Goal: Transaction & Acquisition: Purchase product/service

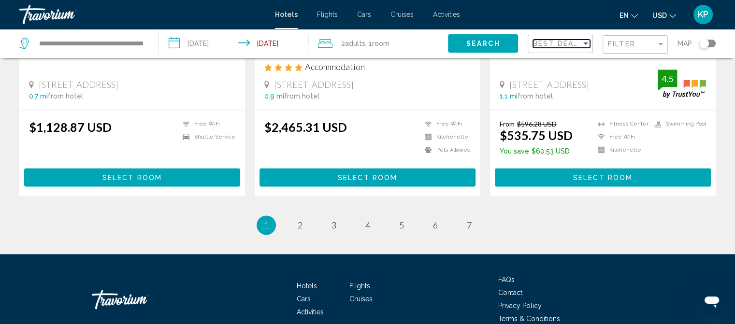
scroll to position [1322, 0]
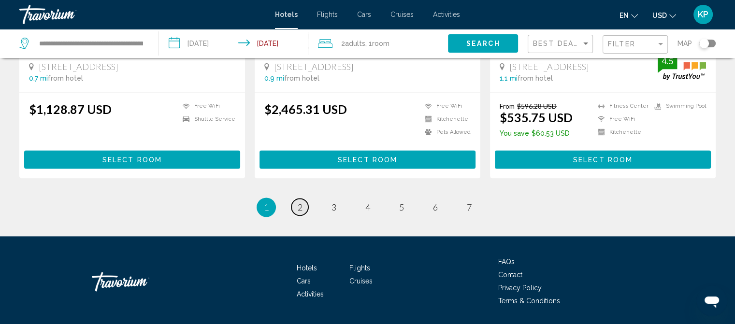
click at [299, 202] on span "2" at bounding box center [300, 207] width 5 height 11
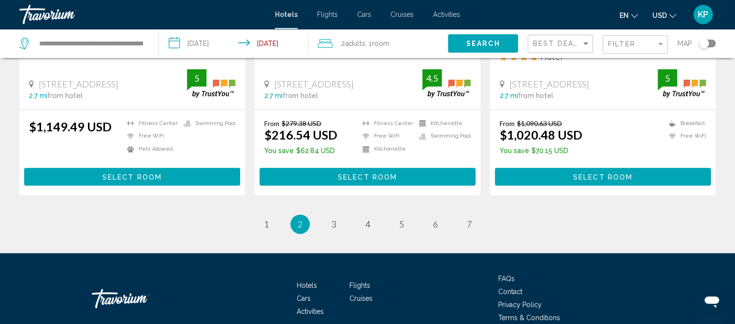
scroll to position [1318, 0]
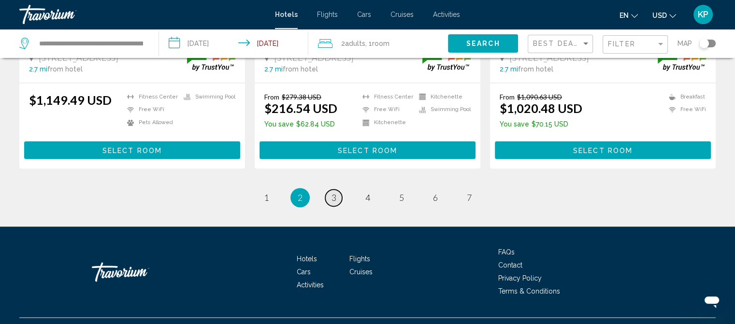
click at [336, 192] on span "3" at bounding box center [334, 197] width 5 height 11
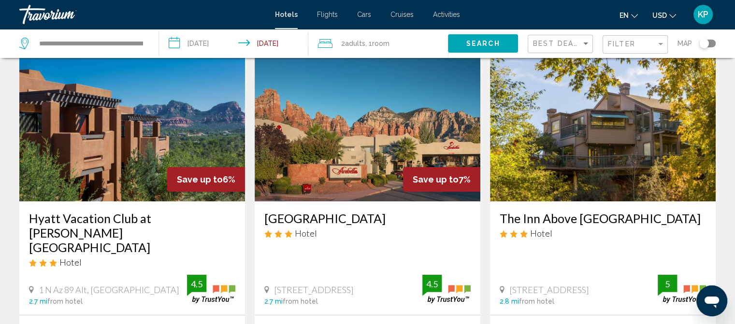
scroll to position [97, 0]
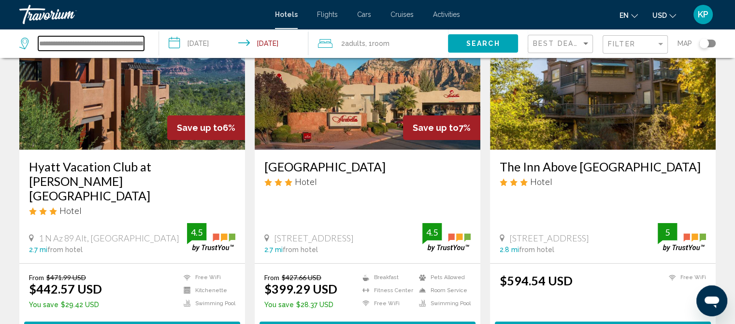
click at [113, 43] on input "**********" at bounding box center [91, 43] width 106 height 14
click at [109, 43] on input "**********" at bounding box center [91, 43] width 106 height 14
click at [110, 43] on input "**********" at bounding box center [91, 43] width 106 height 14
click at [134, 46] on input "**********" at bounding box center [91, 43] width 106 height 14
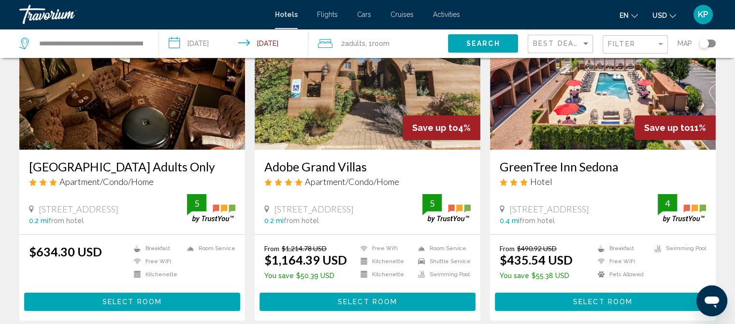
click at [479, 42] on span "Search" at bounding box center [483, 44] width 34 height 8
click at [99, 46] on input "**********" at bounding box center [91, 43] width 106 height 14
click at [104, 44] on input "**********" at bounding box center [91, 43] width 106 height 14
drag, startPoint x: 126, startPoint y: 42, endPoint x: 0, endPoint y: 34, distance: 125.9
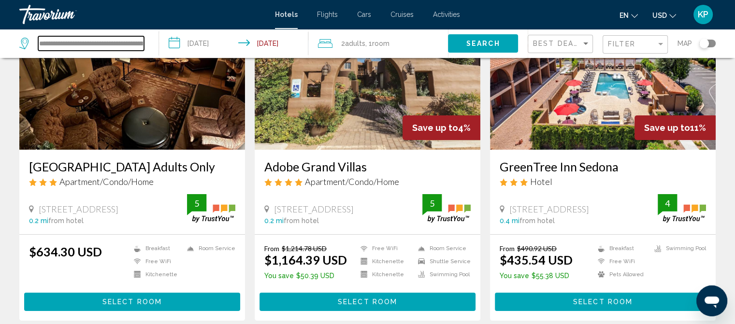
click at [0, 34] on app-destination-search "**********" at bounding box center [79, 43] width 159 height 29
click at [97, 40] on input "**********" at bounding box center [91, 43] width 106 height 14
drag, startPoint x: 63, startPoint y: 42, endPoint x: 37, endPoint y: 44, distance: 25.7
click at [37, 44] on div "**********" at bounding box center [81, 43] width 125 height 14
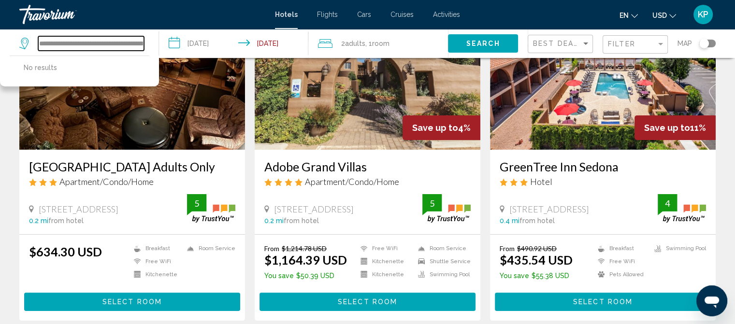
drag, startPoint x: 118, startPoint y: 36, endPoint x: 36, endPoint y: 35, distance: 82.2
click at [33, 36] on div "**********" at bounding box center [84, 43] width 130 height 29
drag, startPoint x: 130, startPoint y: 41, endPoint x: 32, endPoint y: 48, distance: 97.9
click at [32, 48] on div "**********" at bounding box center [81, 43] width 125 height 14
type input "**********"
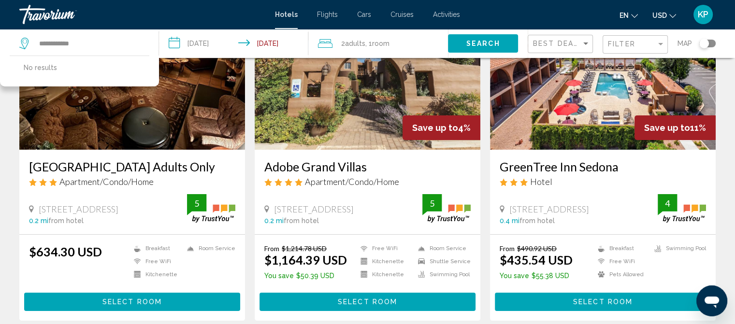
click at [459, 38] on button "Search" at bounding box center [483, 43] width 70 height 18
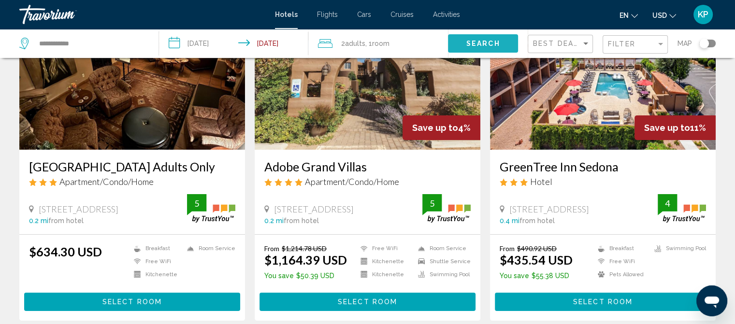
click at [467, 42] on span "Search" at bounding box center [483, 44] width 34 height 8
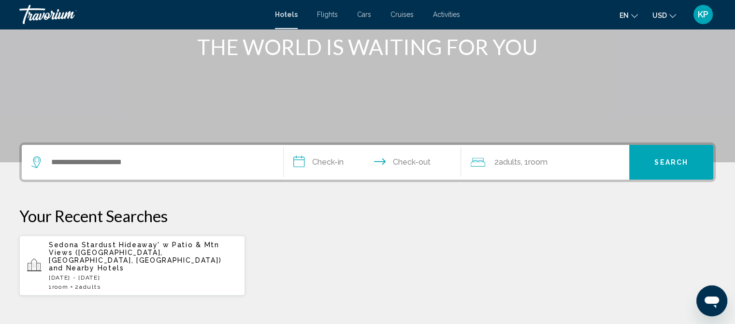
scroll to position [123, 0]
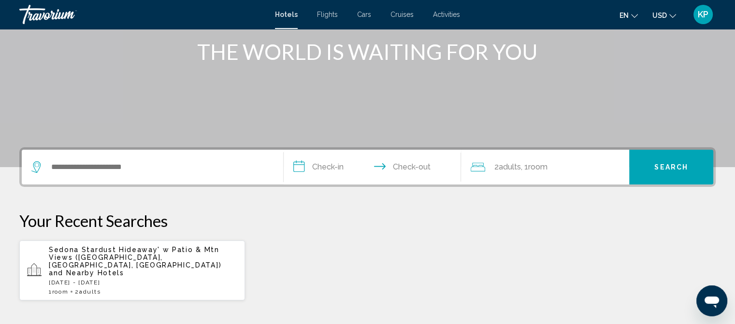
click at [136, 248] on span "Sedona Stardust Hideaway' w Patio & Mtn Views ([GEOGRAPHIC_DATA], [GEOGRAPHIC_D…" at bounding box center [135, 257] width 173 height 23
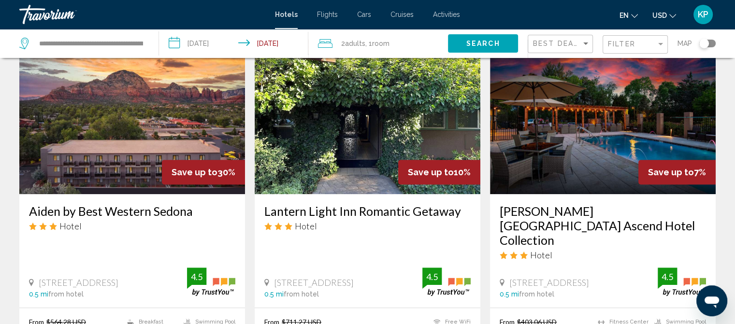
scroll to position [387, 0]
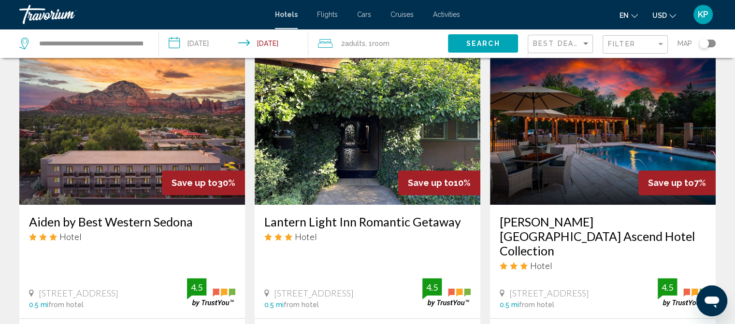
click at [536, 221] on h3 "Arroyo Pinion Hotel Ascend Hotel Collection" at bounding box center [603, 236] width 206 height 43
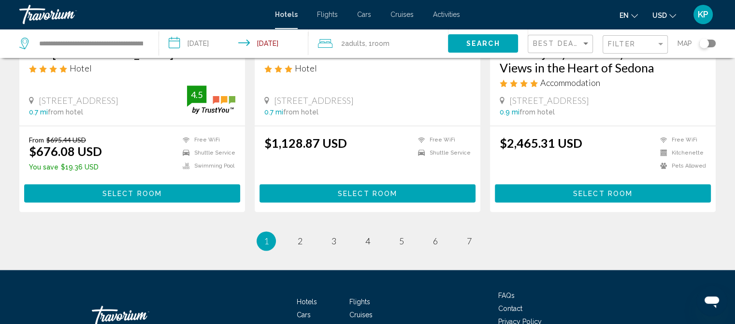
scroll to position [1274, 0]
click at [300, 236] on span "2" at bounding box center [300, 241] width 5 height 11
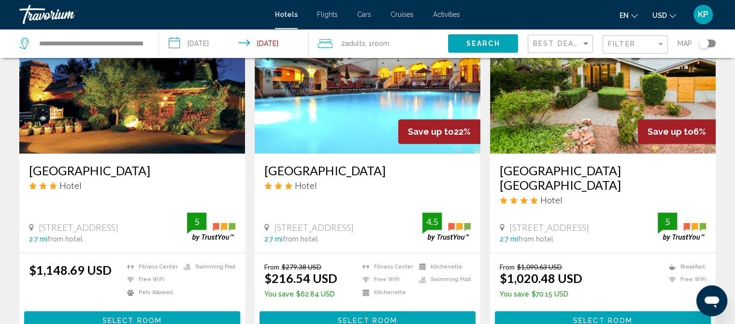
scroll to position [1160, 0]
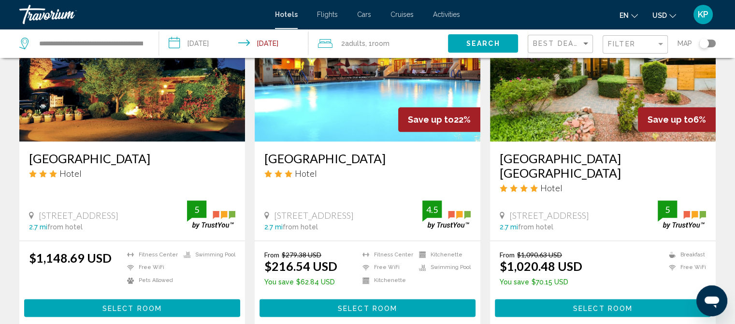
click at [321, 152] on h3 "Los Abrigados Resort and Spa" at bounding box center [367, 158] width 206 height 14
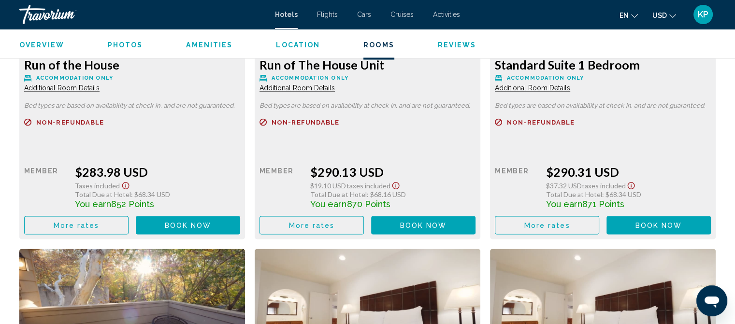
scroll to position [1643, 0]
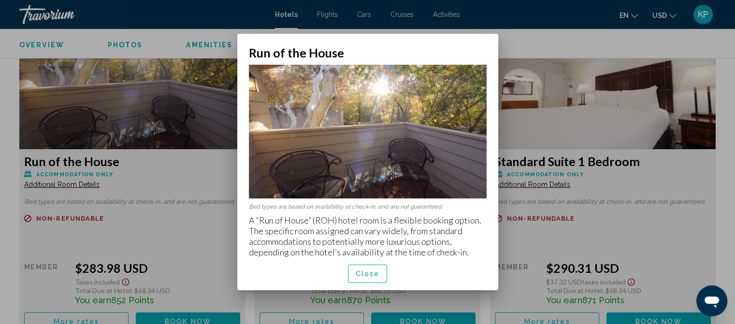
scroll to position [0, 0]
click at [355, 274] on button "Close" at bounding box center [368, 274] width 40 height 18
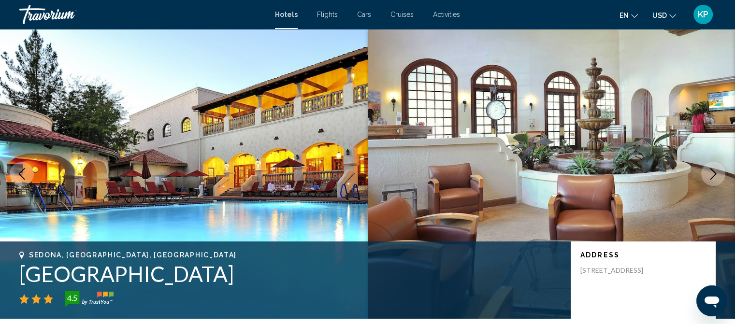
scroll to position [1643, 0]
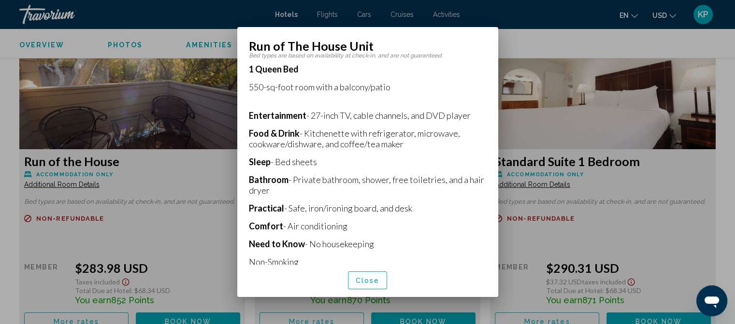
scroll to position [145, 0]
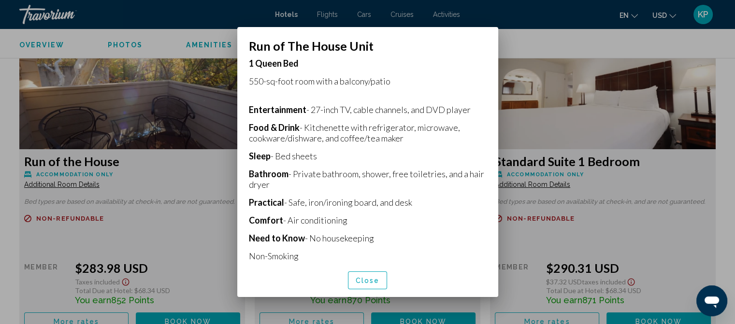
click at [436, 217] on p "Comfort - Air conditioning" at bounding box center [368, 220] width 238 height 11
click at [449, 58] on p "1 Queen Bed" at bounding box center [368, 63] width 238 height 11
drag, startPoint x: 361, startPoint y: 281, endPoint x: 370, endPoint y: 268, distance: 15.9
click at [361, 280] on span "Close" at bounding box center [368, 281] width 24 height 8
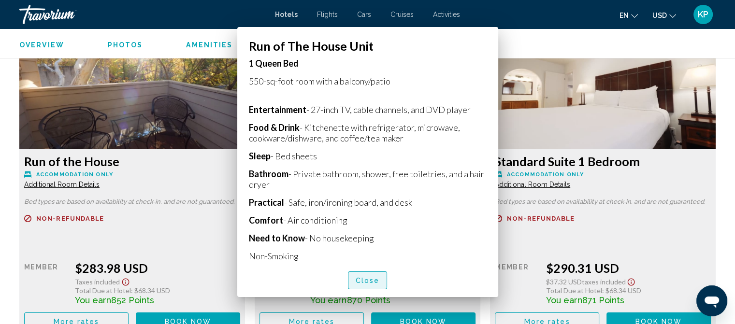
scroll to position [1643, 0]
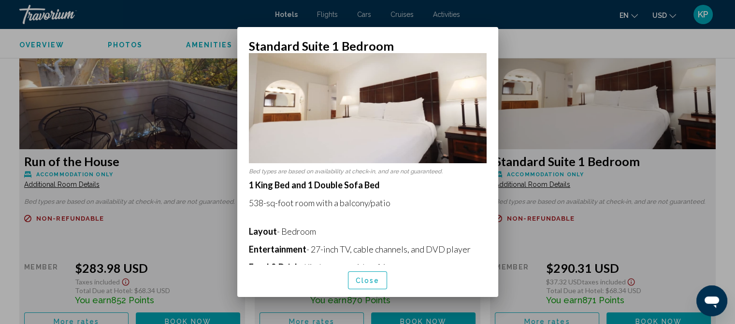
scroll to position [21, 0]
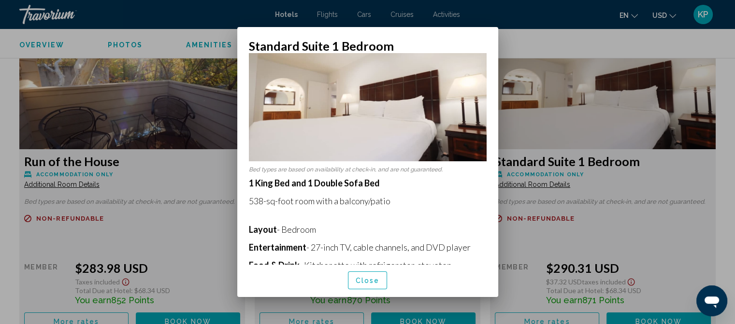
click at [574, 235] on div at bounding box center [367, 162] width 735 height 324
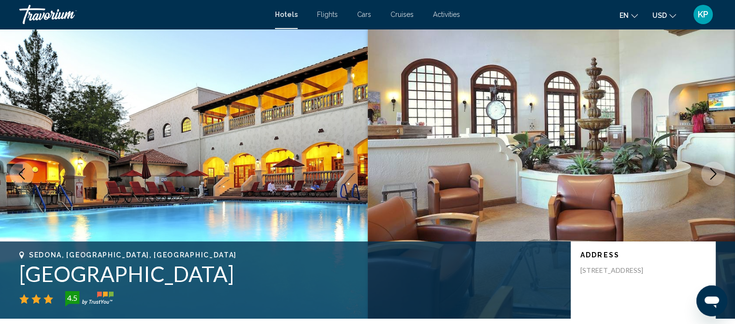
scroll to position [1643, 0]
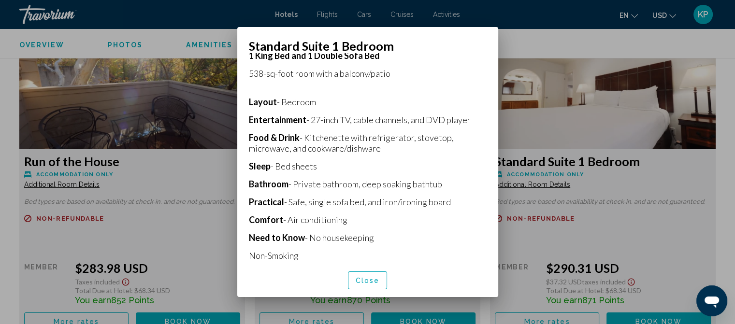
scroll to position [52, 0]
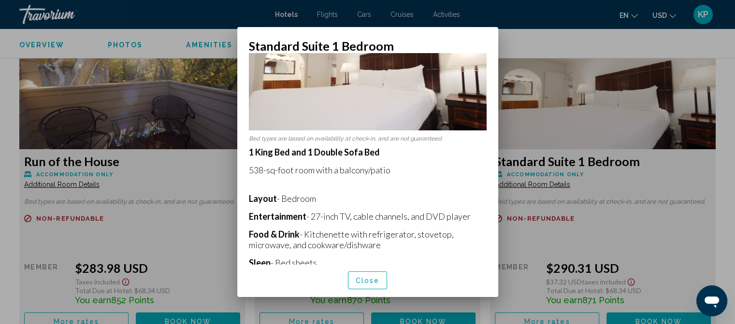
click at [653, 232] on div at bounding box center [367, 162] width 735 height 324
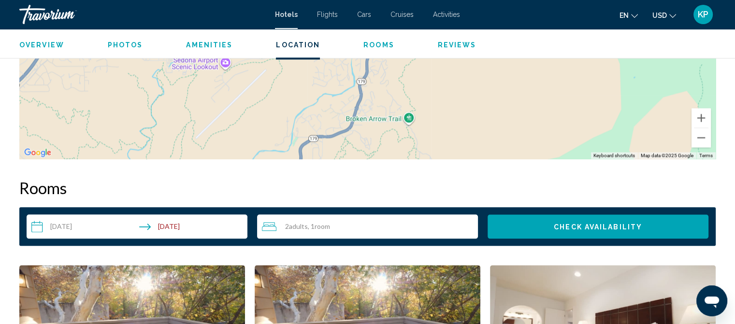
scroll to position [967, 0]
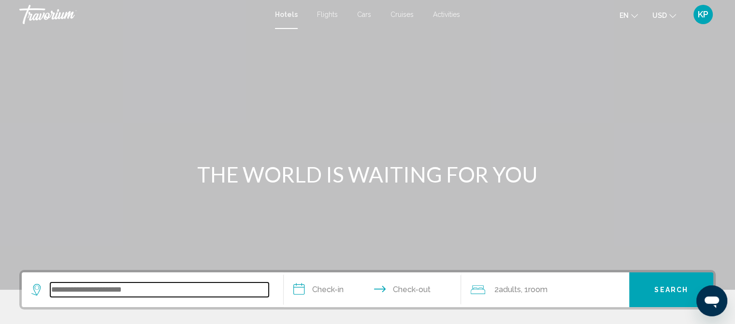
click at [99, 285] on input "Search widget" at bounding box center [159, 290] width 218 height 14
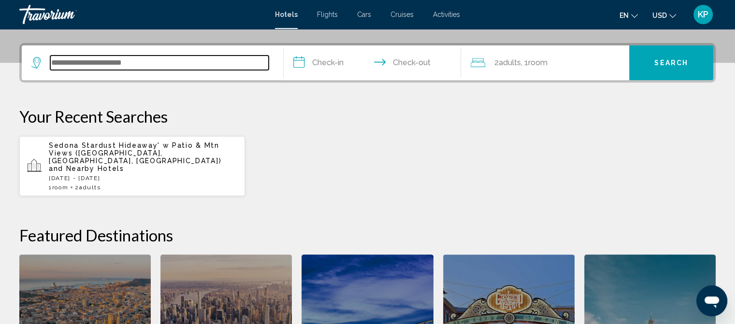
scroll to position [238, 0]
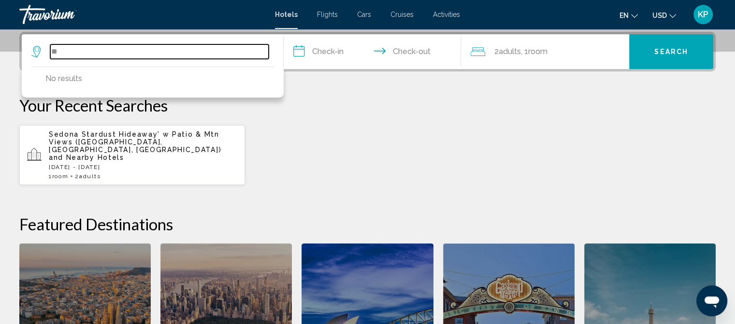
type input "*"
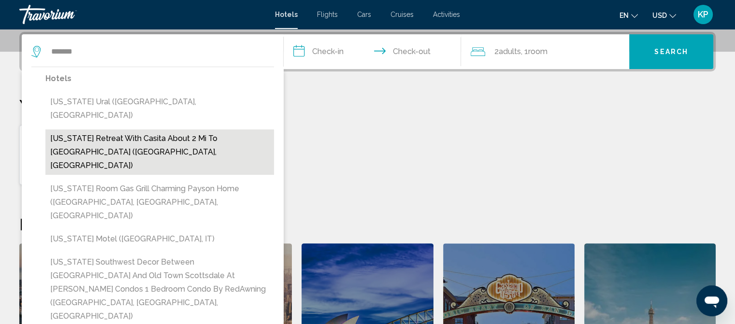
click at [100, 130] on button "[US_STATE] Retreat with Casita About 2 Mi To [GEOGRAPHIC_DATA] ([GEOGRAPHIC_DAT…" at bounding box center [159, 152] width 229 height 45
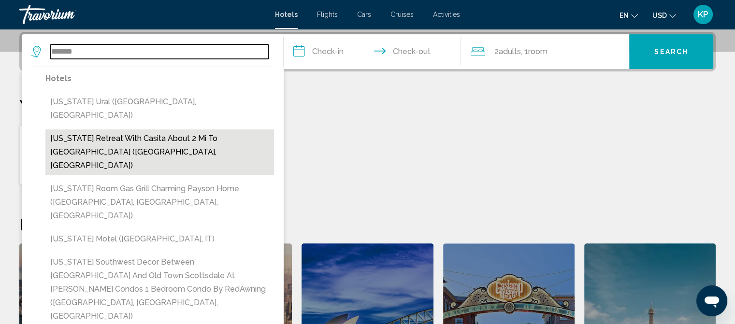
type input "**********"
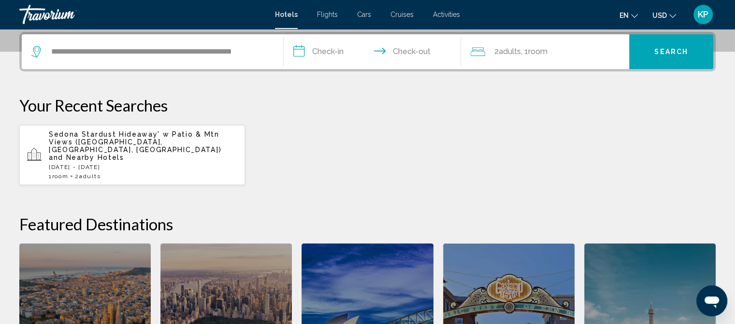
click at [675, 51] on span "Search" at bounding box center [671, 52] width 34 height 8
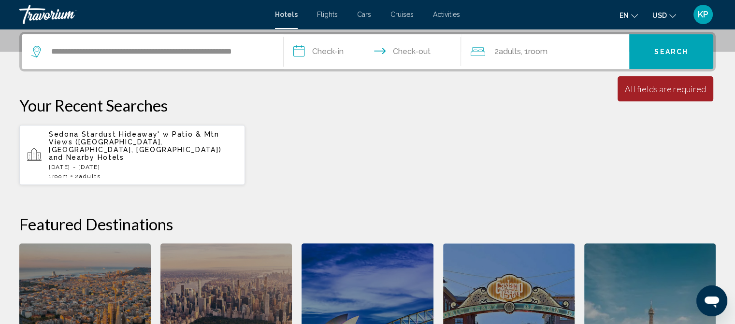
drag, startPoint x: 321, startPoint y: 49, endPoint x: 327, endPoint y: 47, distance: 5.8
click at [321, 49] on input "**********" at bounding box center [375, 53] width 182 height 38
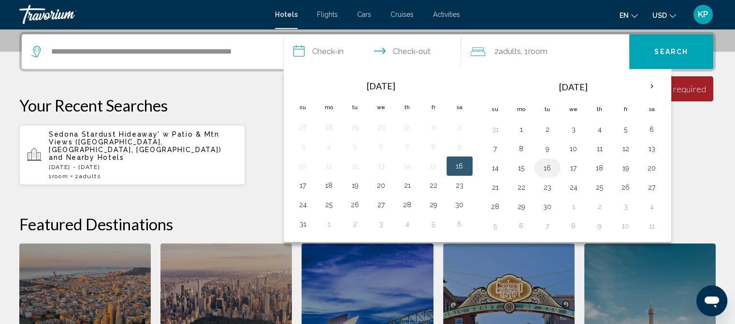
click at [545, 168] on button "16" at bounding box center [547, 168] width 15 height 14
click at [601, 168] on button "18" at bounding box center [599, 168] width 15 height 14
type input "**********"
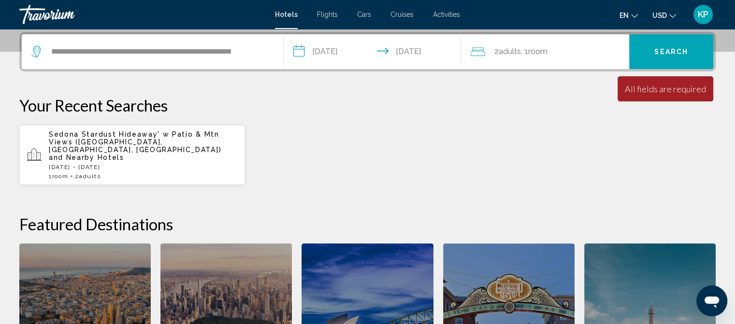
click at [522, 49] on span ", 1 Room rooms" at bounding box center [534, 52] width 27 height 14
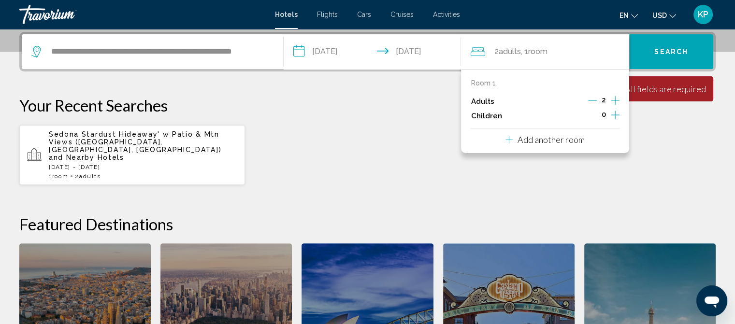
click at [510, 47] on span "Adults" at bounding box center [509, 51] width 22 height 9
drag, startPoint x: 321, startPoint y: 163, endPoint x: 378, endPoint y: 148, distance: 59.0
click at [321, 163] on div "Sedona Stardust Hideaway' w Patio & Mtn Views (Sedona, AZ, US) and Nearby Hotel…" at bounding box center [367, 155] width 696 height 61
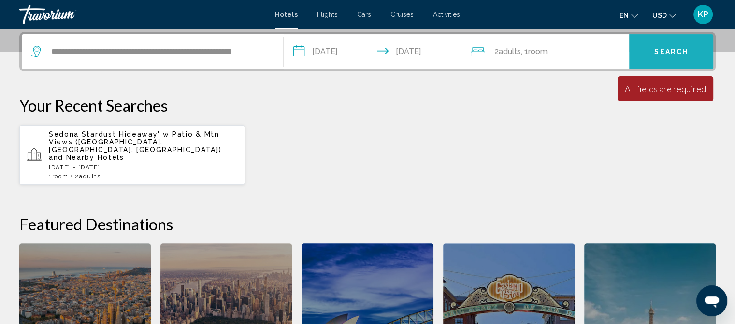
click at [672, 46] on button "Search" at bounding box center [671, 51] width 84 height 35
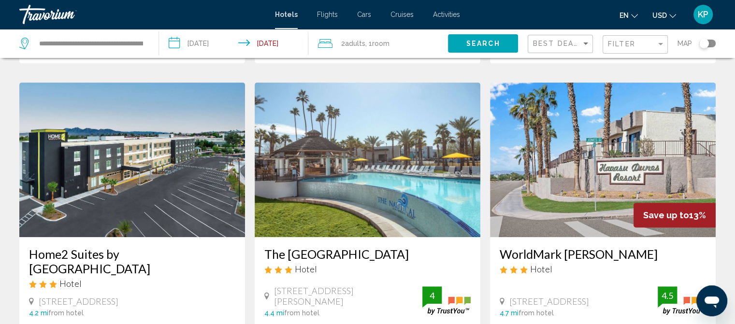
scroll to position [338, 0]
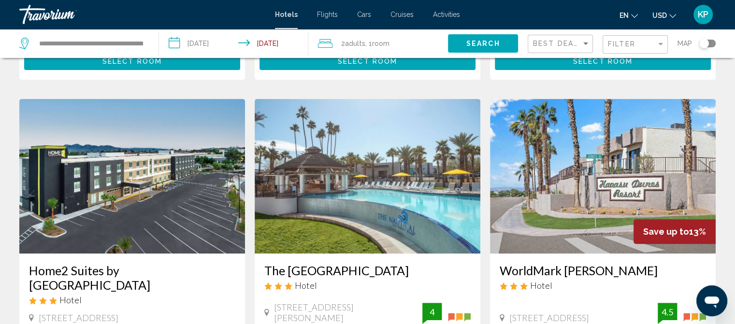
click at [583, 192] on img "Main content" at bounding box center [603, 176] width 226 height 155
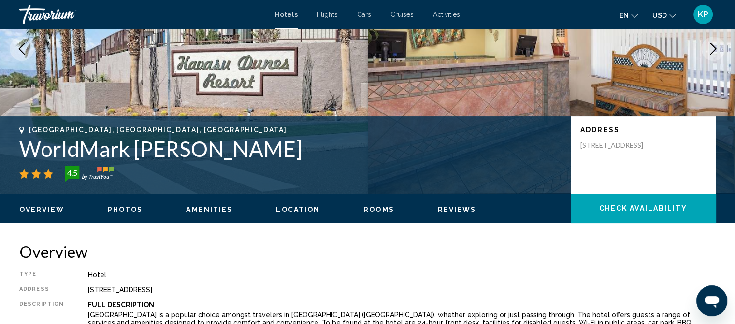
scroll to position [205, 0]
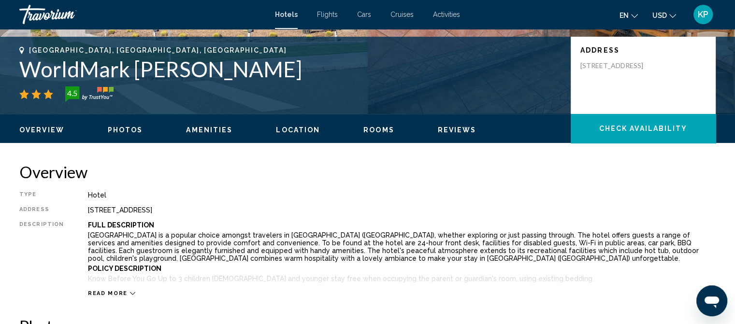
click at [126, 130] on span "Photos" at bounding box center [125, 130] width 35 height 8
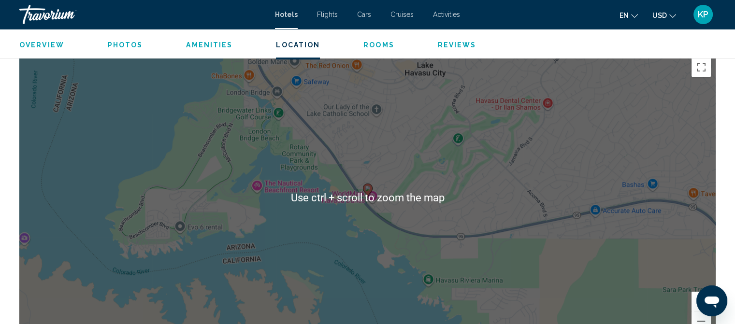
scroll to position [899, 0]
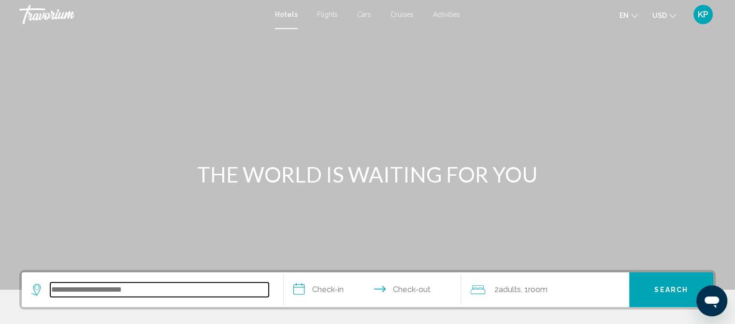
click at [106, 285] on input "Search widget" at bounding box center [159, 290] width 218 height 14
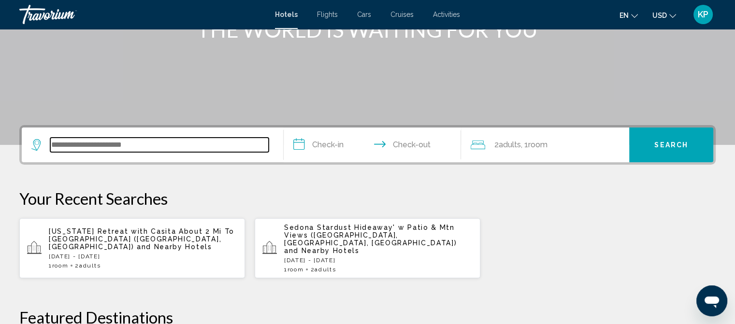
scroll to position [238, 0]
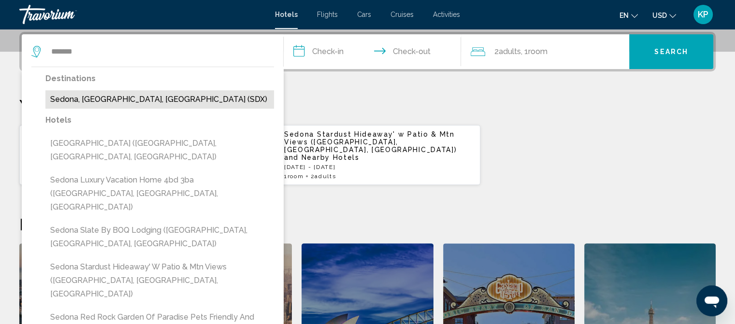
click at [72, 98] on button "Sedona, AZ, United States (SDX)" at bounding box center [159, 99] width 229 height 18
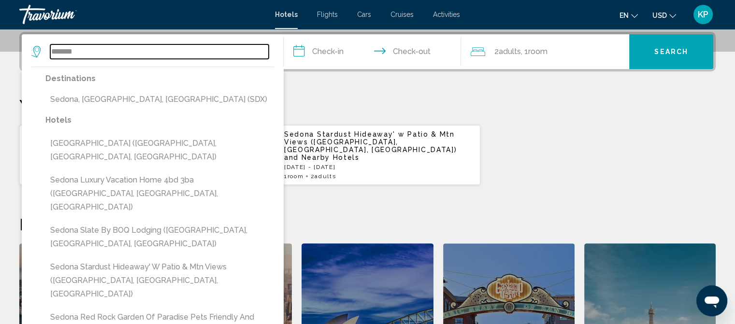
type input "**********"
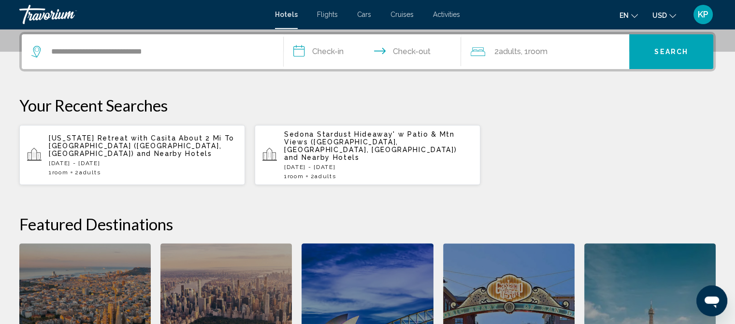
click at [335, 54] on input "**********" at bounding box center [375, 53] width 182 height 38
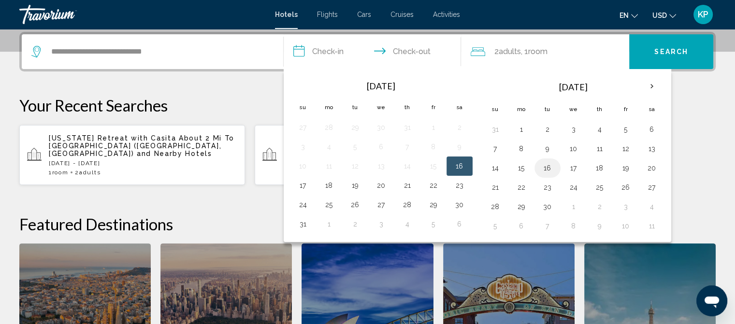
click at [544, 167] on button "16" at bounding box center [547, 168] width 15 height 14
click at [599, 165] on button "18" at bounding box center [599, 168] width 15 height 14
type input "**********"
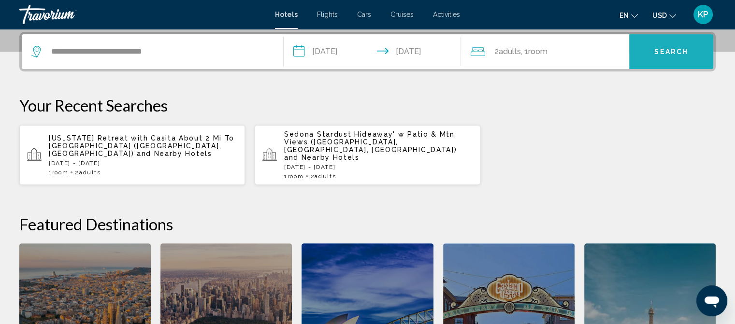
click at [648, 49] on button "Search" at bounding box center [671, 51] width 84 height 35
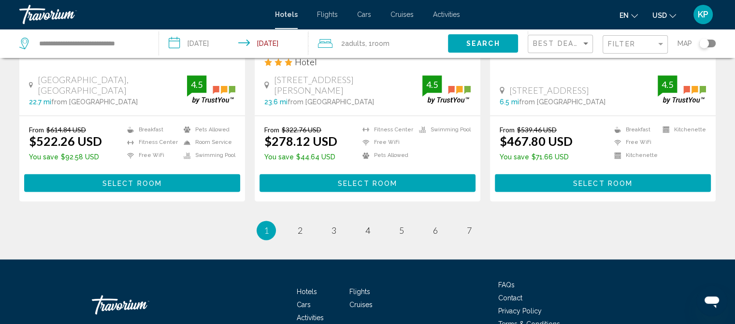
scroll to position [1347, 0]
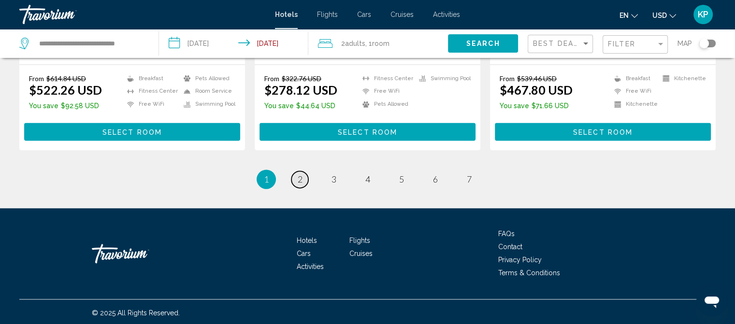
click at [300, 178] on span "2" at bounding box center [300, 179] width 5 height 11
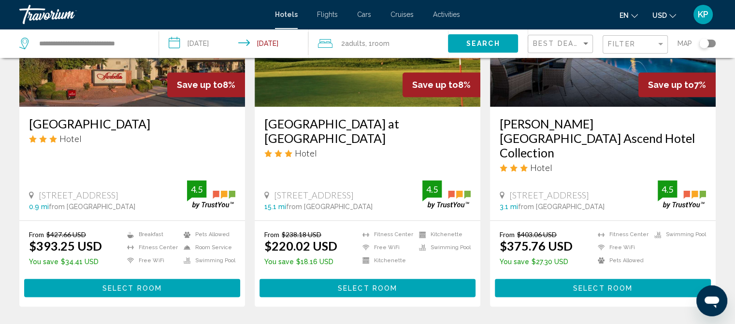
scroll to position [1257, 0]
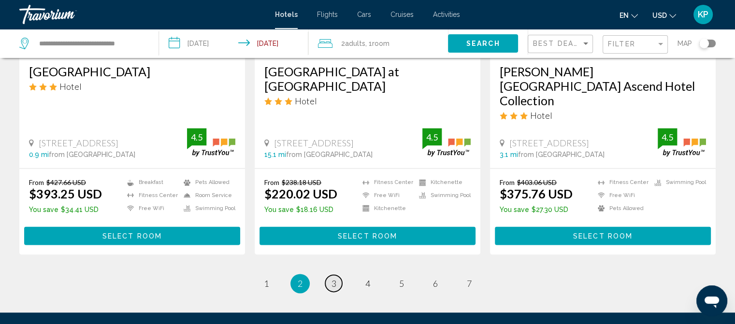
click at [336, 275] on link "page 3" at bounding box center [333, 283] width 17 height 17
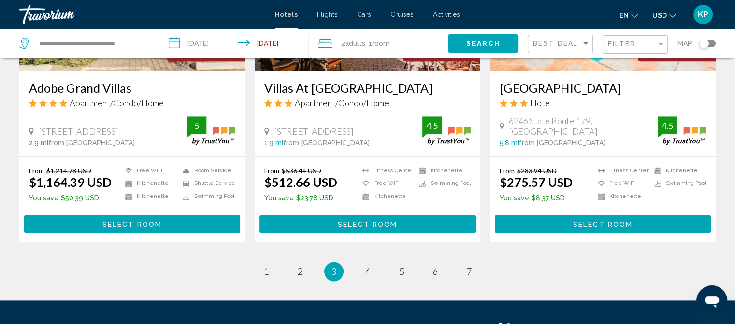
scroll to position [1305, 0]
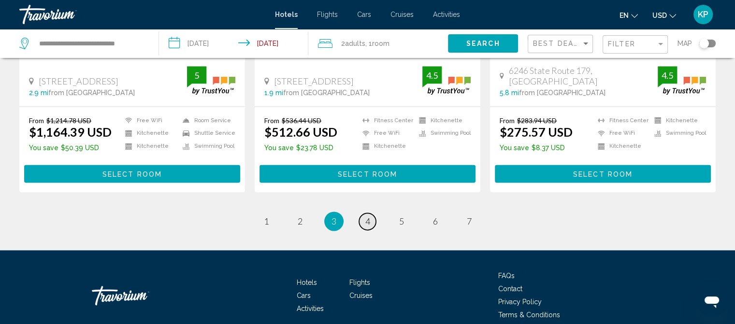
click at [369, 216] on span "4" at bounding box center [367, 221] width 5 height 11
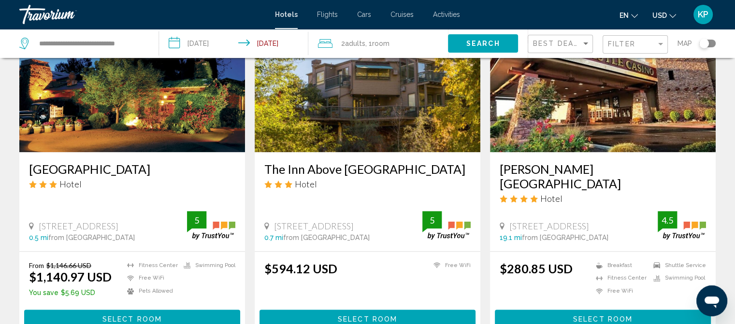
scroll to position [1318, 0]
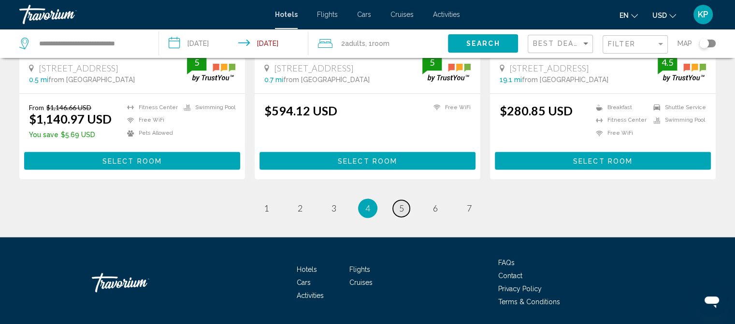
click at [402, 203] on span "5" at bounding box center [401, 208] width 5 height 11
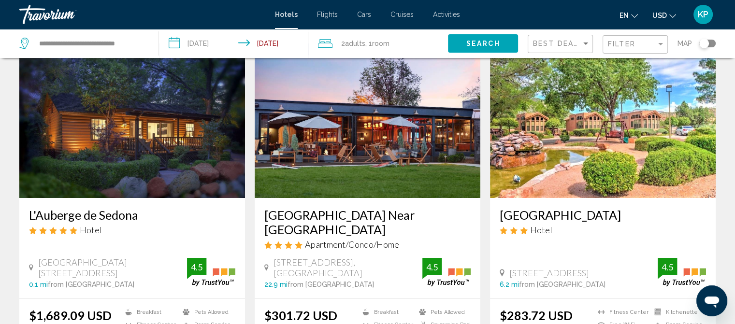
scroll to position [97, 0]
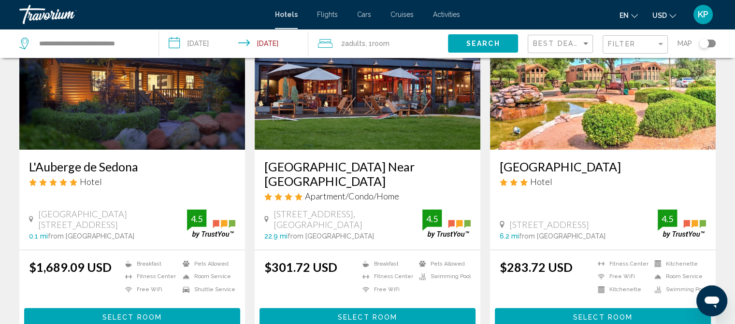
click at [349, 123] on img "Main content" at bounding box center [368, 72] width 226 height 155
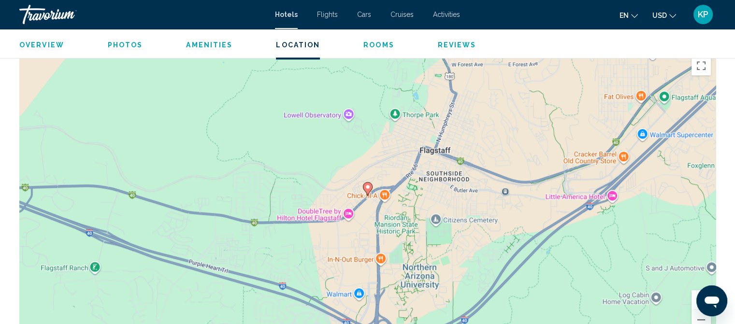
scroll to position [930, 0]
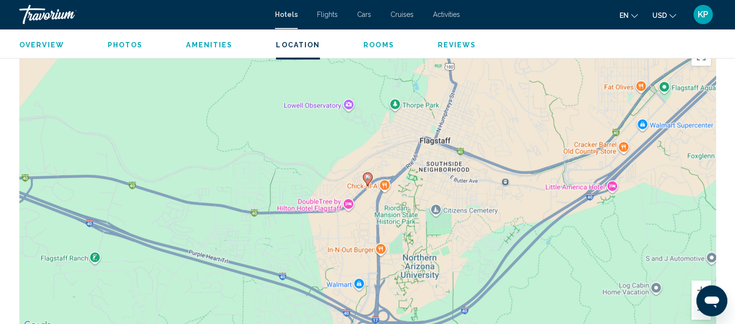
click at [367, 174] on image "Main content" at bounding box center [368, 177] width 6 height 6
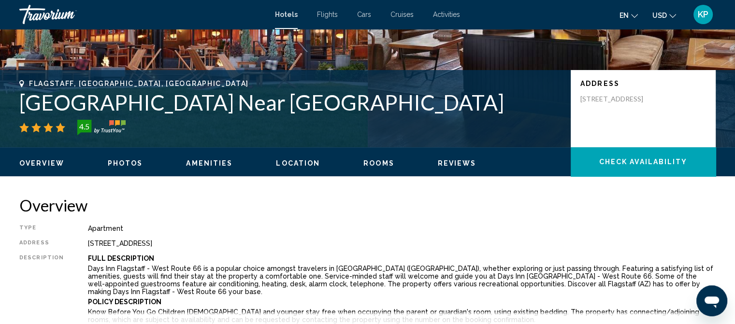
scroll to position [13, 0]
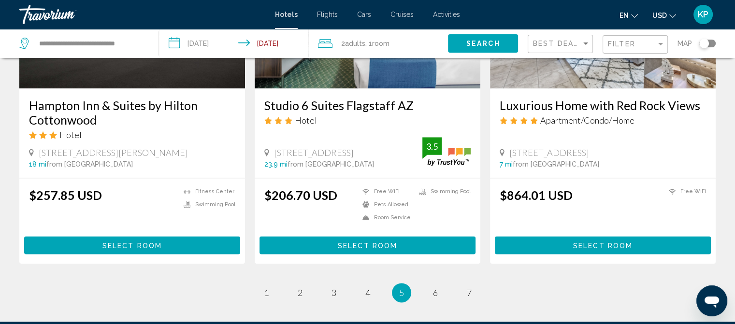
scroll to position [1341, 0]
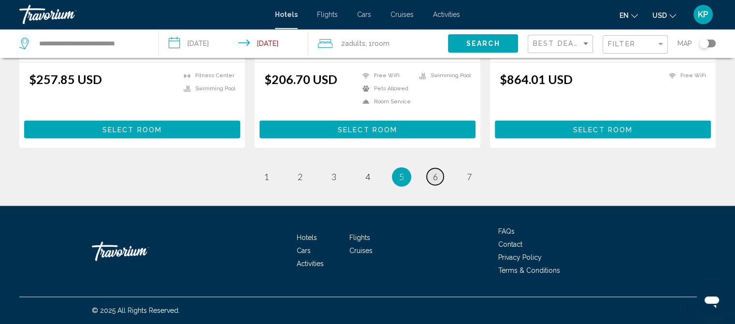
click at [433, 181] on span "6" at bounding box center [435, 177] width 5 height 11
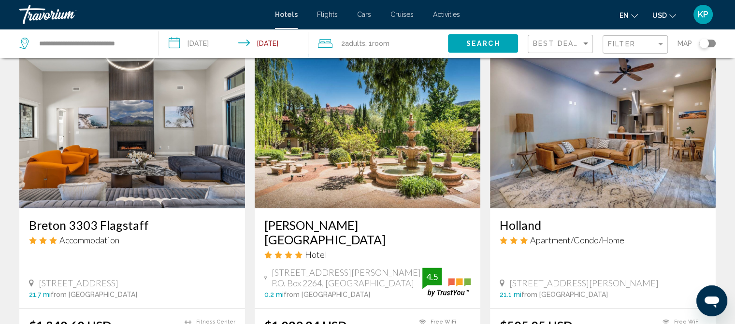
scroll to position [1208, 0]
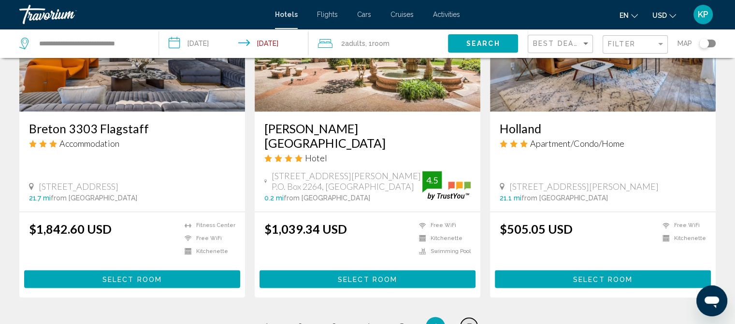
click at [468, 321] on span "7" at bounding box center [469, 326] width 5 height 11
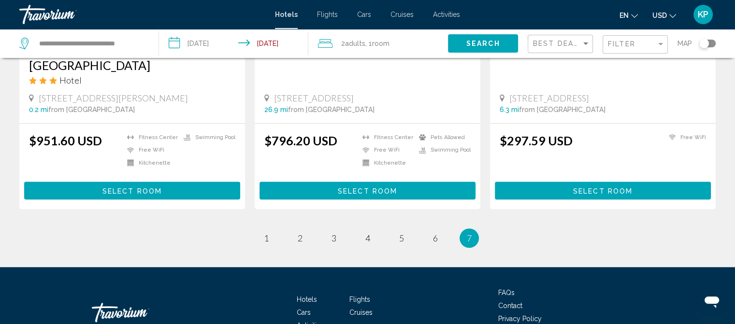
scroll to position [918, 0]
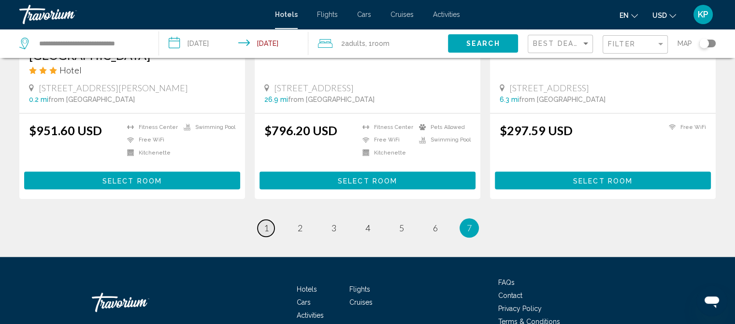
click at [265, 223] on span "1" at bounding box center [266, 228] width 5 height 11
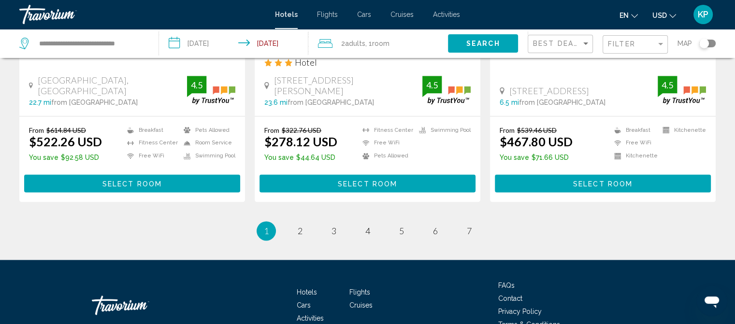
scroll to position [1347, 0]
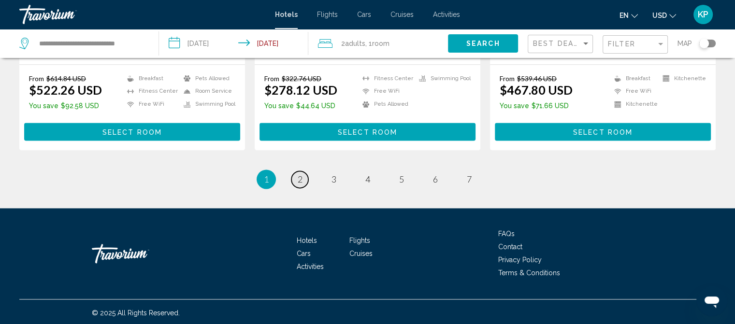
click at [300, 177] on span "2" at bounding box center [300, 179] width 5 height 11
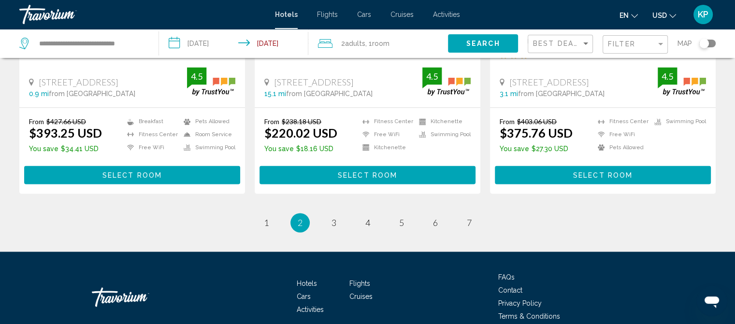
scroll to position [1318, 0]
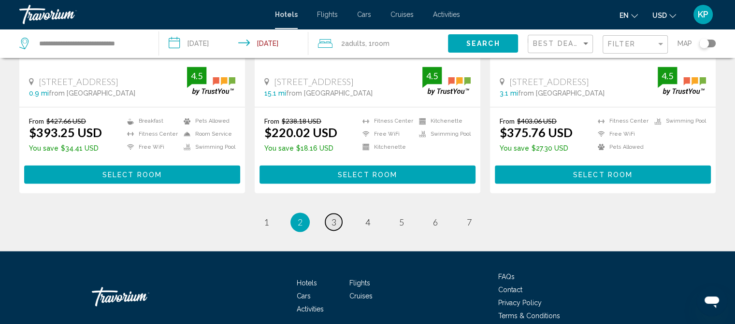
click at [334, 217] on span "3" at bounding box center [334, 222] width 5 height 11
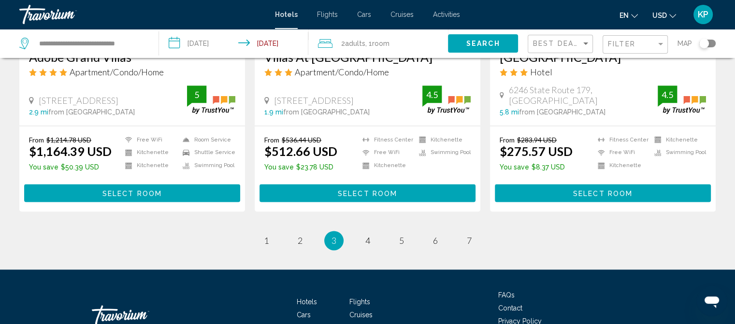
scroll to position [1305, 0]
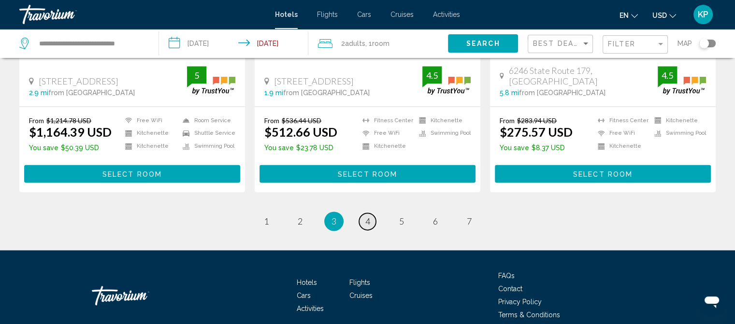
click at [369, 216] on span "4" at bounding box center [367, 221] width 5 height 11
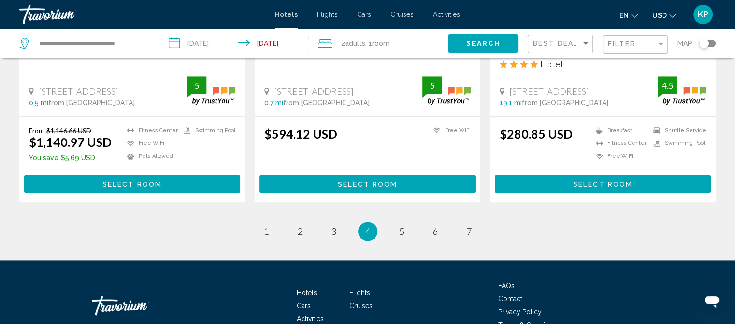
scroll to position [1318, 0]
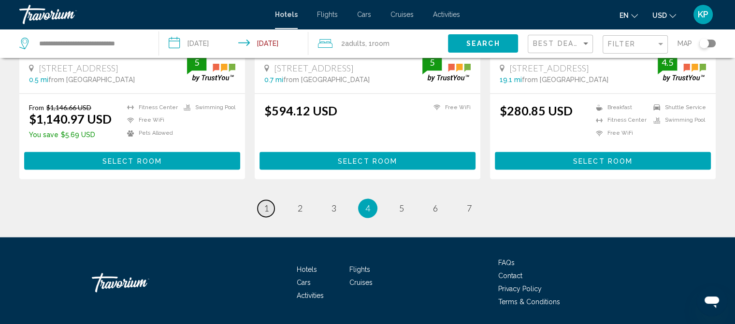
click at [267, 203] on span "1" at bounding box center [266, 208] width 5 height 11
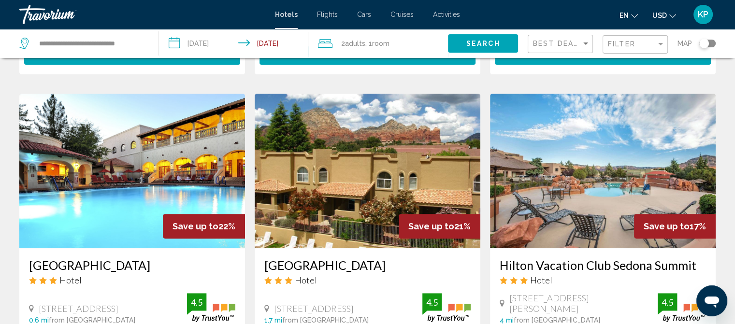
scroll to position [435, 0]
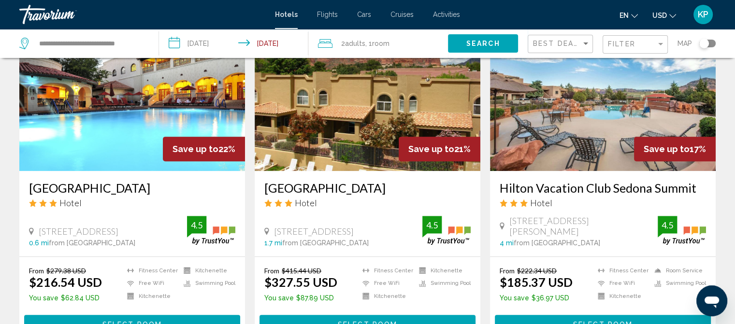
click at [100, 187] on h3 "[GEOGRAPHIC_DATA]" at bounding box center [132, 188] width 206 height 14
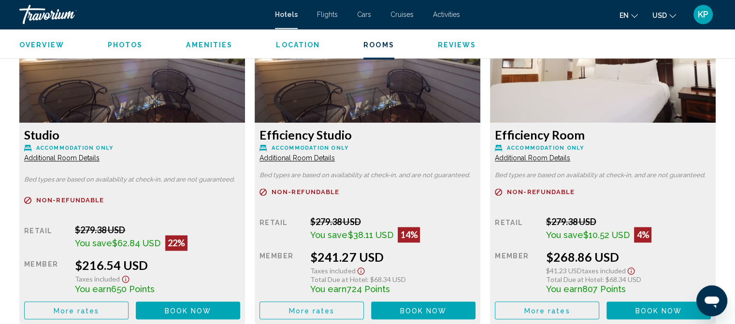
scroll to position [1402, 0]
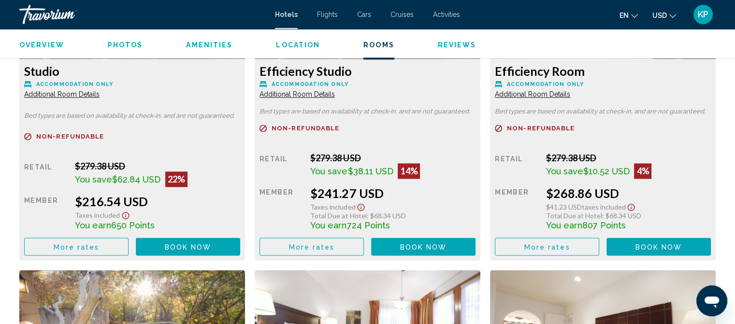
click at [87, 243] on span "More rates" at bounding box center [77, 247] width 46 height 8
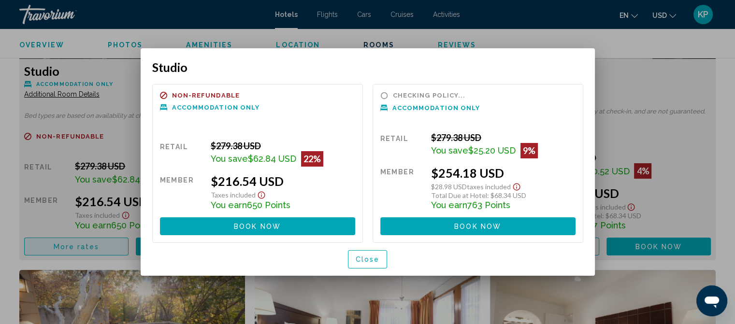
scroll to position [0, 0]
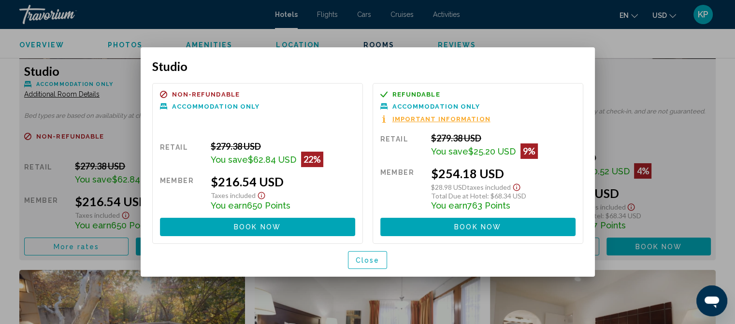
click at [367, 260] on span "Close" at bounding box center [368, 261] width 24 height 8
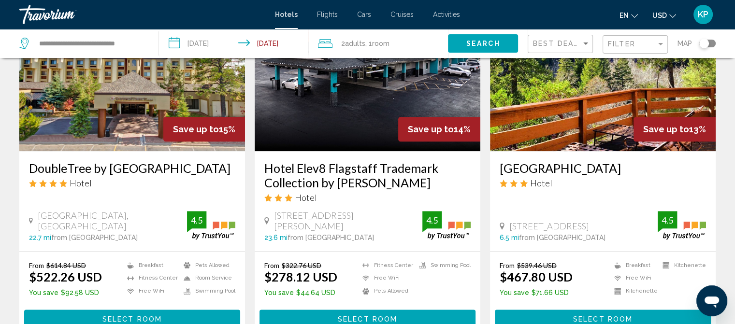
scroll to position [1347, 0]
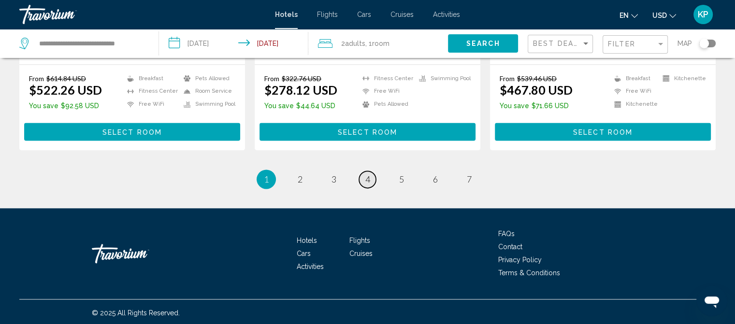
click at [370, 175] on span "4" at bounding box center [367, 179] width 5 height 11
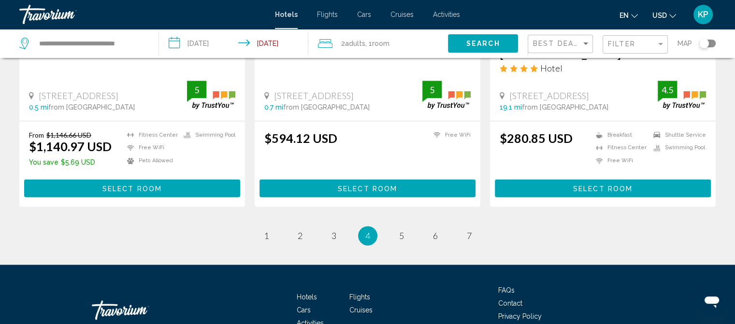
scroll to position [1318, 0]
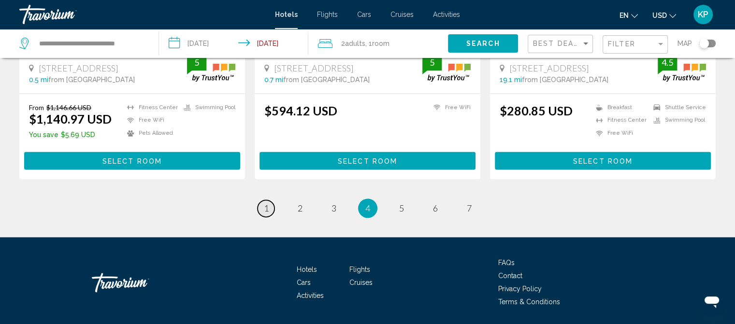
click at [267, 203] on span "1" at bounding box center [266, 208] width 5 height 11
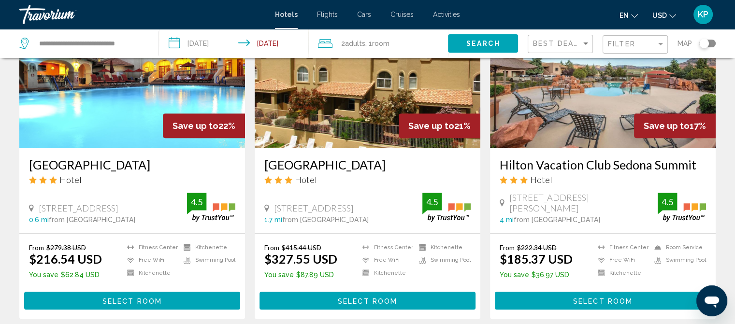
scroll to position [435, 0]
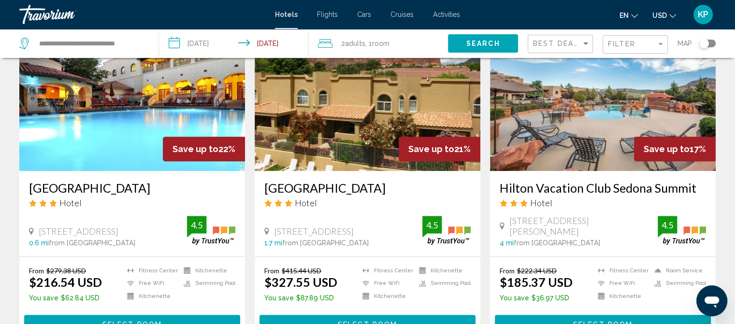
click at [114, 125] on img "Main content" at bounding box center [132, 93] width 226 height 155
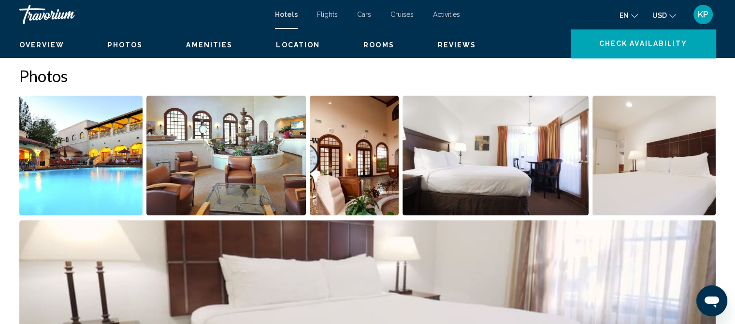
scroll to position [12, 0]
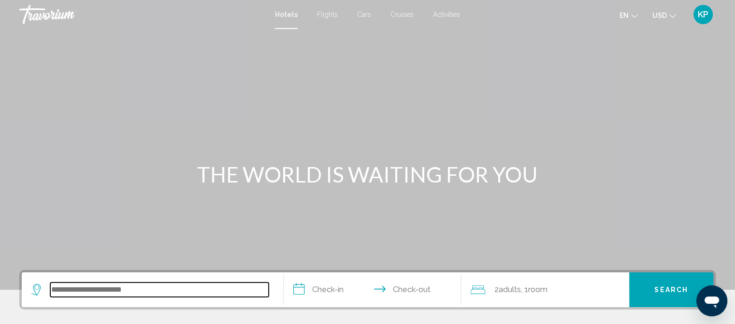
click at [72, 289] on input "Search widget" at bounding box center [159, 290] width 218 height 14
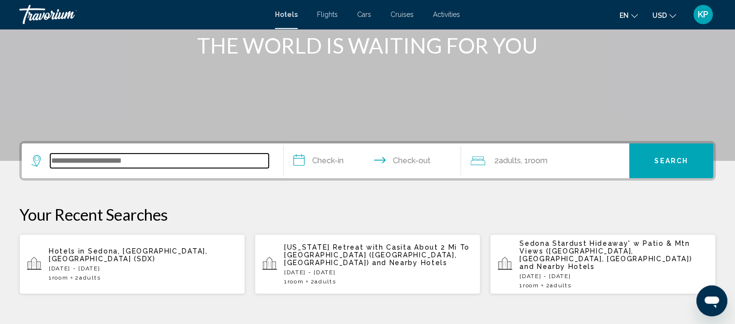
scroll to position [238, 0]
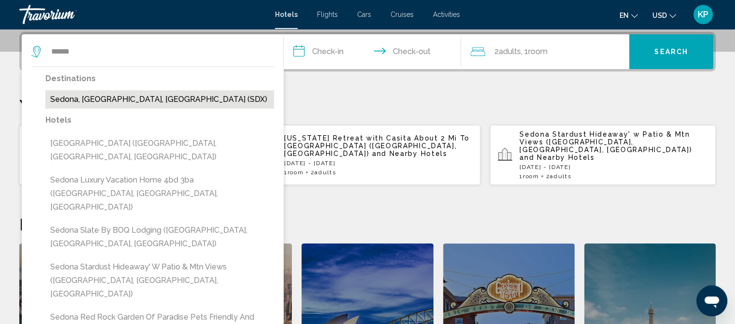
click at [106, 101] on button "Sedona, [GEOGRAPHIC_DATA], [GEOGRAPHIC_DATA] (SDX)" at bounding box center [159, 99] width 229 height 18
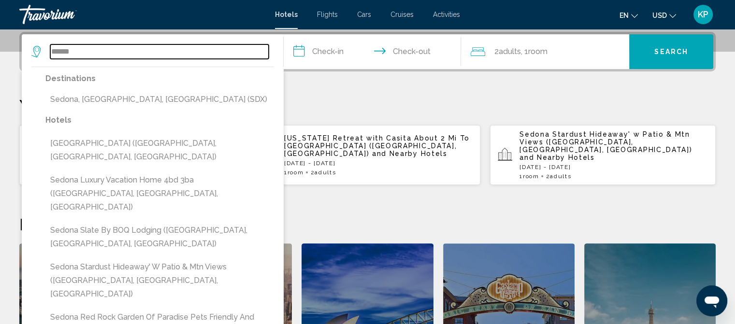
type input "**********"
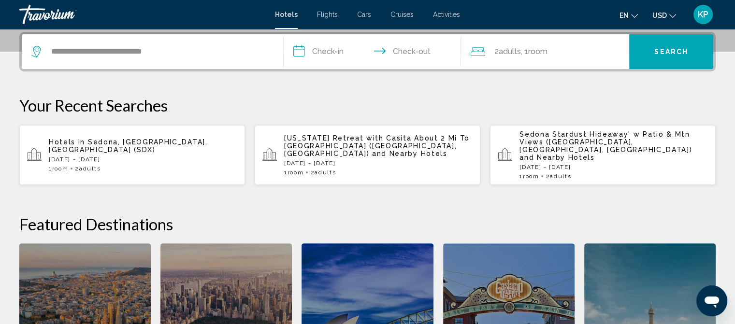
click at [329, 49] on input "**********" at bounding box center [375, 53] width 182 height 38
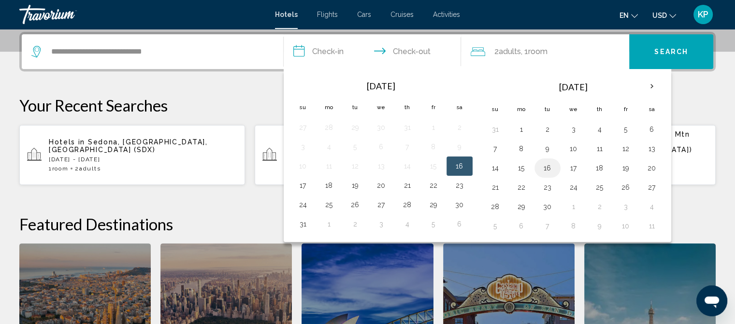
click at [548, 169] on button "16" at bounding box center [547, 168] width 15 height 14
click at [418, 48] on input "**********" at bounding box center [375, 53] width 182 height 38
click at [596, 168] on button "18" at bounding box center [599, 168] width 15 height 14
type input "**********"
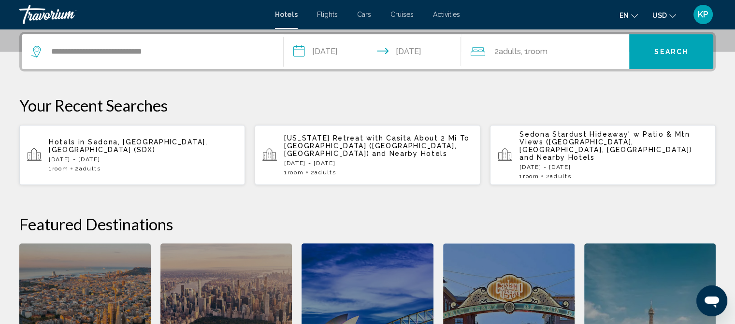
click at [668, 49] on span "Search" at bounding box center [671, 52] width 34 height 8
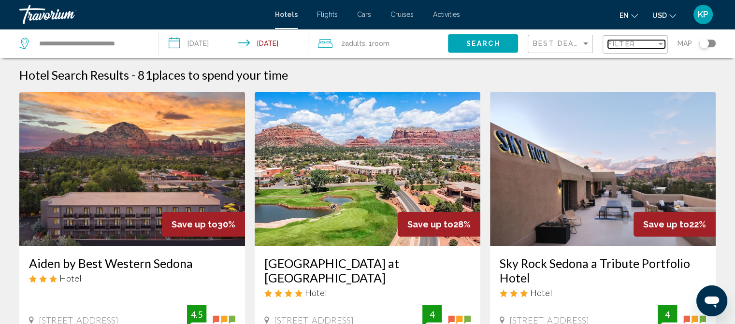
click at [659, 42] on div "Filter" at bounding box center [660, 44] width 9 height 8
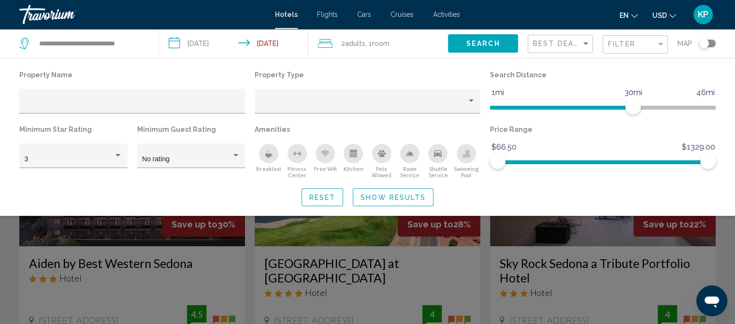
click at [380, 156] on icon "Pets Allowed" at bounding box center [382, 153] width 8 height 7
click at [379, 194] on span "Show Results" at bounding box center [393, 198] width 65 height 8
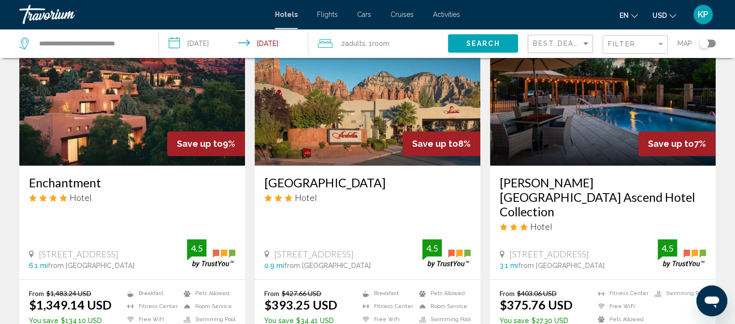
scroll to position [1208, 0]
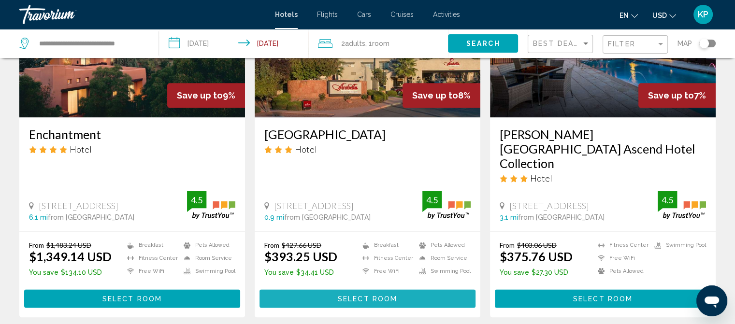
click at [362, 295] on span "Select Room" at bounding box center [367, 299] width 59 height 8
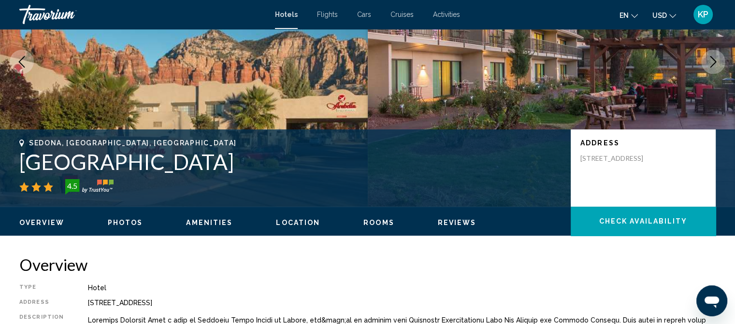
scroll to position [157, 0]
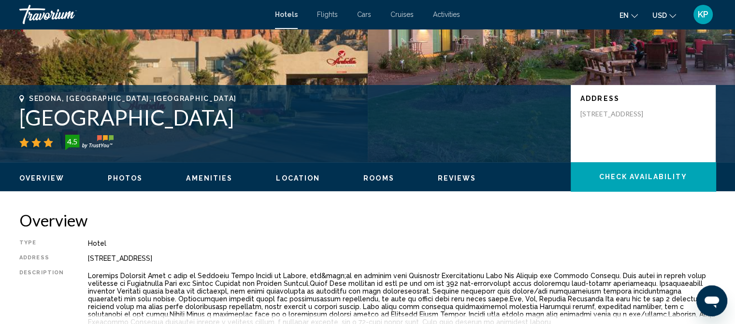
click at [114, 175] on span "Photos" at bounding box center [125, 178] width 35 height 8
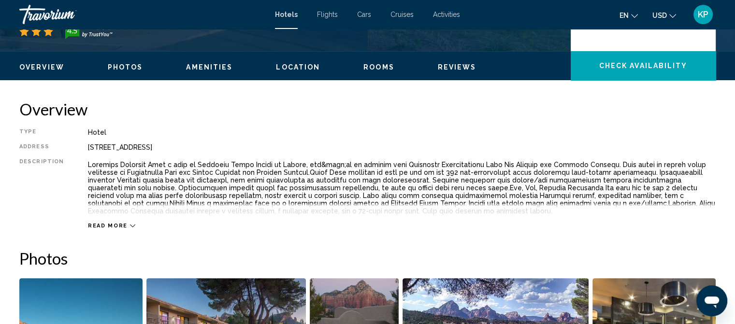
scroll to position [265, 0]
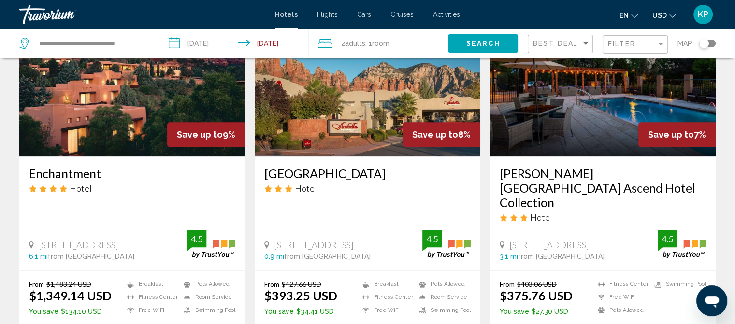
scroll to position [1257, 0]
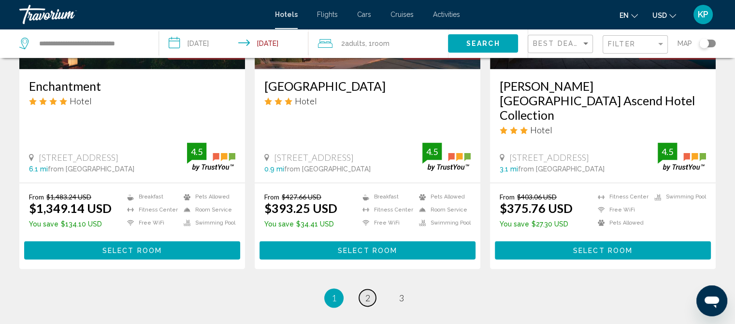
click at [366, 293] on span "2" at bounding box center [367, 298] width 5 height 11
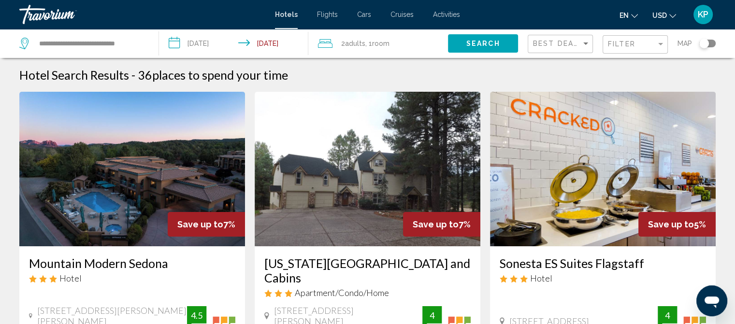
click at [92, 254] on div "Mountain Modern Sedona Hotel 95 Arroyo Pinon Dr, Sedona 3.2 mi from Sedona city…" at bounding box center [132, 296] width 226 height 100
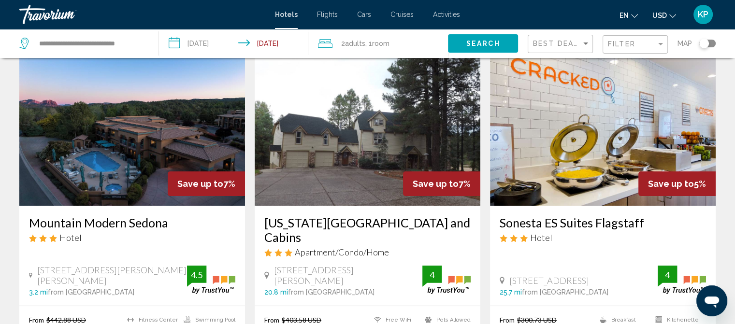
scroll to position [97, 0]
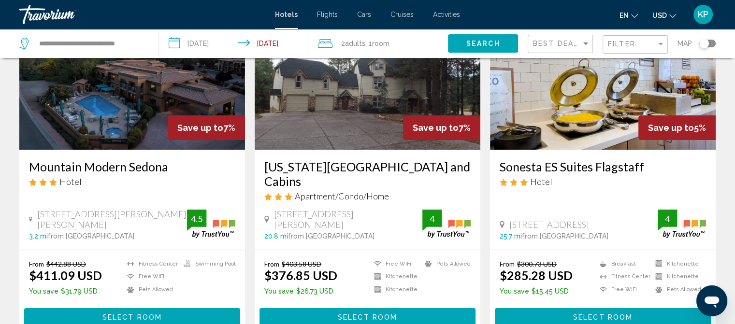
click at [82, 165] on h3 "Mountain Modern Sedona" at bounding box center [132, 166] width 206 height 14
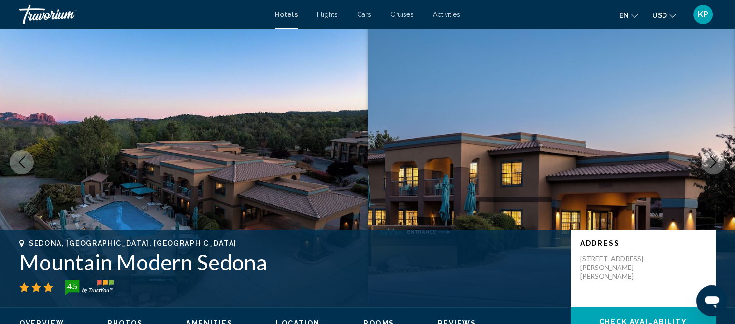
scroll to position [157, 0]
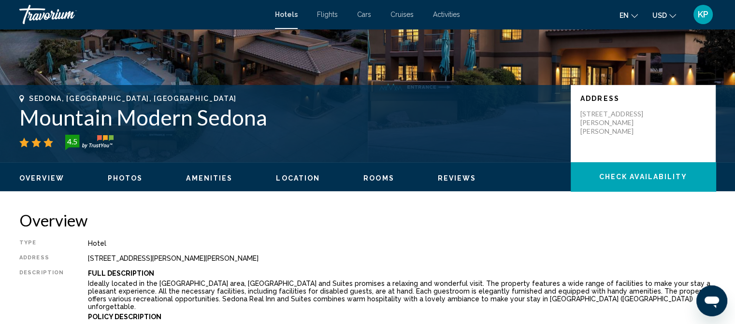
click at [123, 175] on span "Photos" at bounding box center [125, 178] width 35 height 8
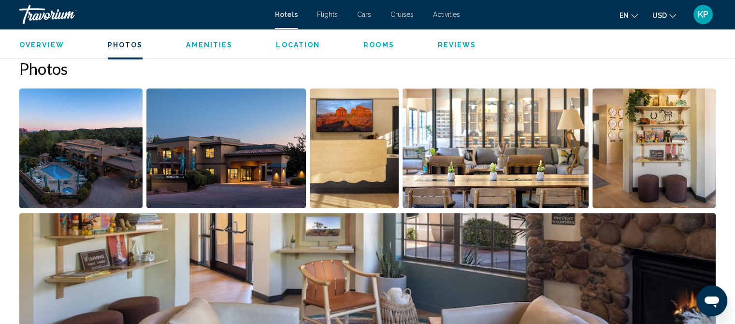
scroll to position [520, 0]
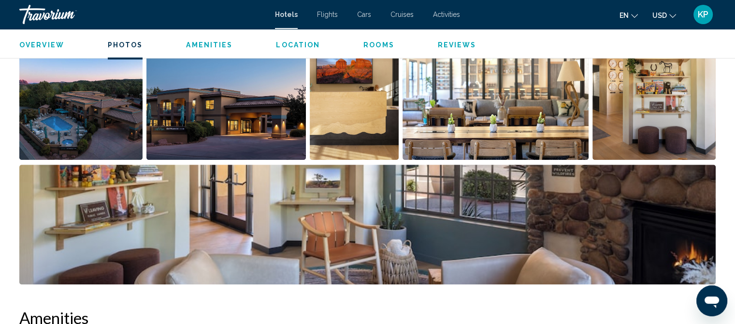
click at [371, 44] on span "Rooms" at bounding box center [378, 45] width 31 height 8
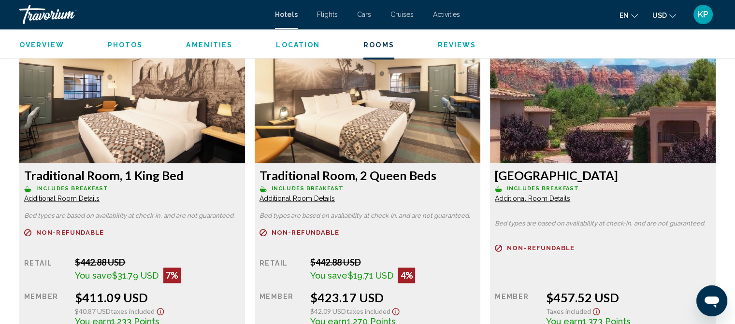
scroll to position [1369, 0]
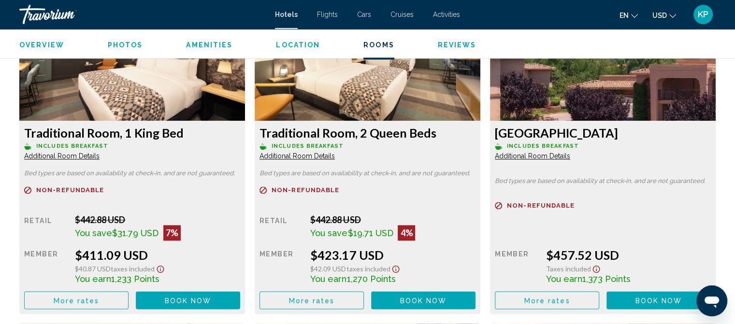
click at [100, 154] on span "Additional Room Details" at bounding box center [61, 156] width 75 height 8
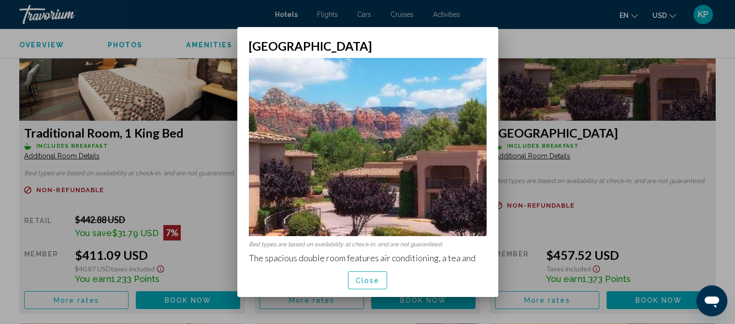
scroll to position [26, 0]
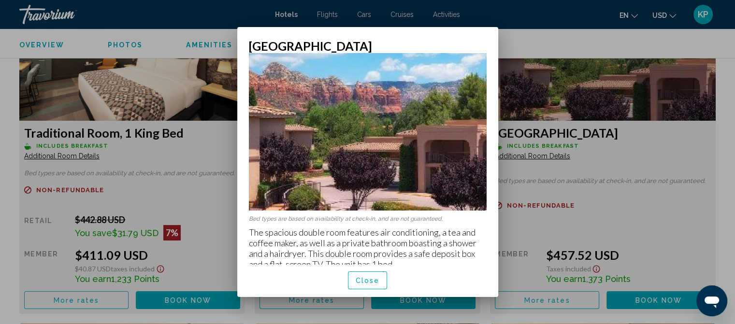
click at [369, 281] on span "Close" at bounding box center [368, 281] width 24 height 8
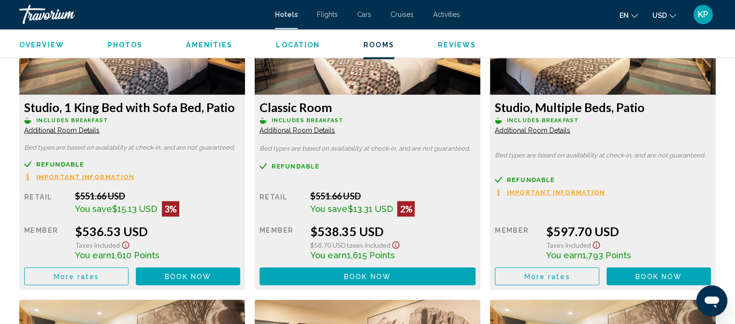
scroll to position [2045, 0]
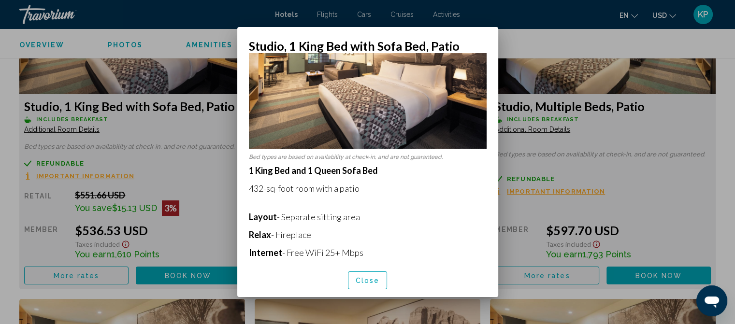
scroll to position [50, 0]
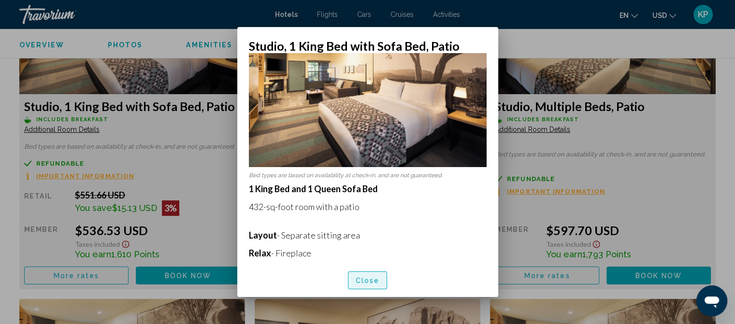
click at [361, 282] on span "Close" at bounding box center [368, 281] width 24 height 8
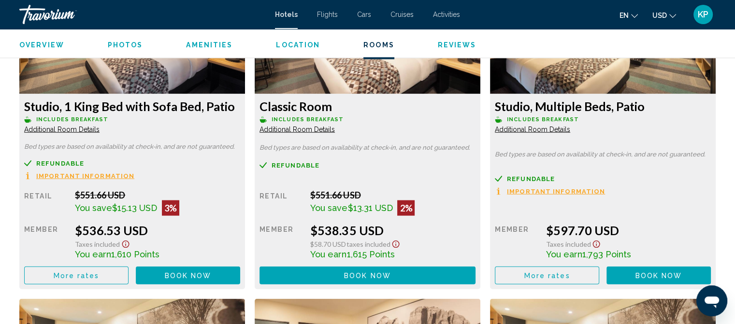
scroll to position [2045, 0]
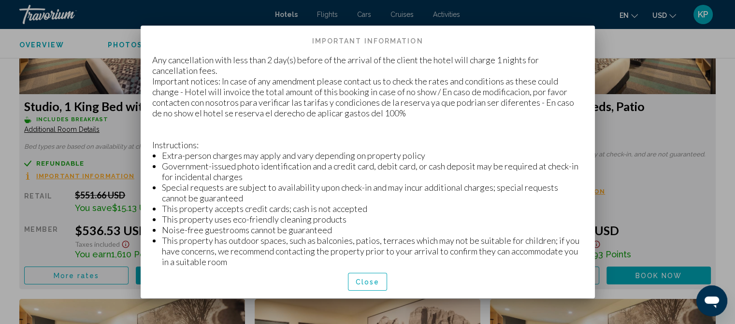
scroll to position [0, 0]
click at [366, 280] on span "Close" at bounding box center [368, 282] width 24 height 8
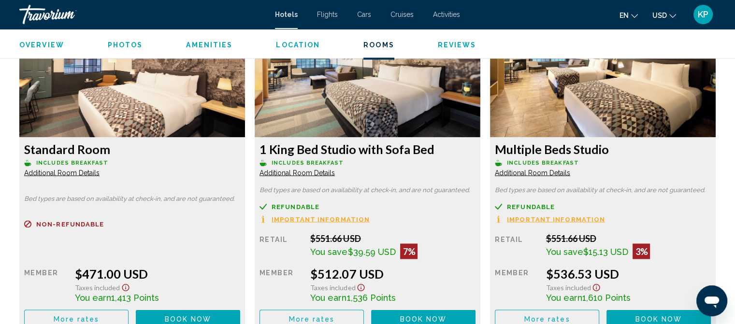
scroll to position [1659, 0]
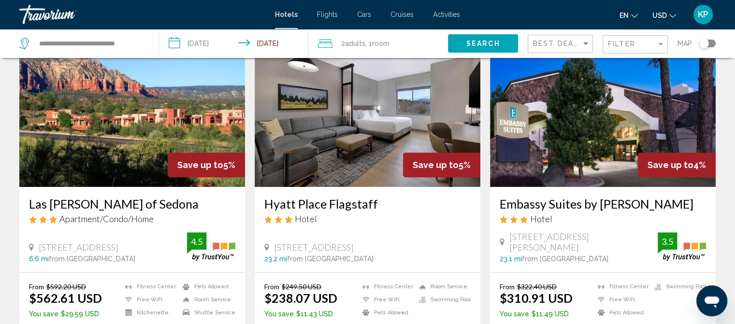
scroll to position [435, 0]
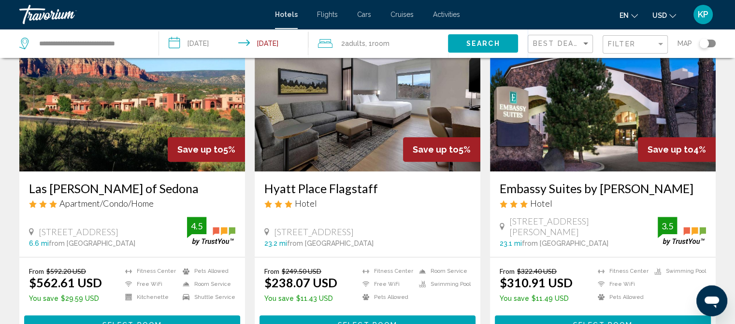
click at [62, 181] on h3 "Las [PERSON_NAME] of Sedona" at bounding box center [132, 188] width 206 height 14
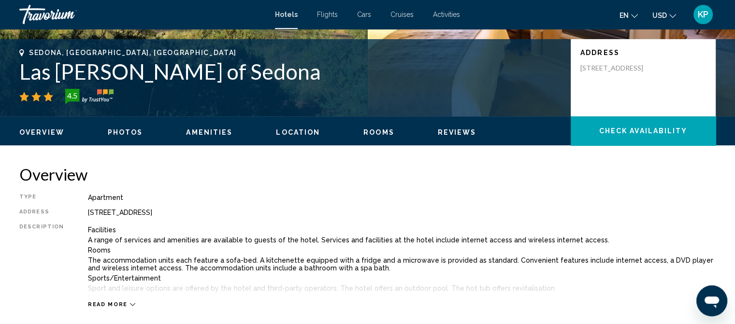
scroll to position [108, 0]
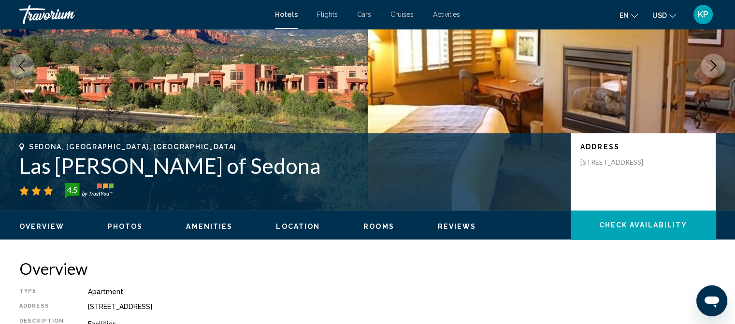
click at [449, 223] on span "Reviews" at bounding box center [457, 227] width 39 height 8
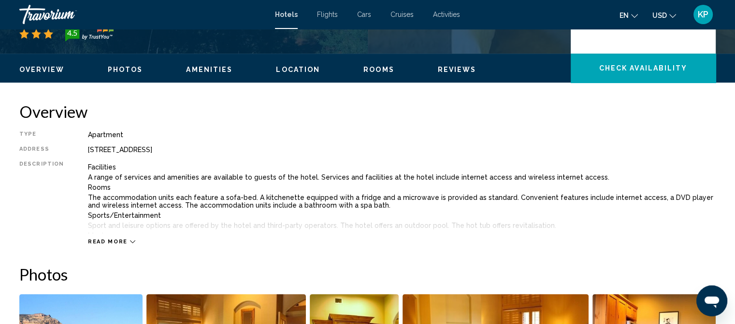
scroll to position [212, 0]
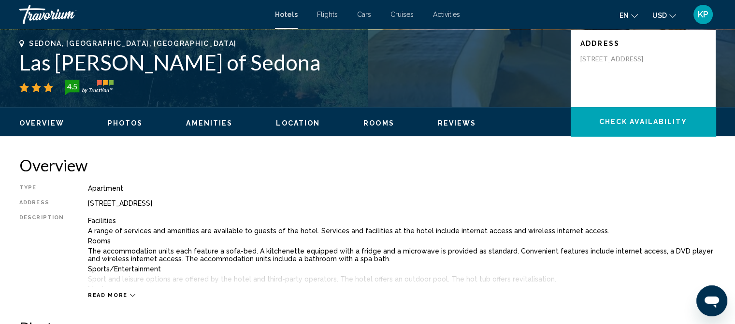
click at [199, 122] on span "Amenities" at bounding box center [209, 123] width 46 height 8
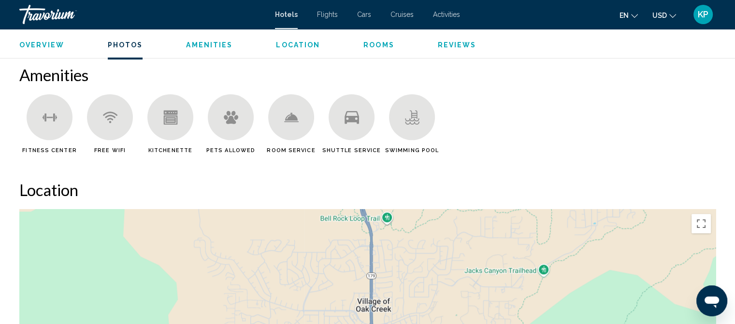
scroll to position [769, 0]
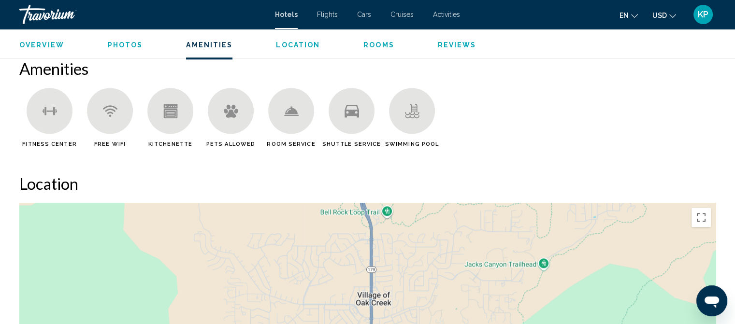
click at [230, 116] on icon "Main content" at bounding box center [231, 110] width 14 height 13
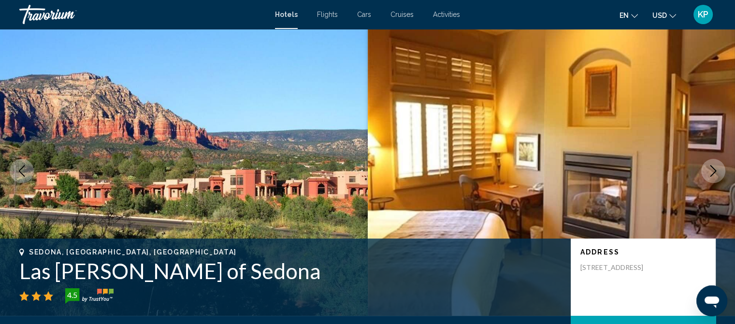
scroll to position [145, 0]
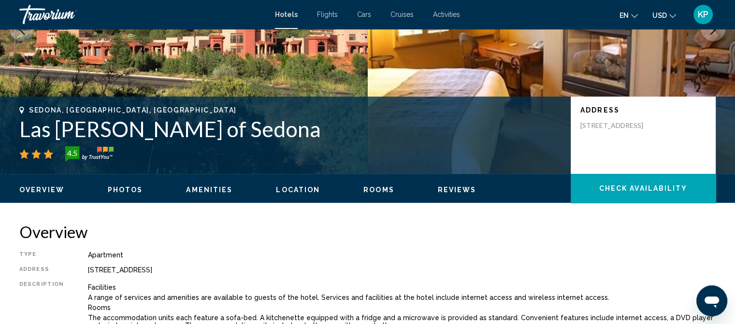
click at [383, 186] on span "Rooms" at bounding box center [378, 190] width 31 height 8
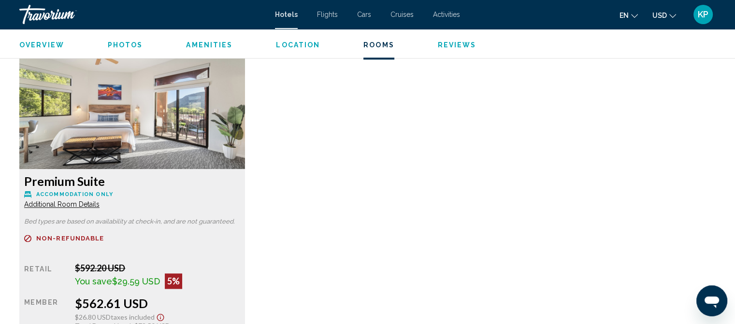
scroll to position [1320, 0]
click at [158, 137] on img "Main content" at bounding box center [132, 109] width 226 height 121
click at [51, 203] on span "Additional Room Details" at bounding box center [61, 205] width 75 height 8
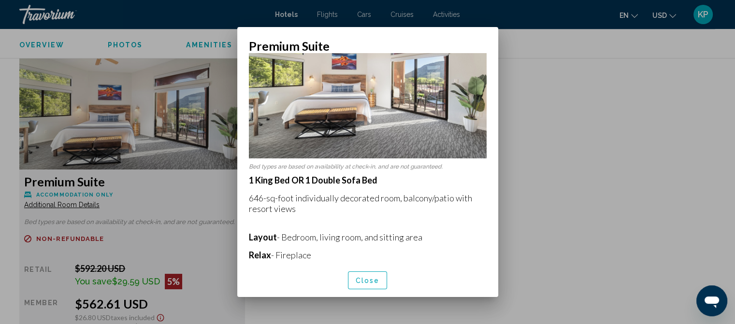
scroll to position [0, 0]
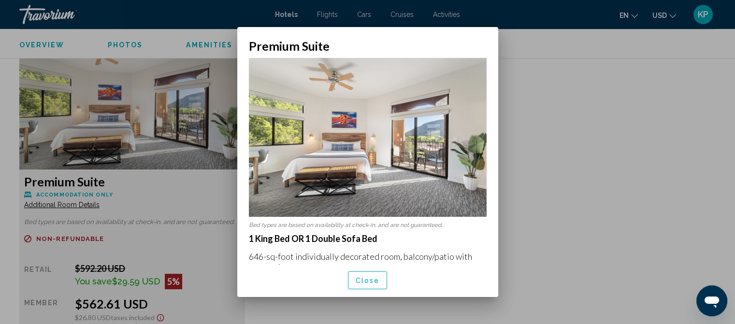
click at [370, 280] on span "Close" at bounding box center [368, 281] width 24 height 8
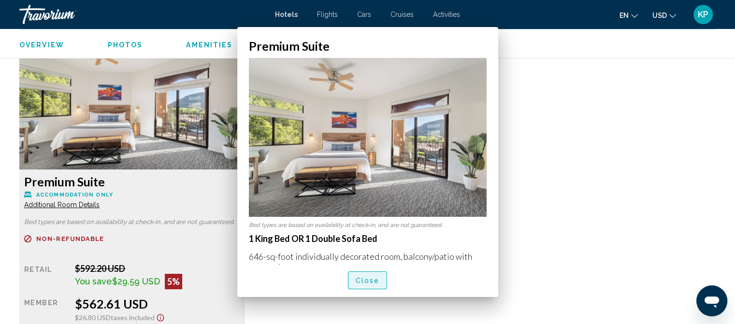
scroll to position [1320, 0]
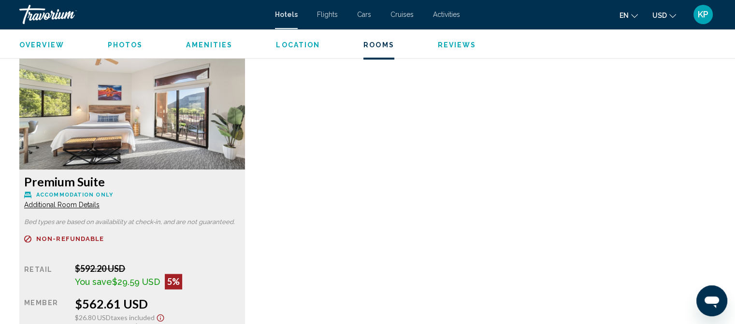
click at [441, 41] on button "Reviews" at bounding box center [457, 45] width 39 height 9
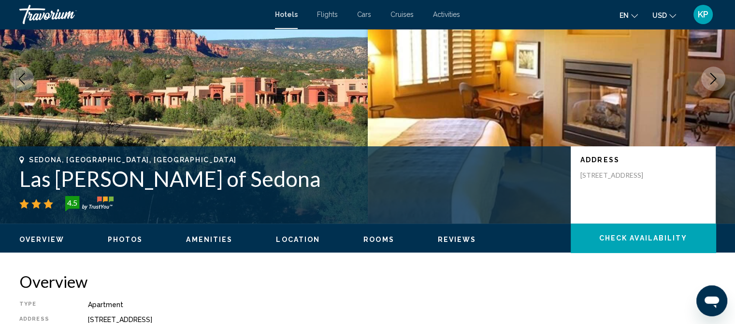
scroll to position [97, 0]
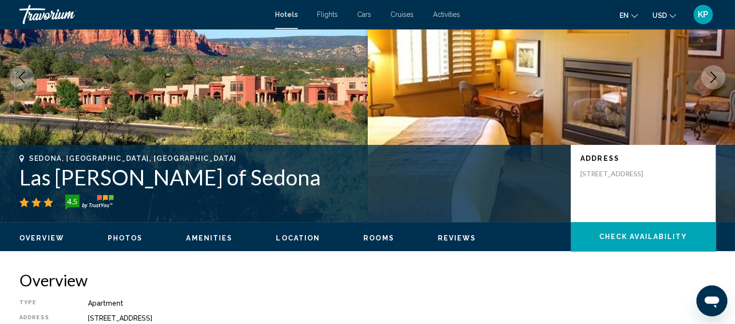
click at [369, 239] on span "Rooms" at bounding box center [378, 238] width 31 height 8
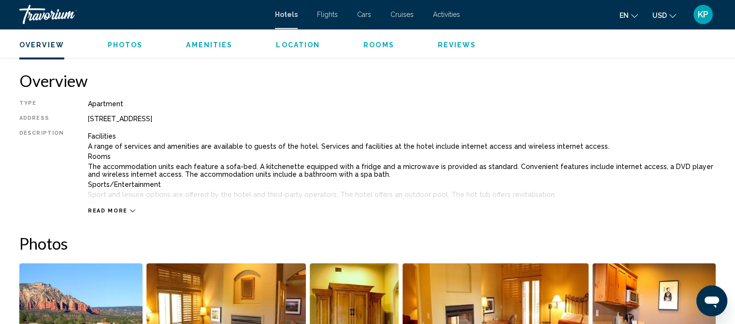
scroll to position [353, 0]
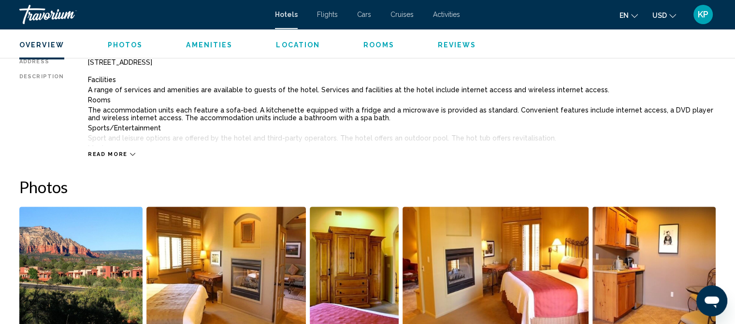
click at [110, 152] on span "Read more" at bounding box center [108, 154] width 40 height 6
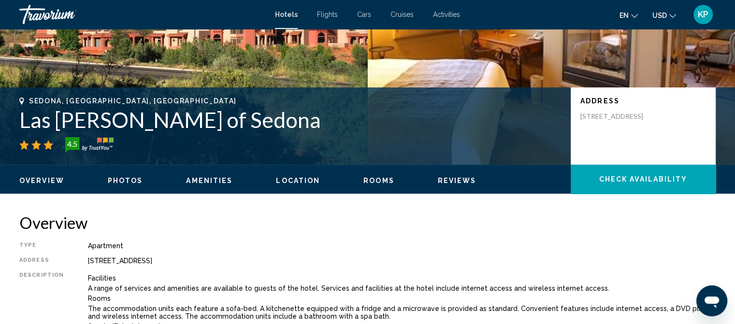
scroll to position [112, 0]
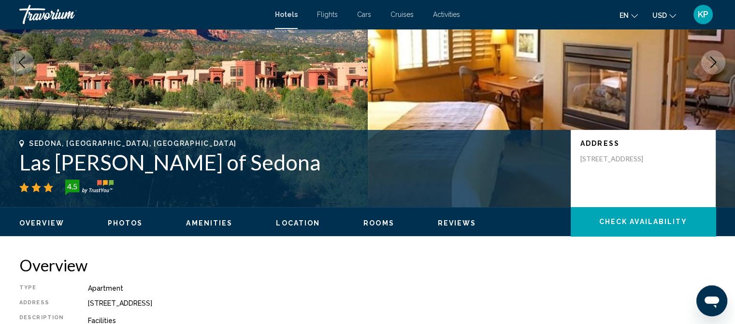
click at [205, 223] on span "Amenities" at bounding box center [209, 223] width 46 height 8
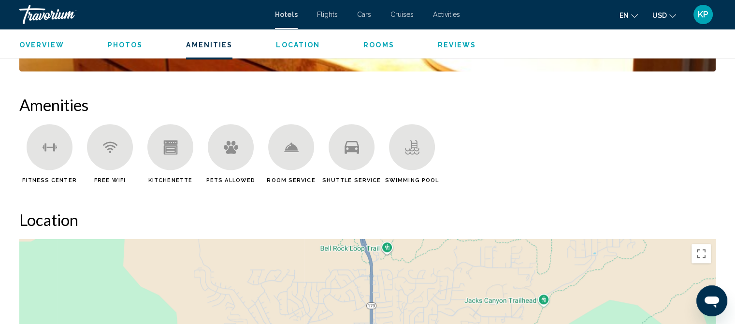
scroll to position [789, 0]
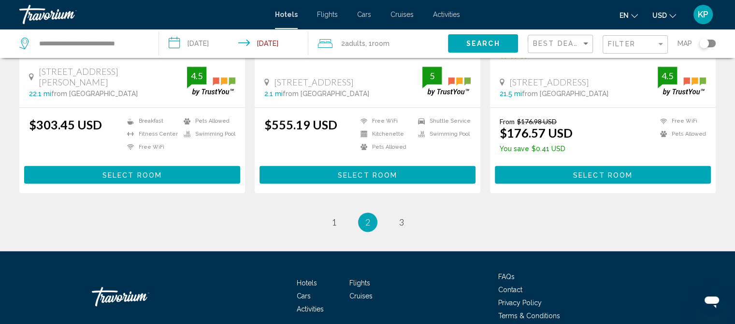
scroll to position [1257, 0]
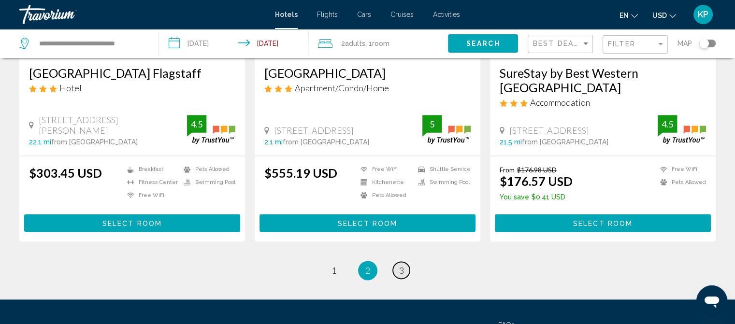
click at [400, 265] on span "3" at bounding box center [401, 270] width 5 height 11
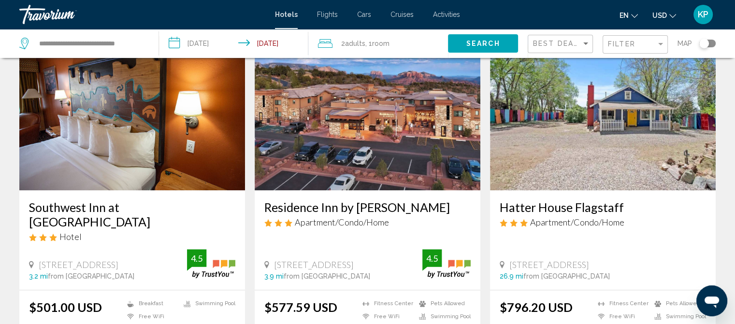
scroll to position [1160, 0]
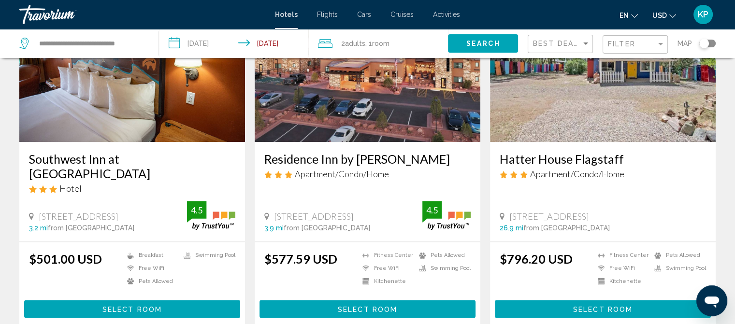
click at [86, 164] on h3 "Southwest Inn at Sedona" at bounding box center [132, 166] width 206 height 29
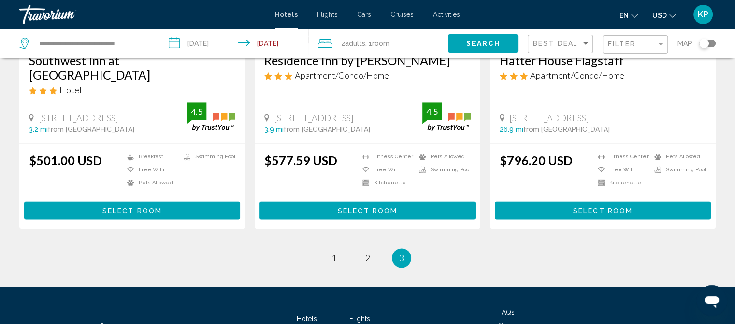
scroll to position [1327, 0]
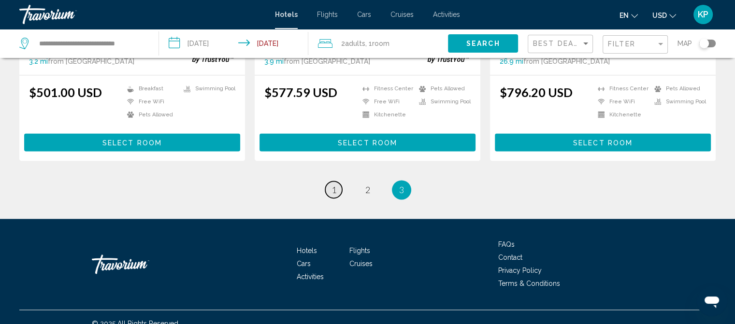
click at [334, 185] on span "1" at bounding box center [334, 190] width 5 height 11
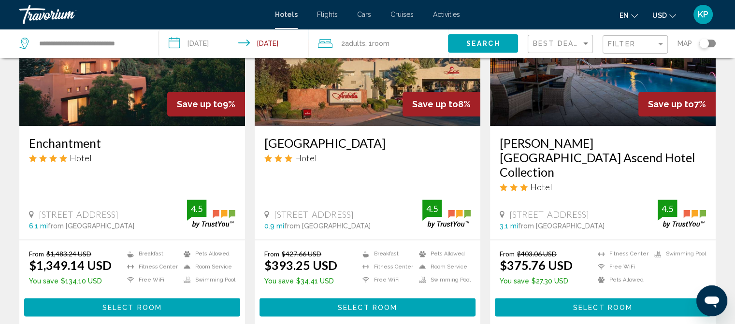
scroll to position [1208, 0]
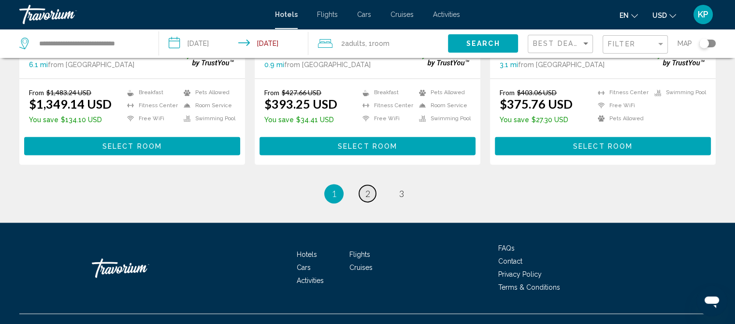
click at [368, 188] on span "2" at bounding box center [367, 193] width 5 height 11
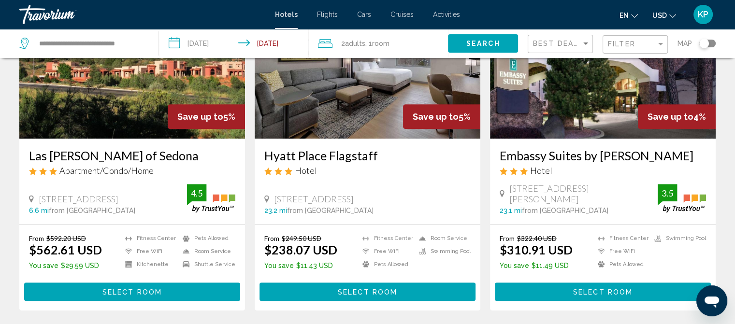
scroll to position [483, 0]
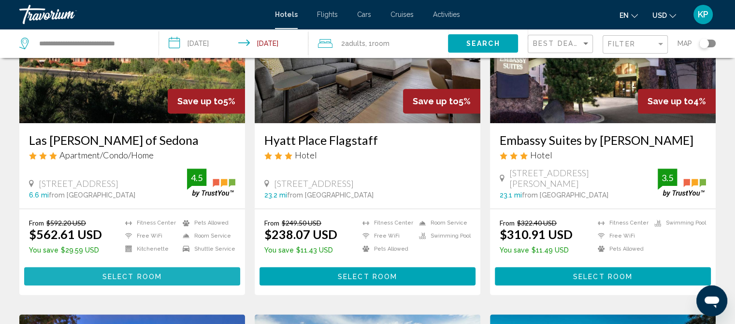
click at [128, 273] on span "Select Room" at bounding box center [131, 277] width 59 height 8
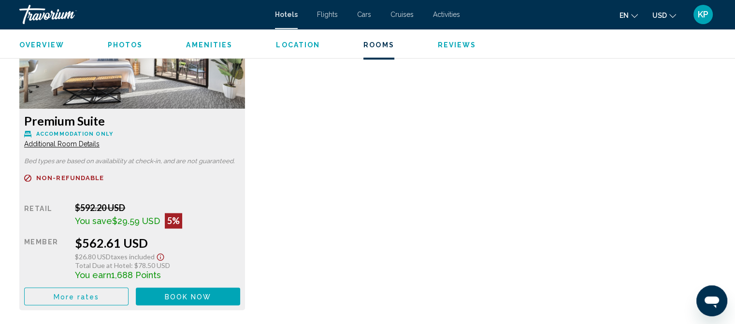
scroll to position [1365, 0]
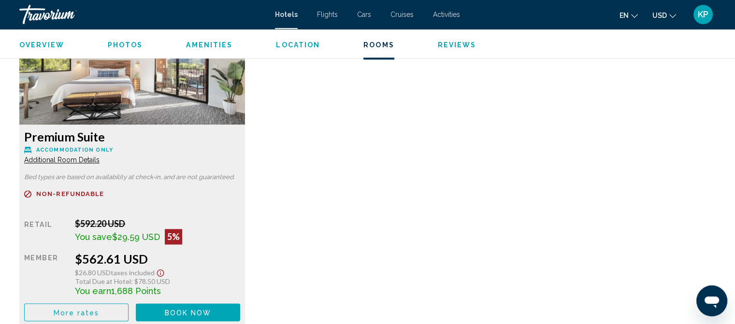
click at [62, 160] on span "Additional Room Details" at bounding box center [61, 160] width 75 height 8
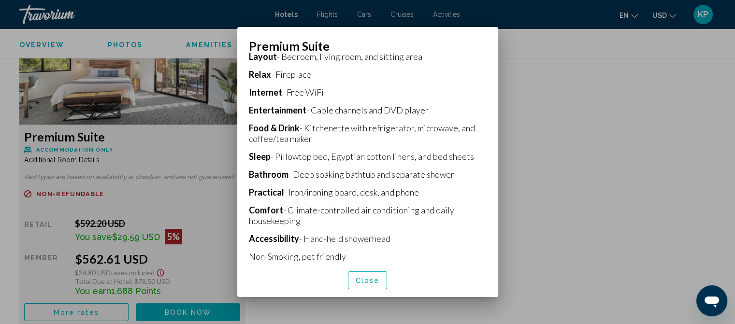
scroll to position [0, 0]
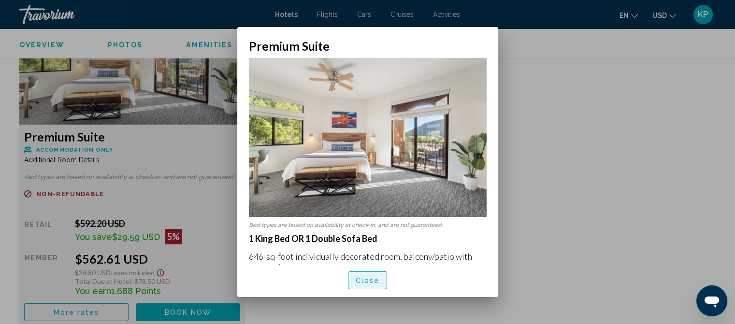
click at [356, 277] on button "Close" at bounding box center [368, 281] width 40 height 18
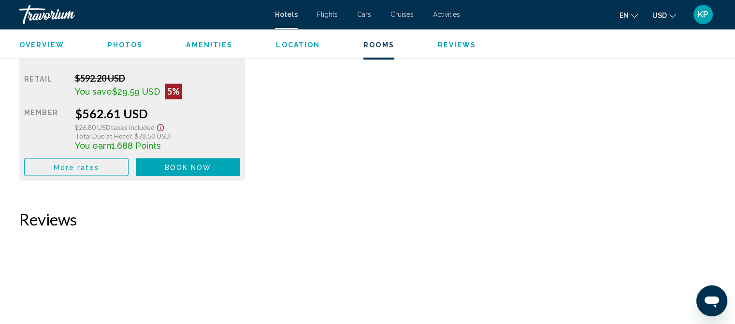
scroll to position [1462, 0]
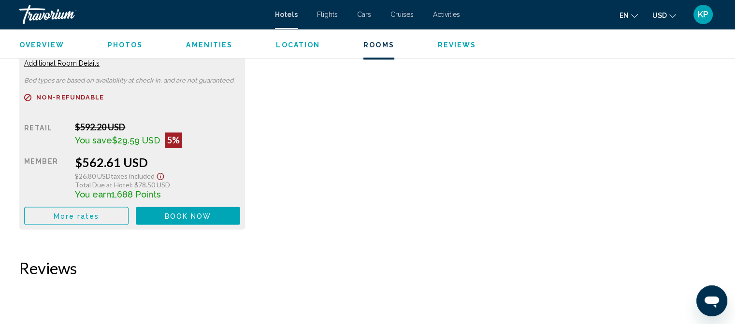
click at [198, 43] on span "Amenities" at bounding box center [209, 45] width 46 height 8
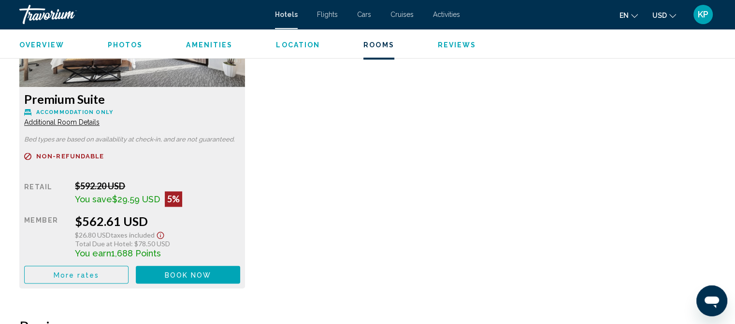
scroll to position [1399, 0]
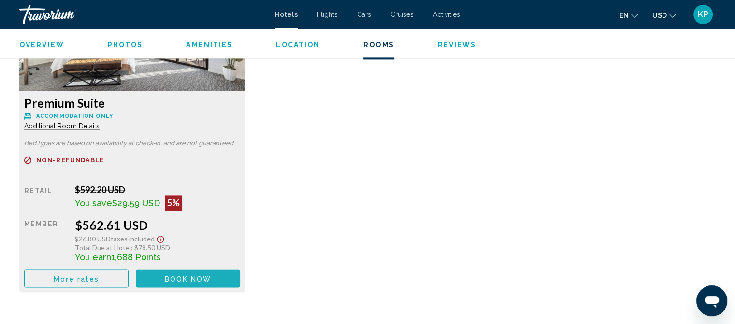
click at [170, 276] on span "Book now" at bounding box center [188, 279] width 47 height 8
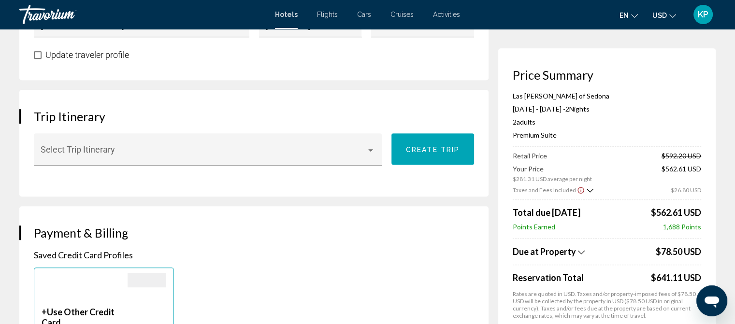
scroll to position [483, 0]
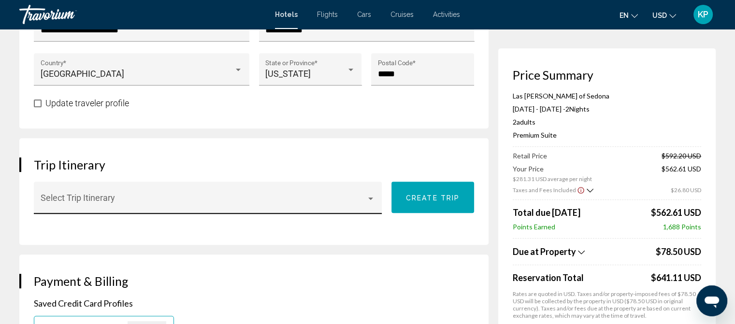
click at [373, 195] on div "Main content" at bounding box center [370, 199] width 9 height 8
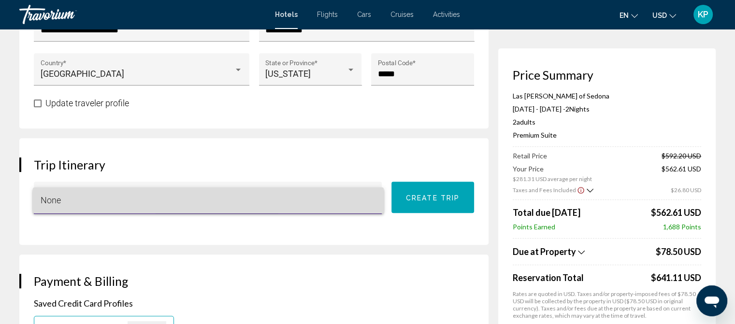
click at [373, 201] on span "None" at bounding box center [209, 201] width 336 height 26
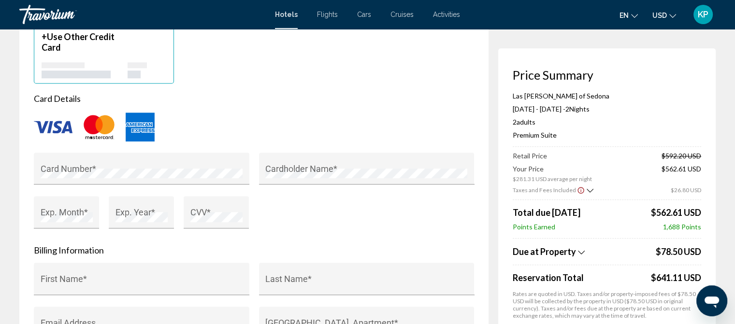
scroll to position [822, 0]
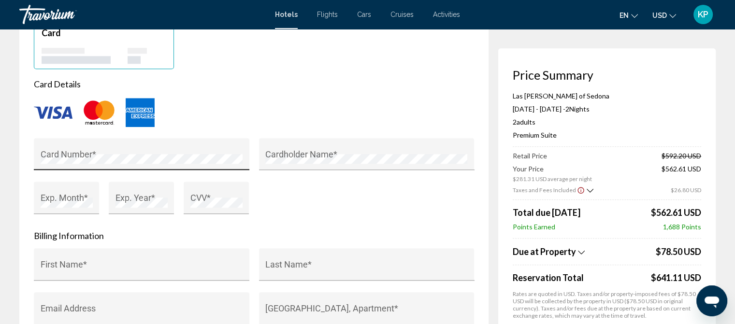
click at [83, 150] on div "Card Number *" at bounding box center [142, 158] width 203 height 26
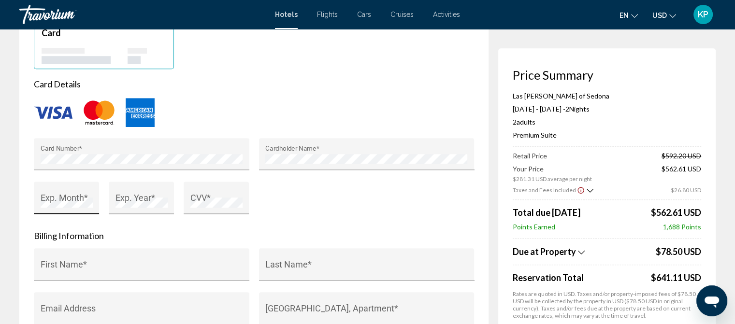
click at [68, 195] on div "Exp. Month *" at bounding box center [67, 201] width 52 height 26
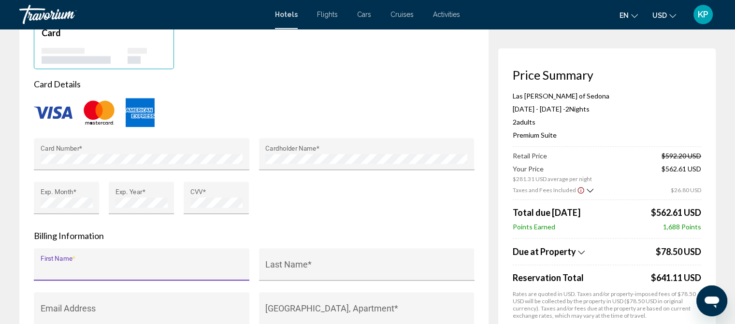
click at [95, 268] on input "First Name *" at bounding box center [142, 269] width 203 height 10
type input "********"
type input "****"
type input "**********"
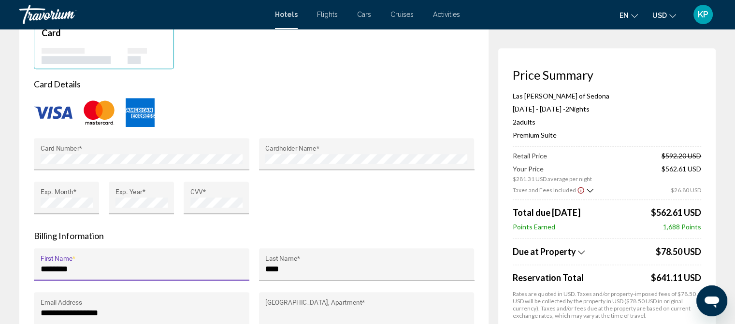
type input "**********"
type input "**"
type input "*****"
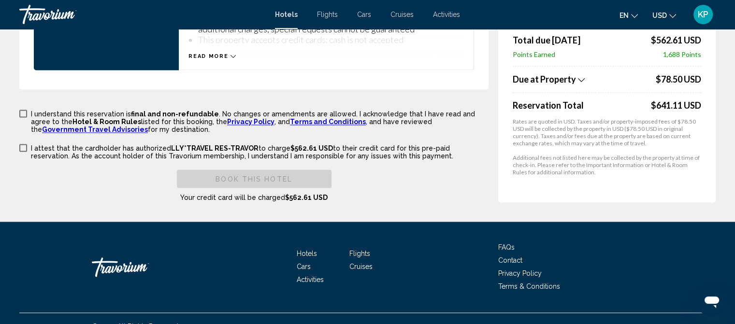
scroll to position [1450, 0]
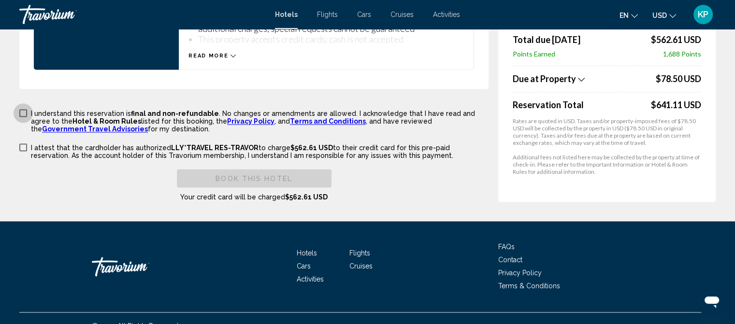
click at [25, 110] on span "Main content" at bounding box center [23, 113] width 8 height 8
click at [20, 144] on span "Main content" at bounding box center [23, 148] width 8 height 8
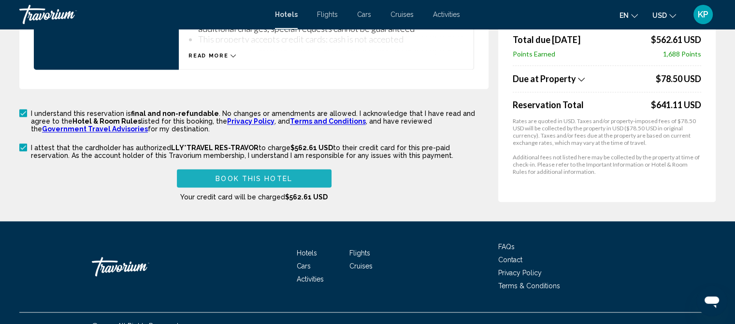
click at [249, 175] on span "Book this hotel" at bounding box center [254, 179] width 77 height 8
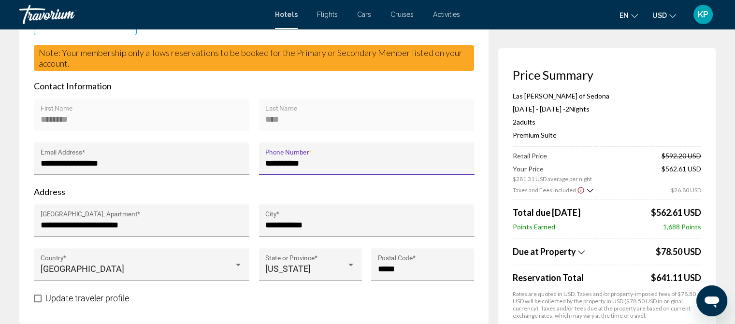
type input "**********"
click at [348, 128] on div "**** Last Name" at bounding box center [366, 118] width 203 height 26
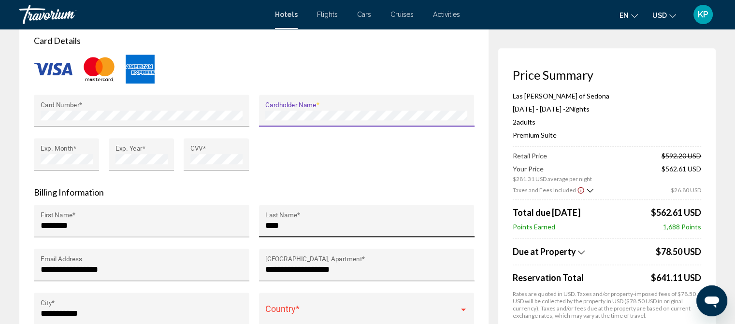
scroll to position [965, 0]
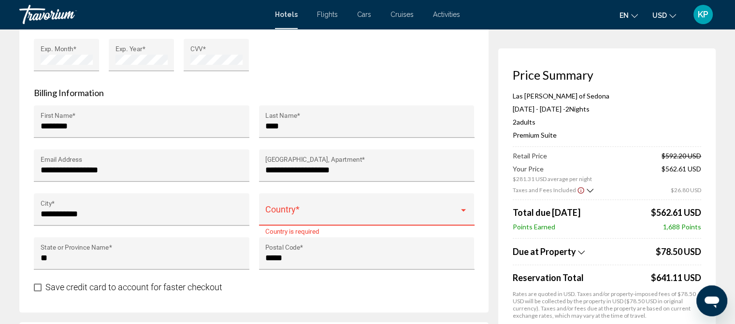
click at [463, 208] on div "Main content" at bounding box center [463, 210] width 9 height 8
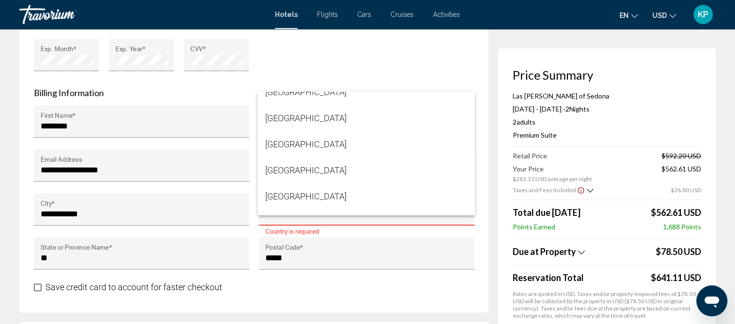
scroll to position [6224, 0]
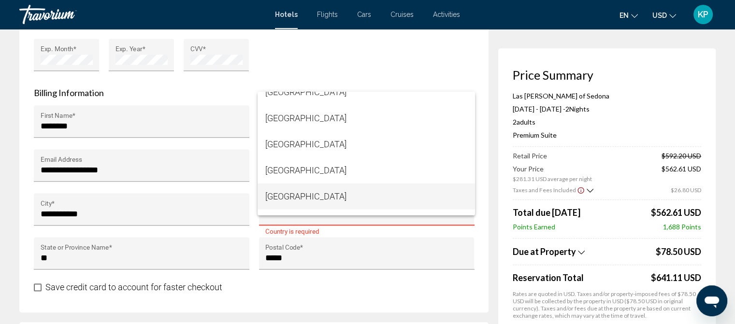
click at [313, 198] on span "[GEOGRAPHIC_DATA]" at bounding box center [366, 197] width 202 height 26
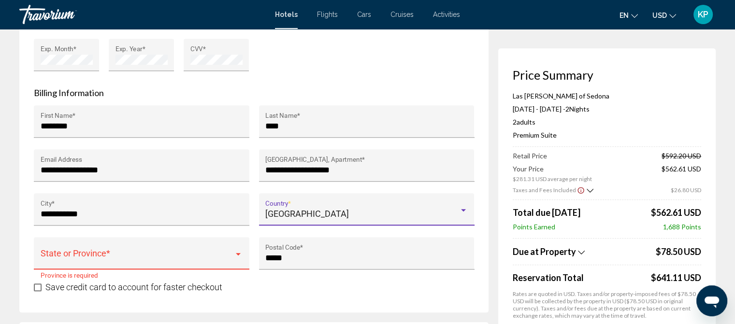
click at [239, 253] on div "Main content" at bounding box center [238, 254] width 5 height 2
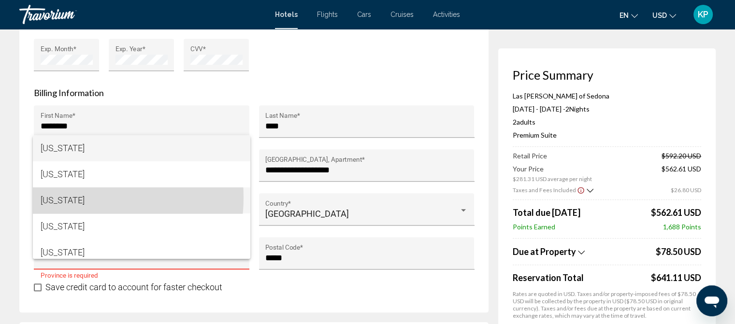
click at [72, 198] on span "[US_STATE]" at bounding box center [142, 201] width 202 height 26
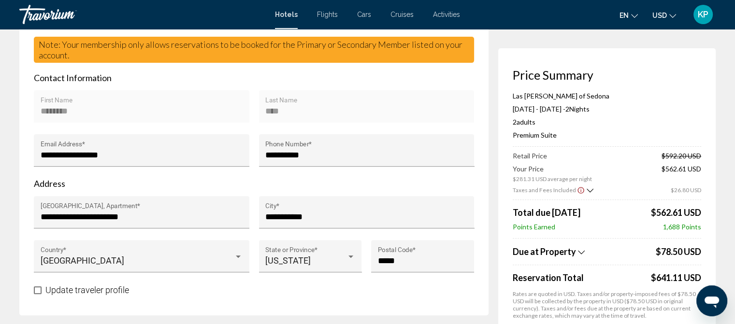
scroll to position [338, 0]
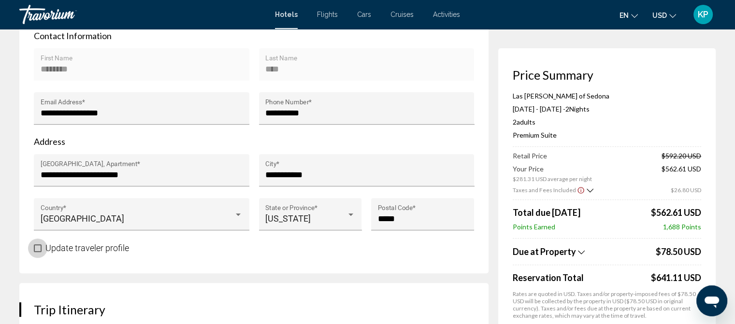
click at [37, 246] on span "Main content" at bounding box center [38, 249] width 8 height 8
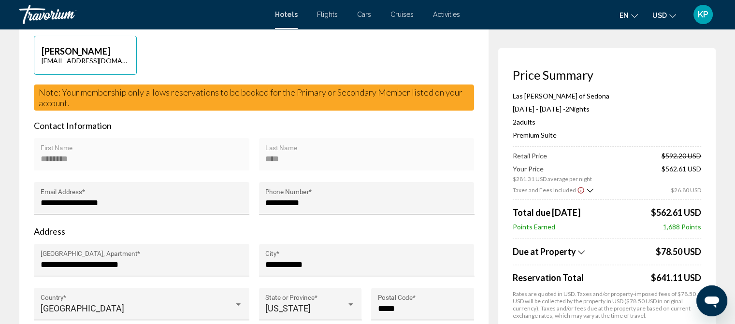
scroll to position [193, 0]
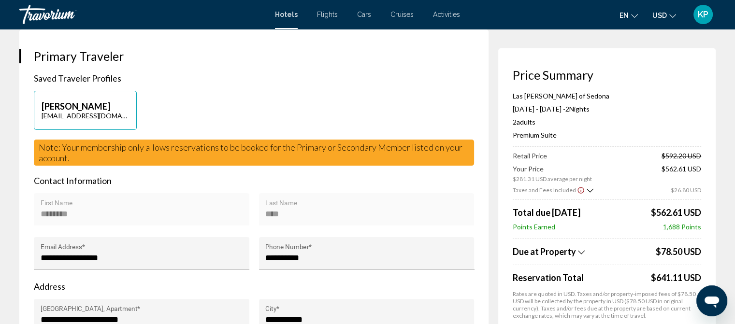
click at [138, 201] on div "******** First Name" at bounding box center [142, 213] width 203 height 26
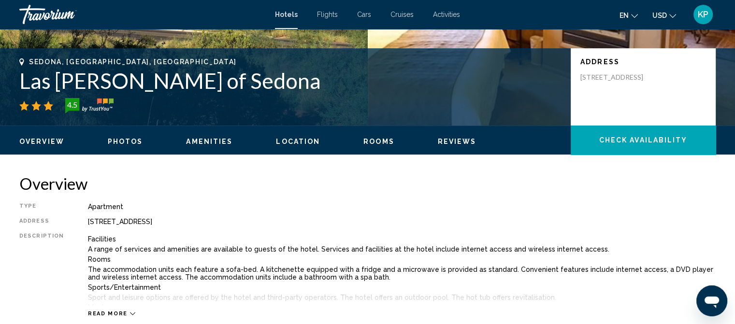
scroll to position [12, 0]
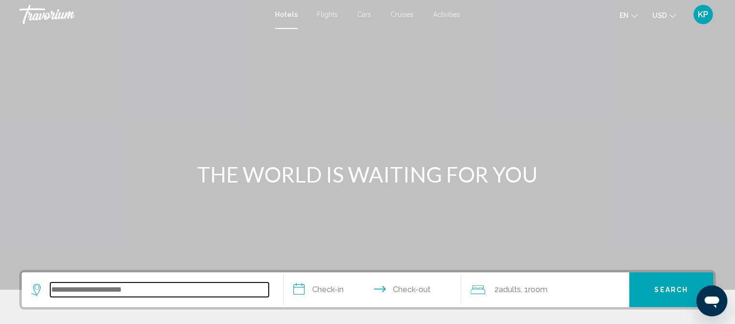
click at [90, 290] on input "Search widget" at bounding box center [159, 290] width 218 height 14
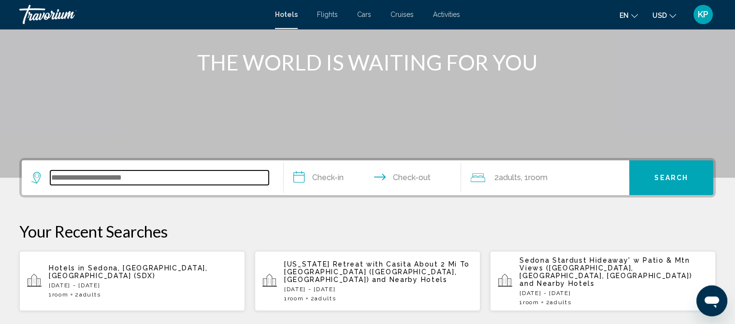
scroll to position [238, 0]
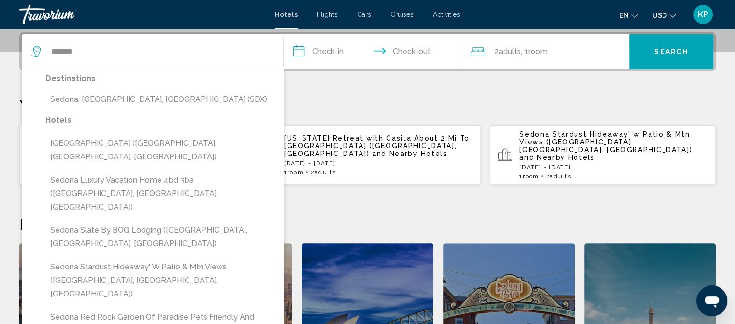
drag, startPoint x: 95, startPoint y: 103, endPoint x: 128, endPoint y: 98, distance: 33.2
click at [97, 102] on button "Sedona, [GEOGRAPHIC_DATA], [GEOGRAPHIC_DATA] (SDX)" at bounding box center [159, 99] width 229 height 18
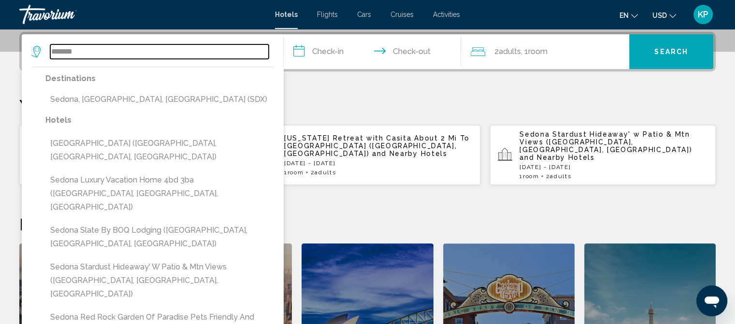
type input "**********"
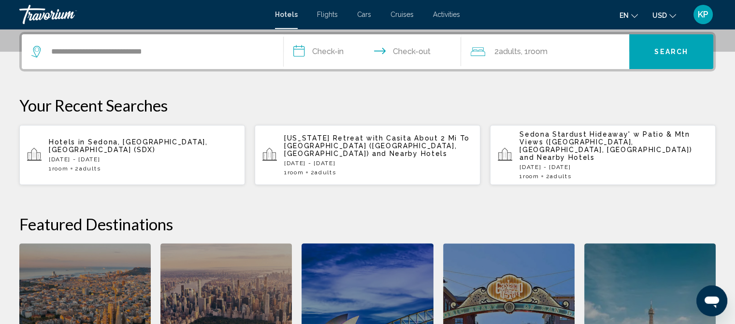
click at [333, 51] on input "**********" at bounding box center [375, 53] width 182 height 38
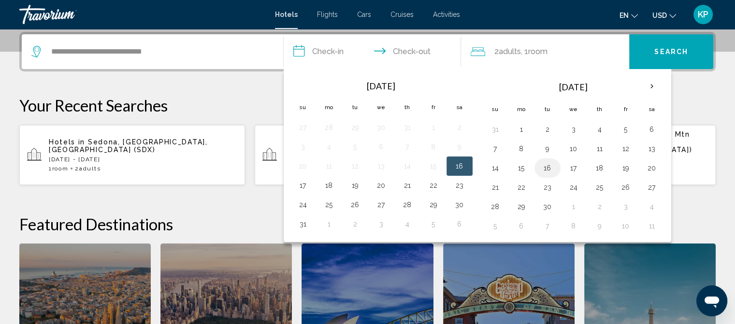
click at [540, 166] on button "16" at bounding box center [547, 168] width 15 height 14
click at [607, 168] on td "18" at bounding box center [600, 168] width 26 height 19
click at [602, 168] on button "18" at bounding box center [599, 168] width 15 height 14
type input "**********"
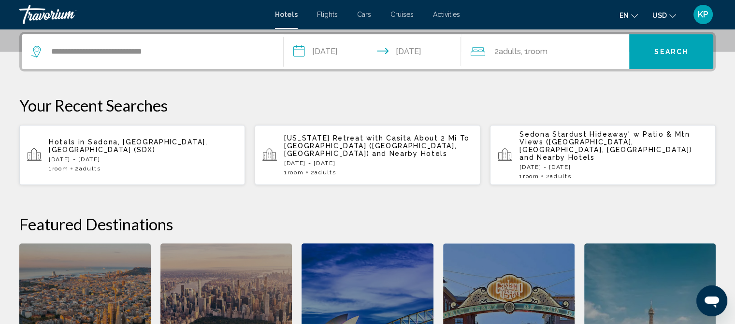
click at [665, 52] on span "Search" at bounding box center [671, 52] width 34 height 8
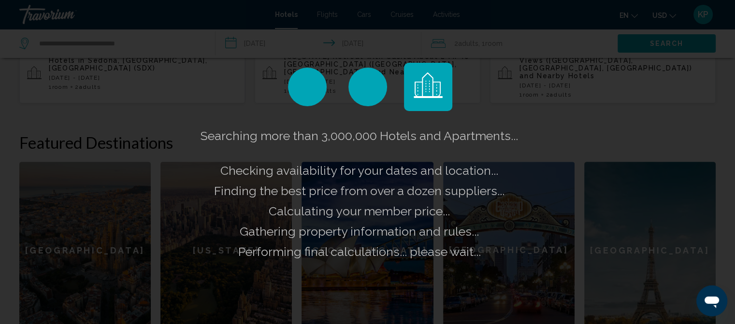
scroll to position [335, 0]
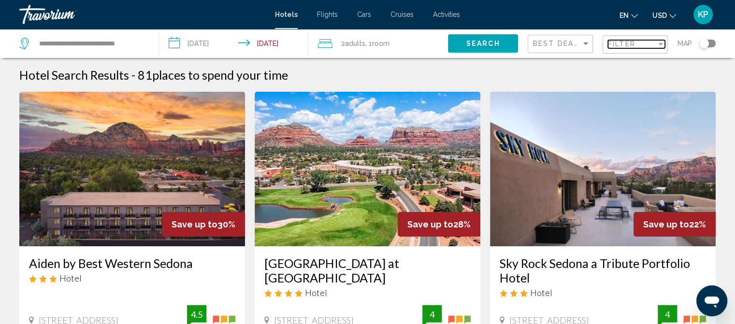
click at [658, 44] on div "Filter" at bounding box center [660, 44] width 5 height 2
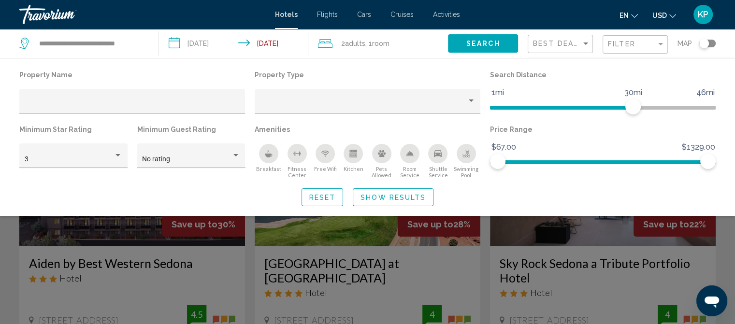
click at [380, 151] on icon "Pets Allowed" at bounding box center [382, 153] width 8 height 7
click at [387, 196] on span "Show Results" at bounding box center [393, 198] width 65 height 8
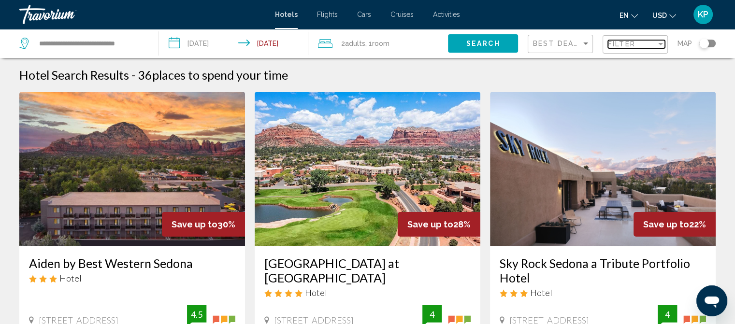
click at [660, 43] on div "Filter" at bounding box center [660, 44] width 5 height 2
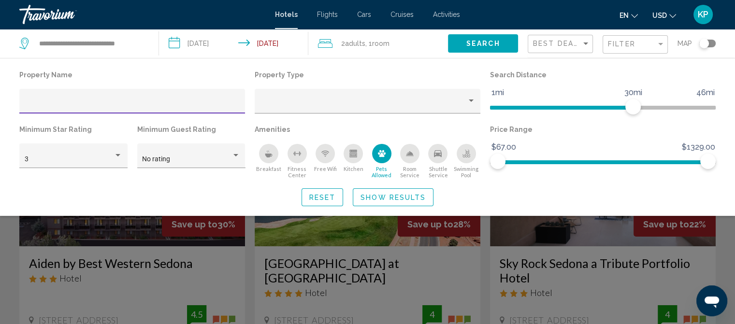
click at [353, 152] on icon "Kitchen" at bounding box center [353, 151] width 7 height 2
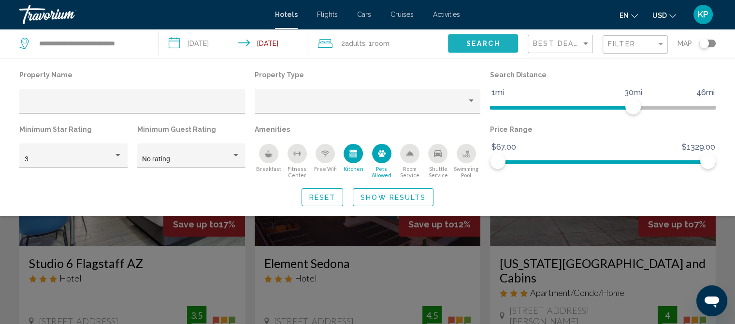
click at [491, 40] on span "Search" at bounding box center [483, 44] width 34 height 8
click at [394, 194] on span "Show Results" at bounding box center [393, 198] width 65 height 8
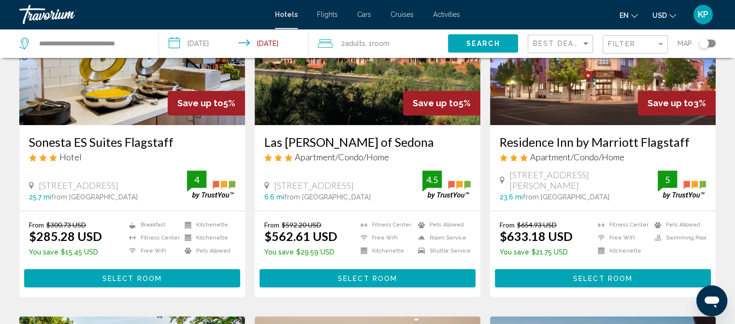
scroll to position [483, 0]
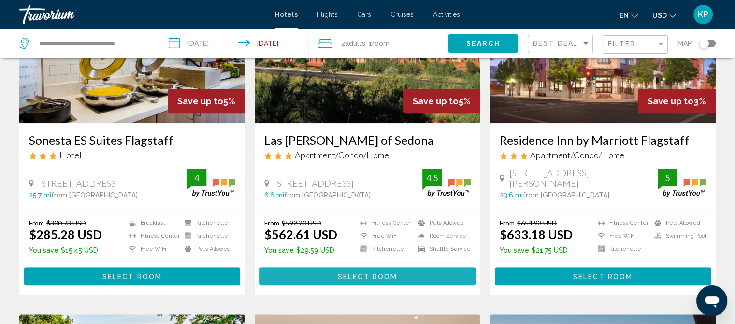
click at [367, 273] on span "Select Room" at bounding box center [367, 277] width 59 height 8
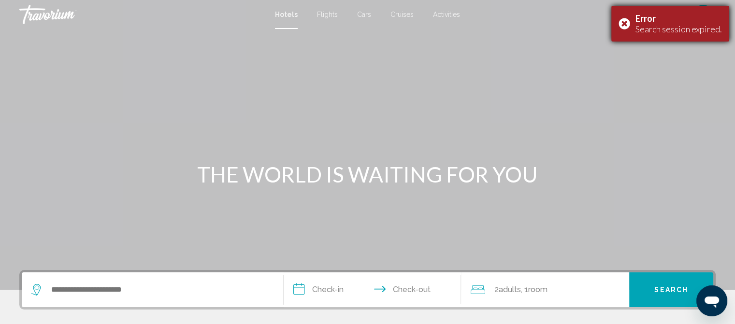
click at [625, 20] on div "Error Search session expired." at bounding box center [670, 24] width 118 height 36
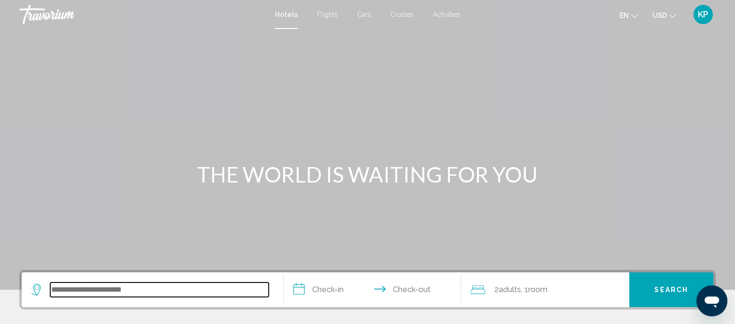
click at [63, 289] on input "Search widget" at bounding box center [159, 290] width 218 height 14
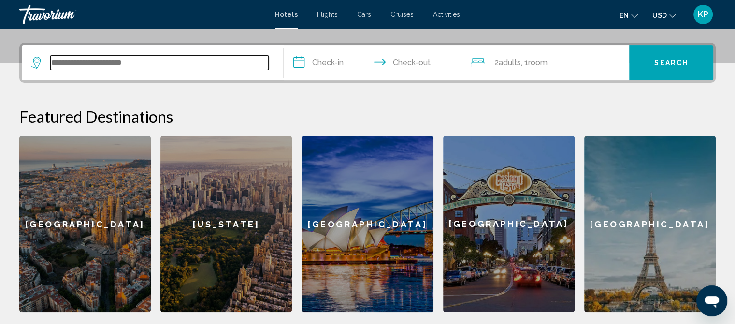
scroll to position [238, 0]
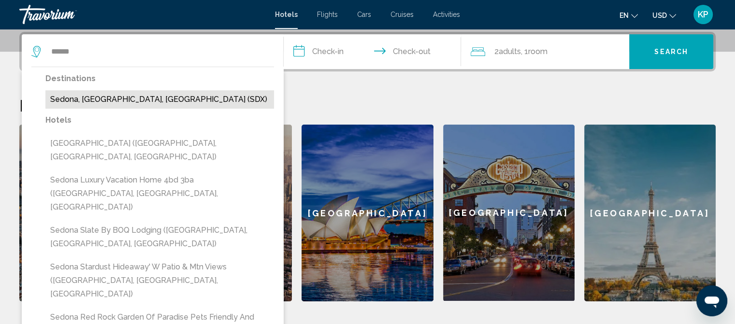
click at [113, 96] on button "Sedona, [GEOGRAPHIC_DATA], [GEOGRAPHIC_DATA] (SDX)" at bounding box center [159, 99] width 229 height 18
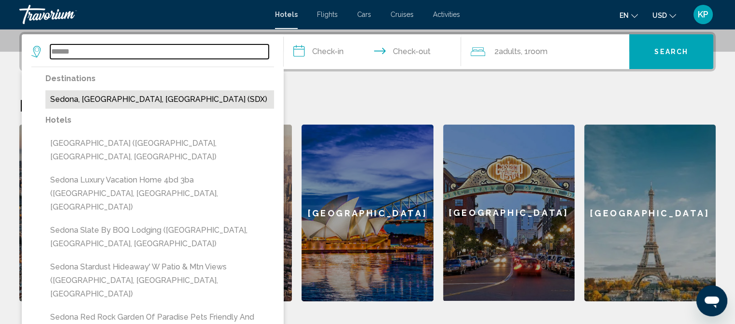
type input "**********"
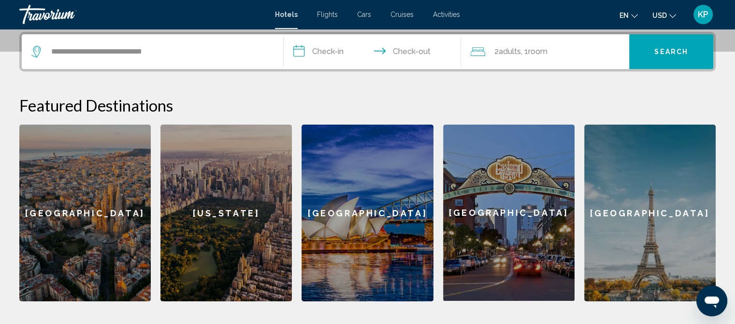
click at [336, 56] on input "**********" at bounding box center [375, 53] width 182 height 38
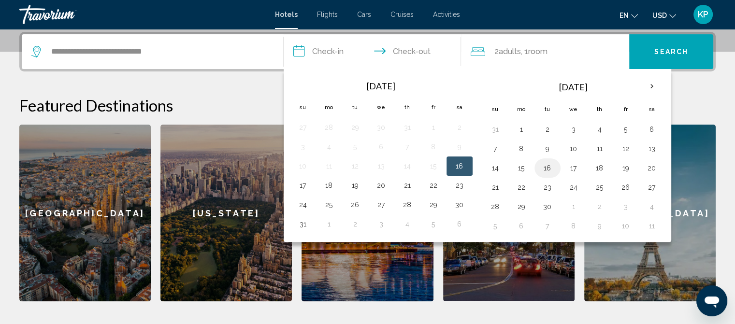
click at [549, 168] on button "16" at bounding box center [547, 168] width 15 height 14
click at [598, 164] on button "18" at bounding box center [599, 168] width 15 height 14
type input "**********"
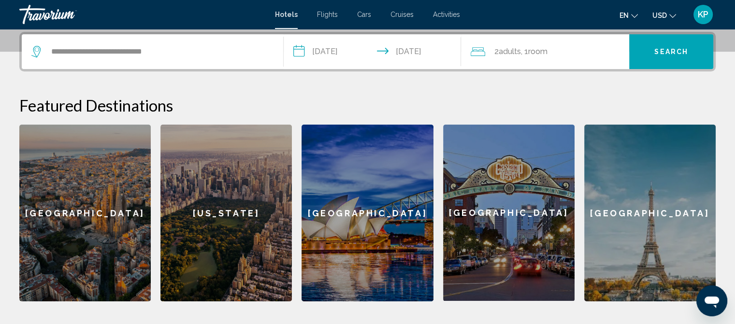
click at [672, 48] on span "Search" at bounding box center [671, 52] width 34 height 8
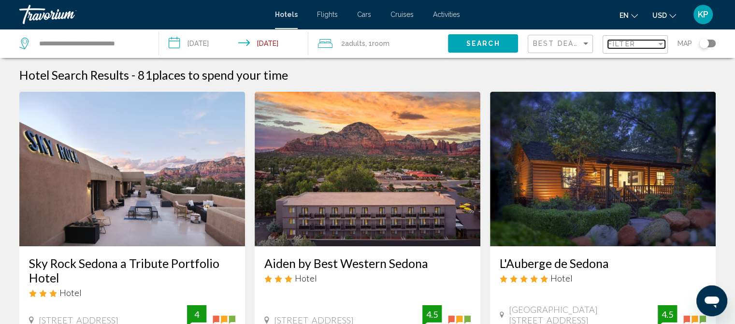
click at [659, 44] on div "Filter" at bounding box center [660, 44] width 5 height 2
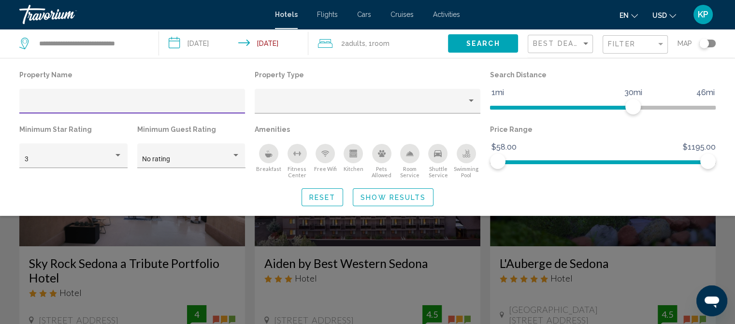
click at [351, 156] on icon "Kitchen" at bounding box center [353, 155] width 5 height 3
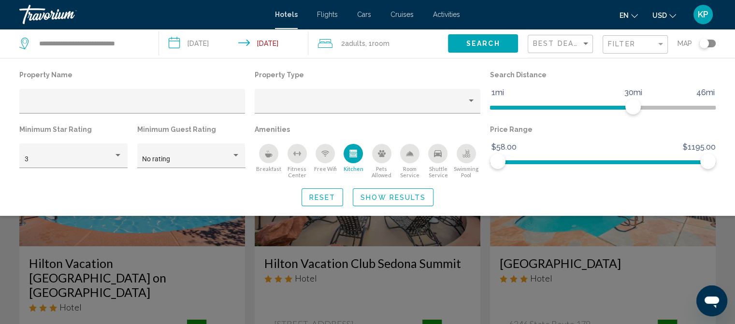
click at [379, 155] on icon "Pets Allowed" at bounding box center [382, 154] width 8 height 8
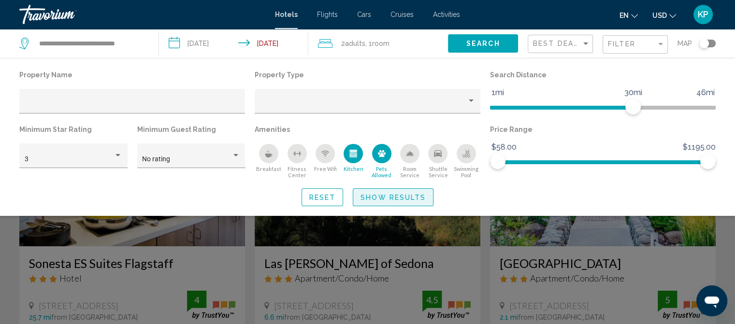
click at [380, 196] on span "Show Results" at bounding box center [393, 198] width 65 height 8
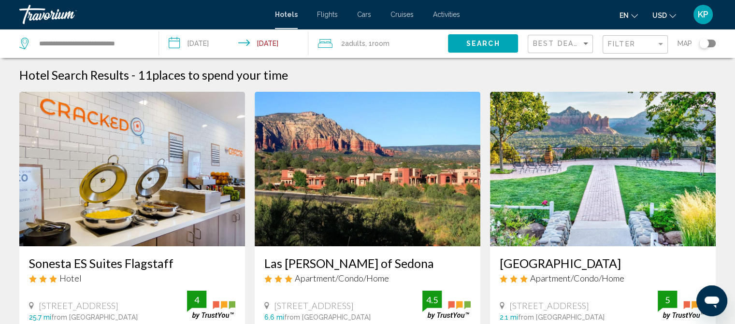
click at [593, 230] on img "Main content" at bounding box center [603, 169] width 226 height 155
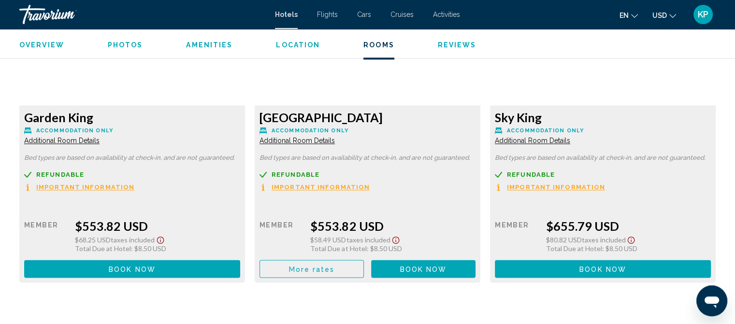
scroll to position [1220, 0]
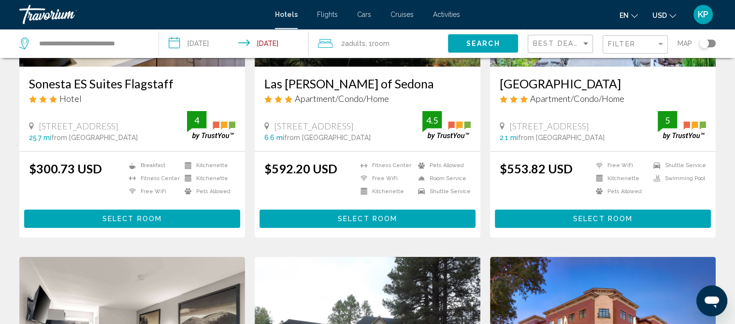
scroll to position [193, 0]
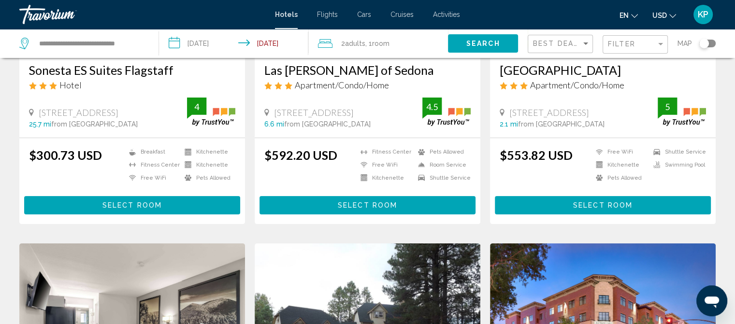
click at [363, 203] on span "Select Room" at bounding box center [367, 206] width 59 height 8
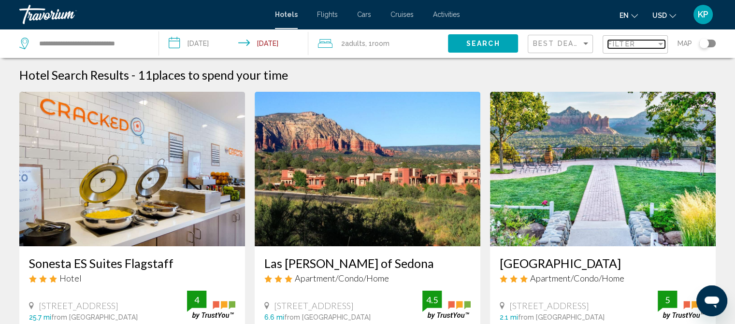
click at [660, 45] on div "Filter" at bounding box center [660, 44] width 9 height 8
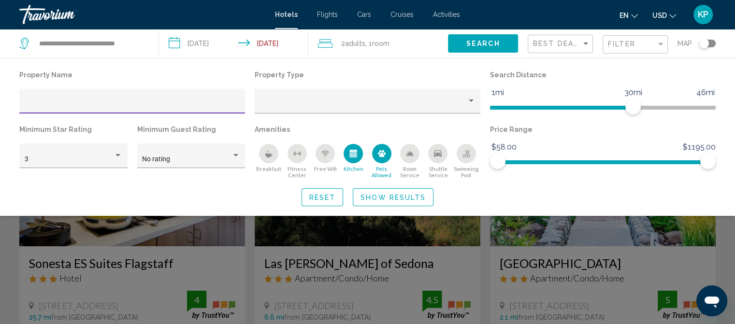
click at [352, 153] on icon "Kitchen" at bounding box center [353, 155] width 7 height 5
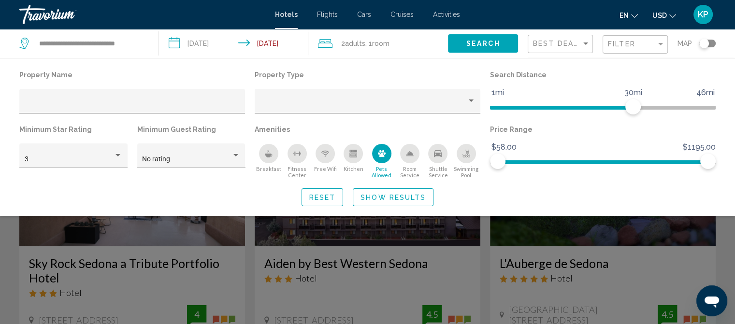
click at [379, 196] on span "Show Results" at bounding box center [393, 198] width 65 height 8
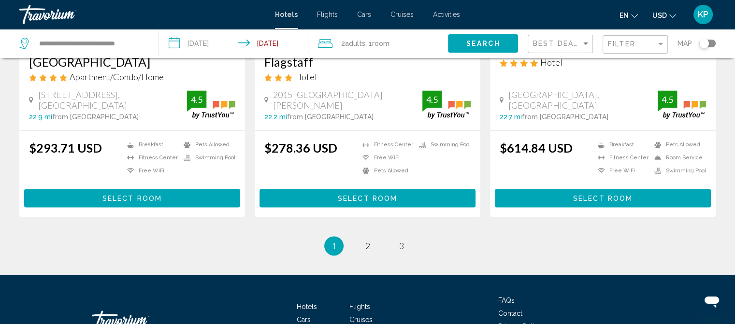
scroll to position [1361, 0]
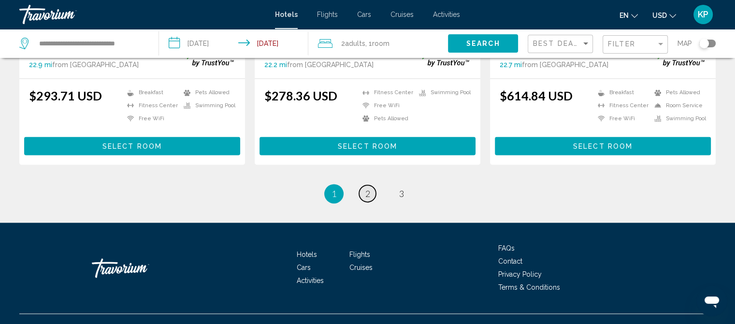
click at [365, 188] on span "2" at bounding box center [367, 193] width 5 height 11
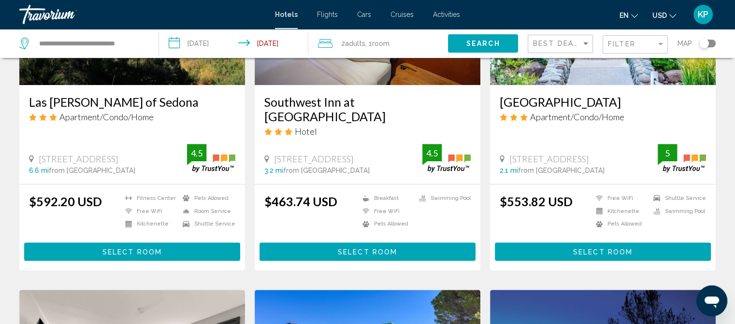
scroll to position [870, 0]
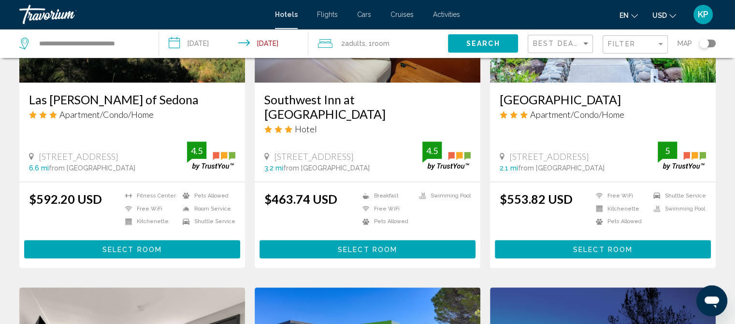
click at [107, 246] on span "Select Room" at bounding box center [131, 250] width 59 height 8
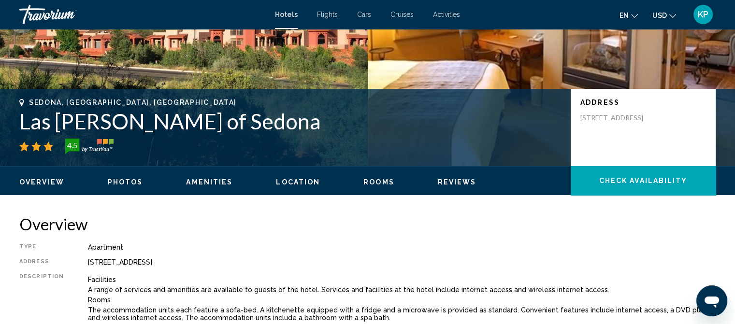
scroll to position [157, 0]
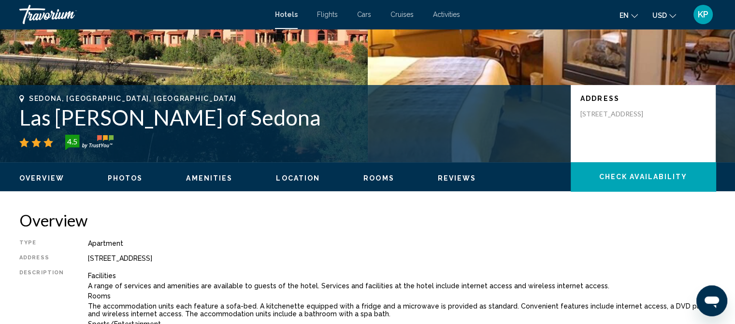
click at [371, 176] on span "Rooms" at bounding box center [378, 178] width 31 height 8
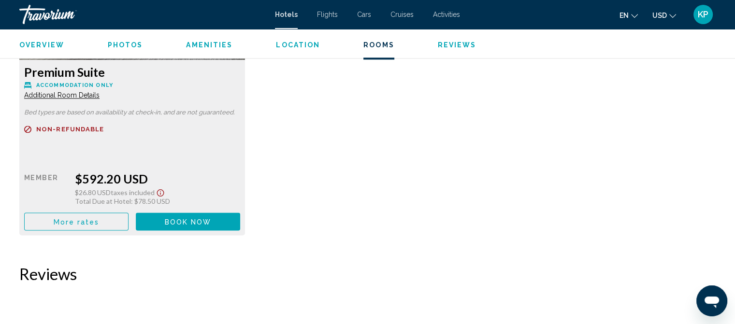
scroll to position [1465, 0]
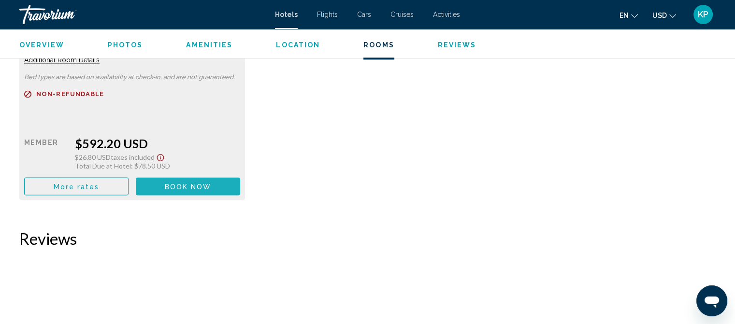
click at [201, 186] on span "Book now" at bounding box center [188, 187] width 47 height 8
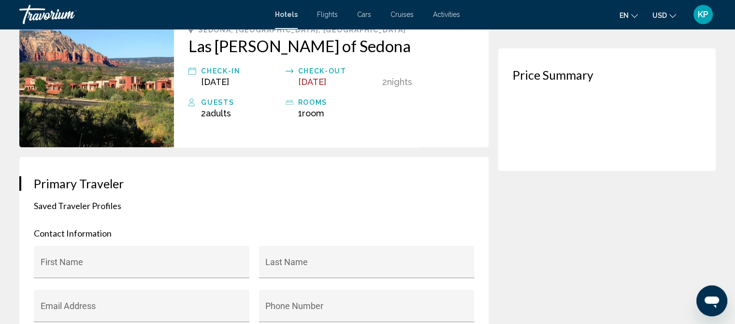
scroll to position [145, 0]
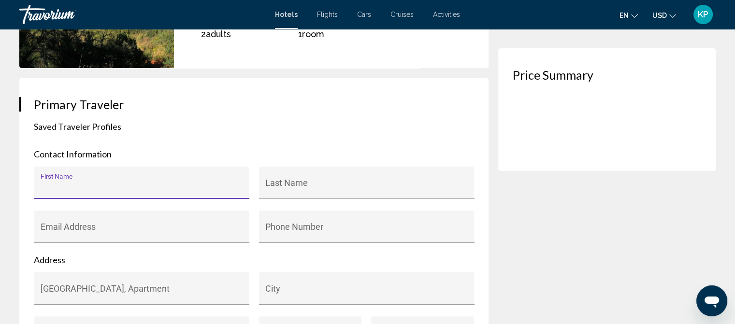
click at [56, 185] on input "First Name" at bounding box center [142, 188] width 203 height 10
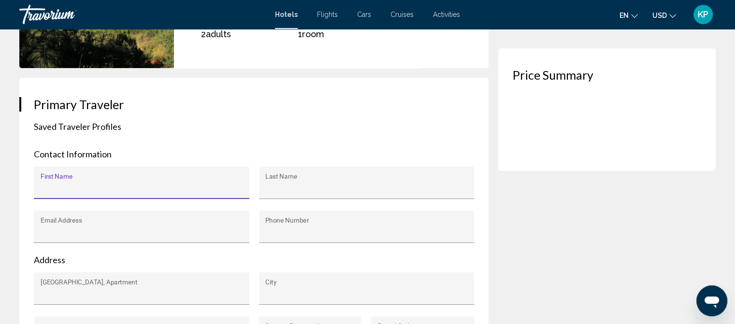
type input "********"
type input "****"
type input "**********"
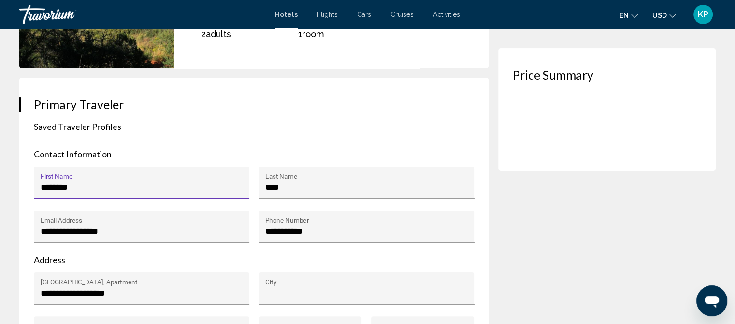
type input "**********"
type input "**"
type input "*****"
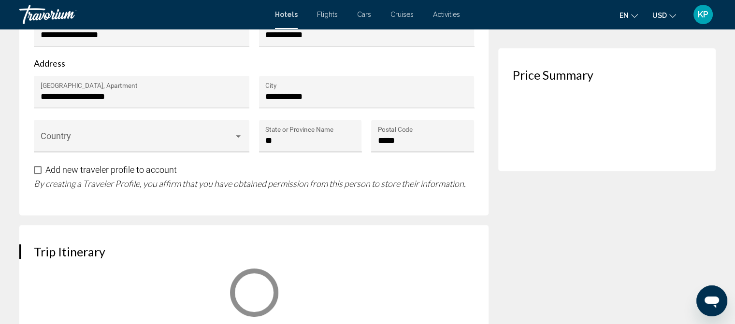
scroll to position [290, 0]
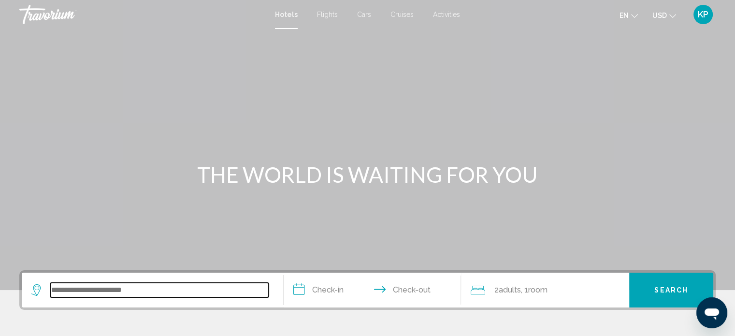
click at [76, 288] on input "Search widget" at bounding box center [159, 290] width 218 height 14
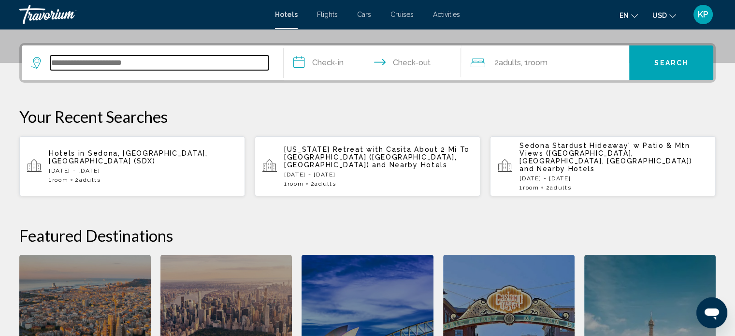
scroll to position [238, 0]
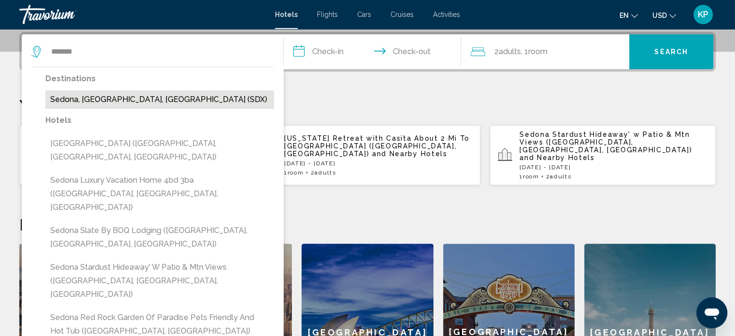
click at [100, 94] on button "Sedona, [GEOGRAPHIC_DATA], [GEOGRAPHIC_DATA] (SDX)" at bounding box center [159, 99] width 229 height 18
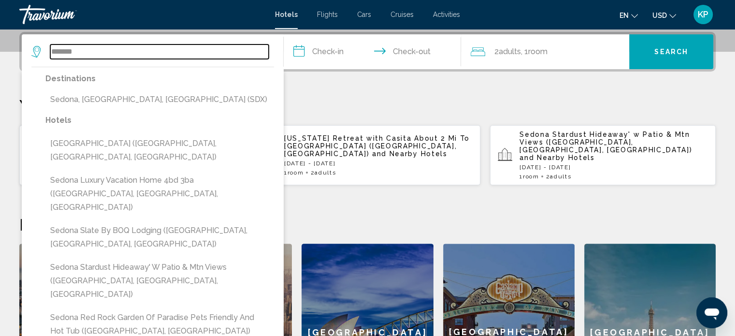
type input "**********"
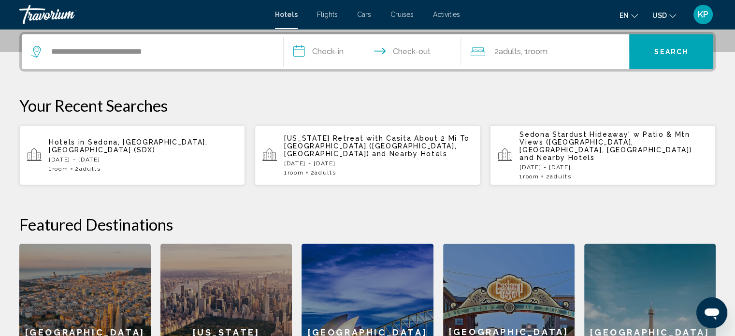
drag, startPoint x: 334, startPoint y: 44, endPoint x: 334, endPoint y: 53, distance: 8.2
click at [334, 45] on input "**********" at bounding box center [375, 53] width 182 height 38
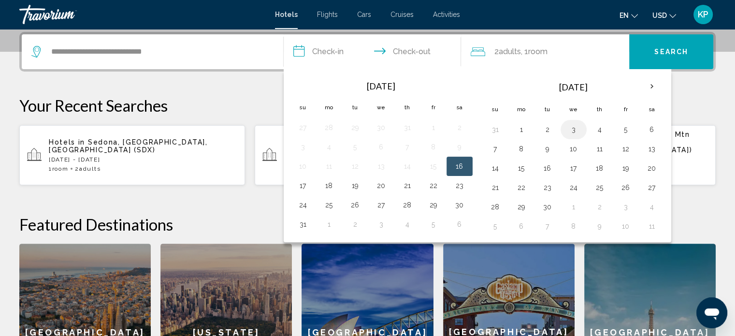
click at [573, 130] on button "3" at bounding box center [573, 130] width 15 height 14
click at [625, 131] on button "5" at bounding box center [625, 130] width 15 height 14
type input "**********"
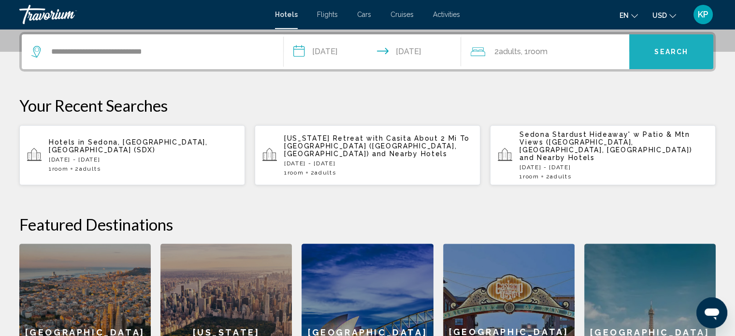
click at [677, 48] on span "Search" at bounding box center [671, 52] width 34 height 8
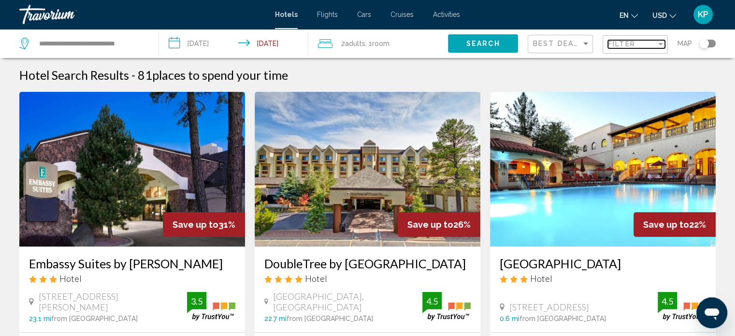
click at [660, 44] on div "Filter" at bounding box center [660, 44] width 5 height 2
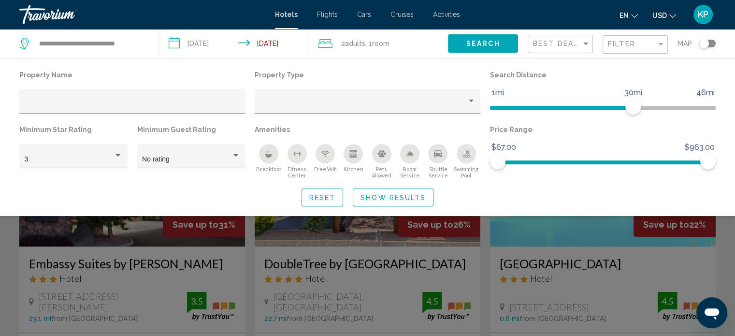
click at [382, 155] on icon "Pets Allowed" at bounding box center [382, 153] width 8 height 7
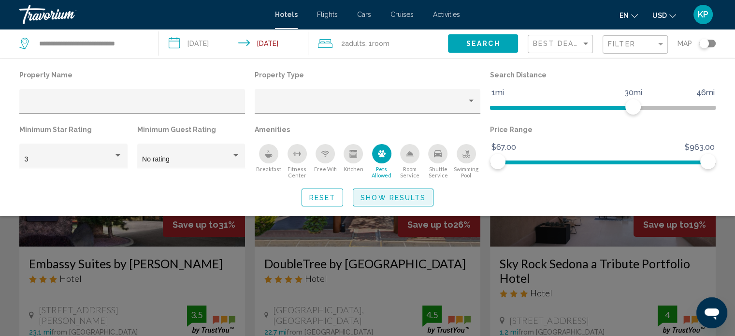
click at [386, 194] on span "Show Results" at bounding box center [393, 198] width 65 height 8
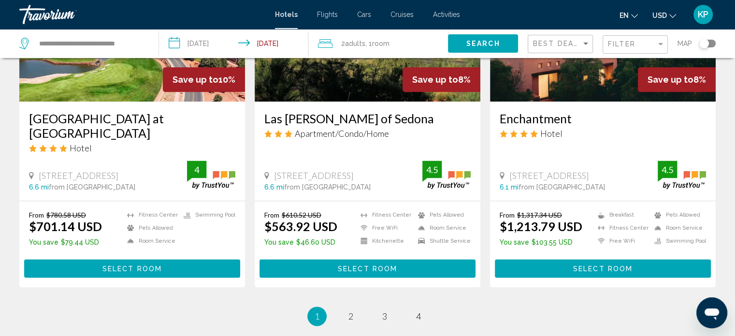
scroll to position [1257, 0]
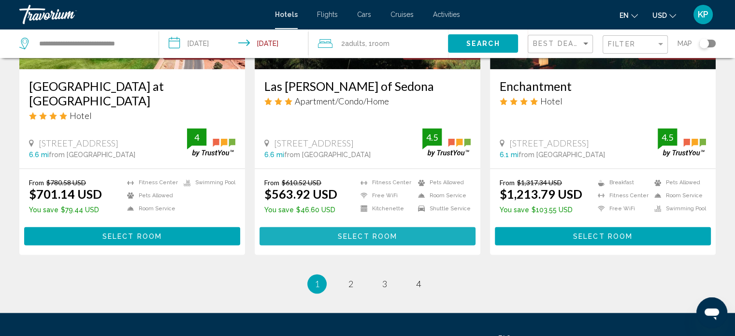
click at [357, 232] on span "Select Room" at bounding box center [367, 236] width 59 height 8
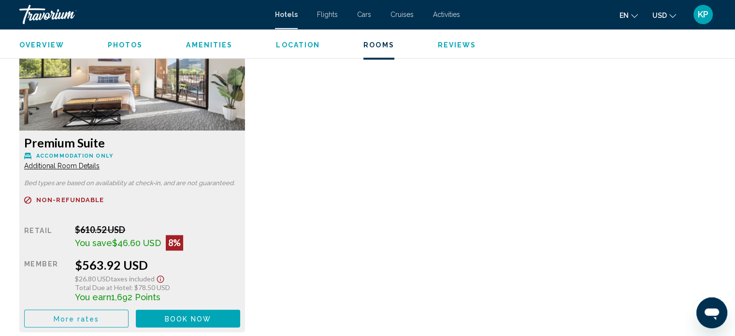
scroll to position [1456, 0]
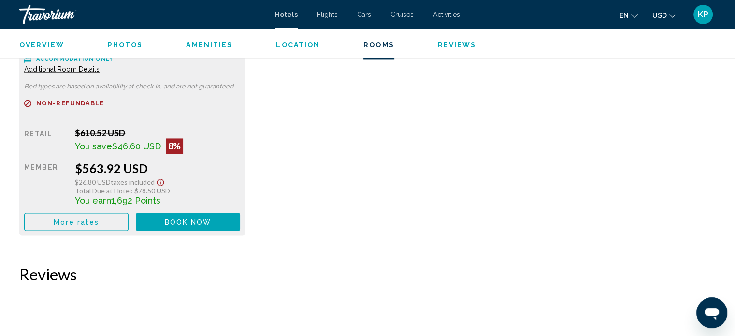
click at [182, 220] on span "Book now" at bounding box center [188, 222] width 47 height 8
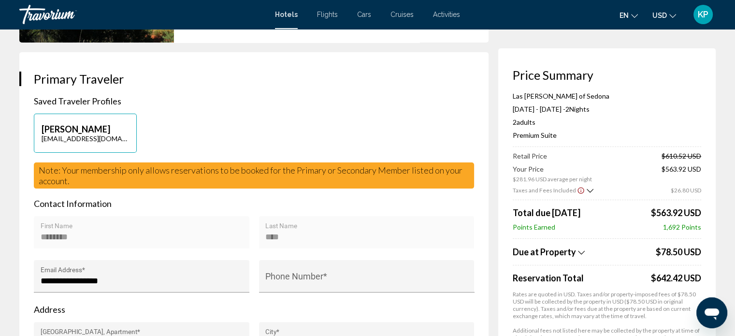
scroll to position [193, 0]
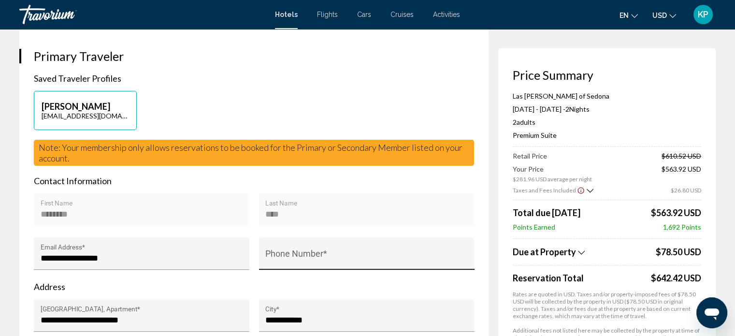
click at [292, 251] on div "Phone Number *" at bounding box center [366, 257] width 203 height 26
type input "**********"
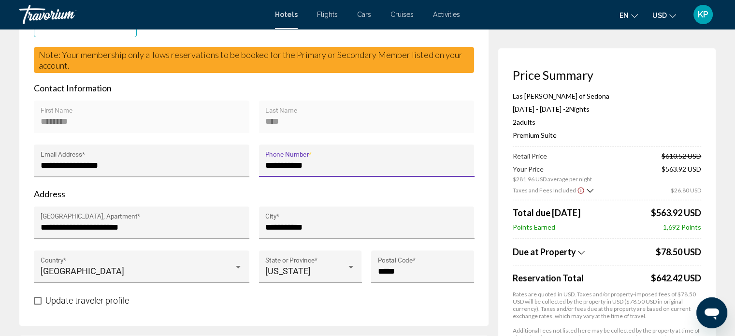
scroll to position [290, 0]
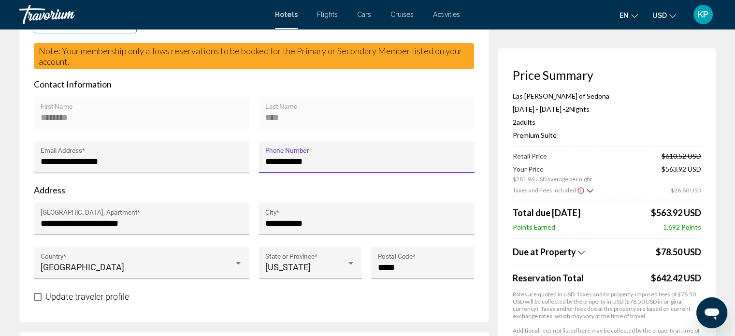
click at [39, 293] on span "Main content" at bounding box center [38, 297] width 8 height 8
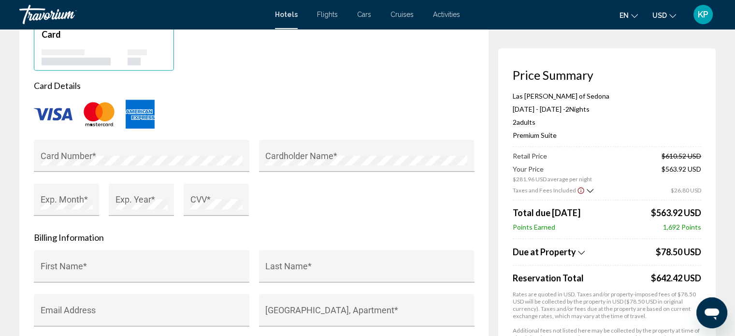
scroll to position [822, 0]
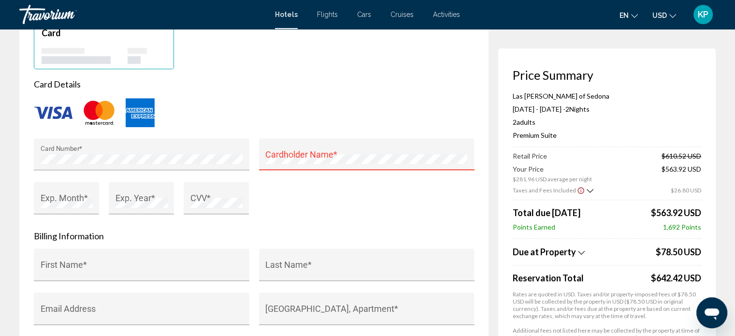
click at [291, 150] on div "Cardholder Name *" at bounding box center [366, 158] width 203 height 26
click at [79, 194] on div "Exp. Month *" at bounding box center [67, 201] width 52 height 26
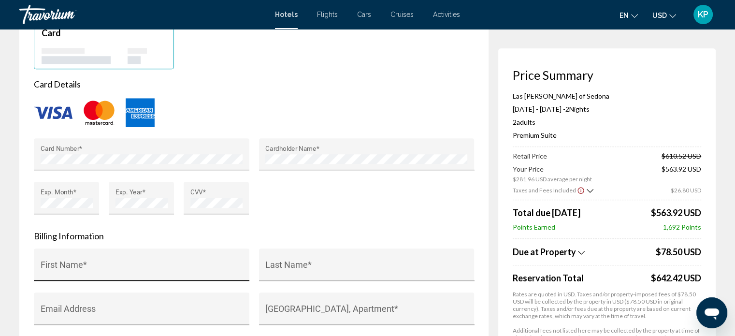
drag, startPoint x: 85, startPoint y: 259, endPoint x: 91, endPoint y: 266, distance: 9.7
click at [91, 266] on div "First Name *" at bounding box center [142, 268] width 203 height 26
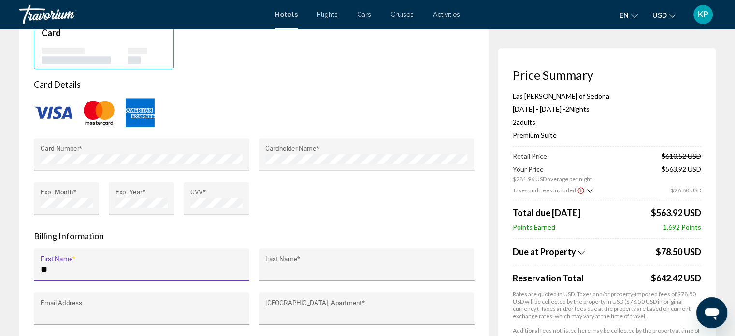
type input "********"
type input "****"
type input "**********"
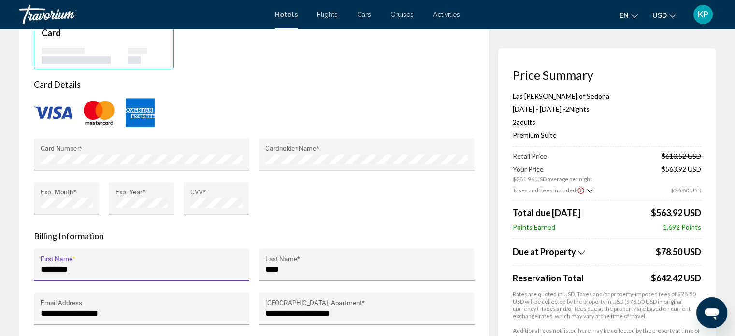
type input "**"
type input "*****"
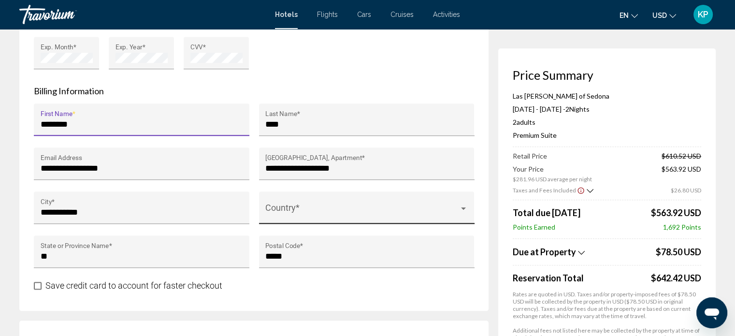
scroll to position [0, 0]
click at [463, 207] on div "Main content" at bounding box center [463, 208] width 5 height 2
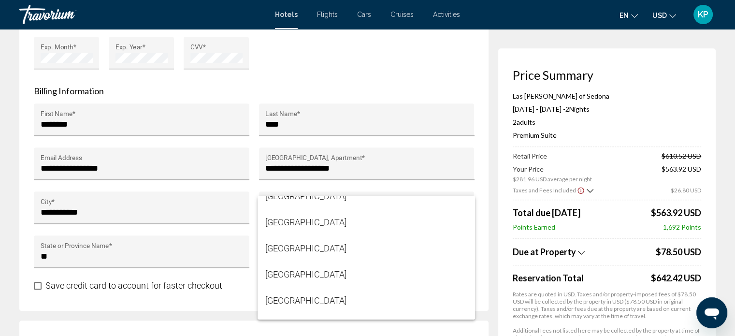
scroll to position [6303, 0]
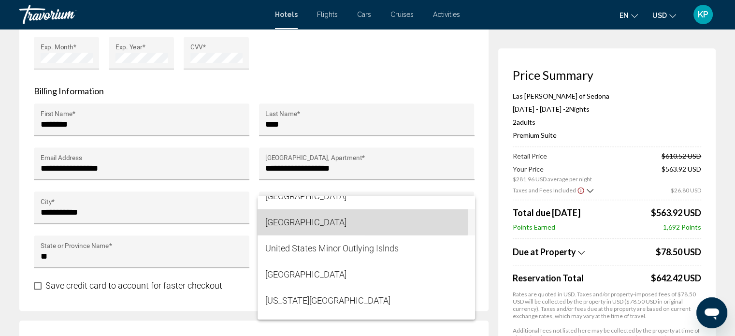
click at [294, 221] on span "[GEOGRAPHIC_DATA]" at bounding box center [366, 222] width 202 height 26
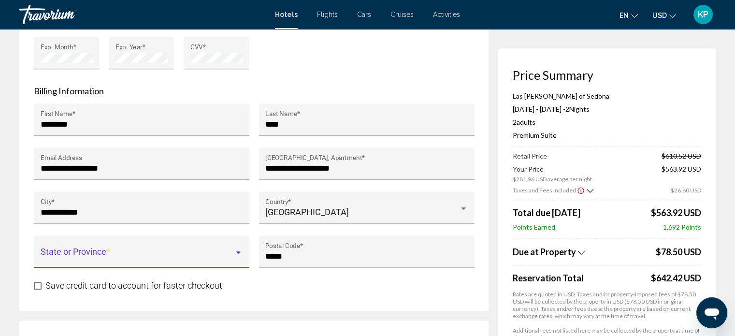
click at [237, 251] on div "Main content" at bounding box center [238, 252] width 5 height 2
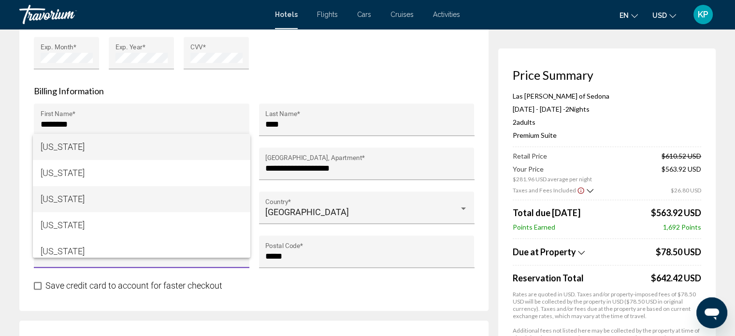
click at [172, 203] on span "[US_STATE]" at bounding box center [142, 199] width 202 height 26
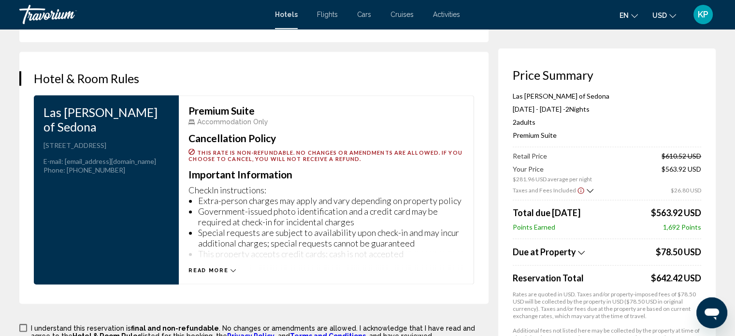
scroll to position [1305, 0]
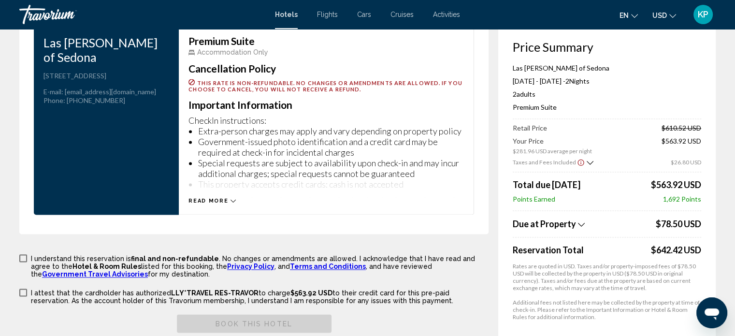
click at [218, 198] on span "Read more" at bounding box center [208, 201] width 40 height 6
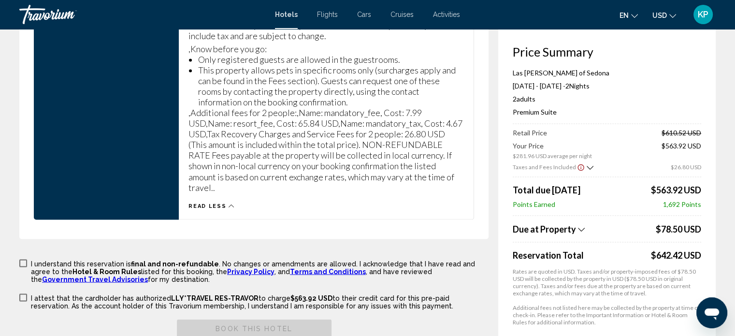
scroll to position [1788, 0]
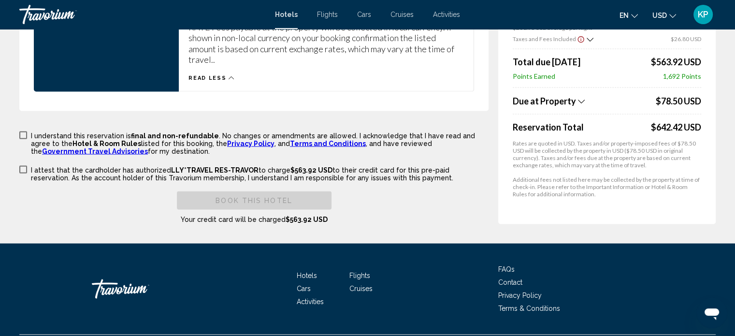
click at [24, 131] on span "Main content" at bounding box center [23, 135] width 8 height 8
click at [20, 165] on span "Main content" at bounding box center [23, 169] width 8 height 8
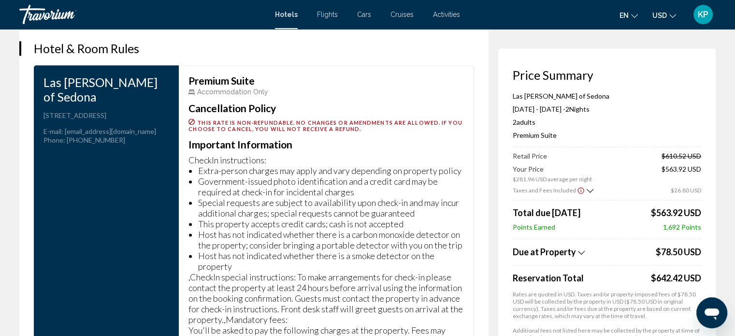
scroll to position [1305, 0]
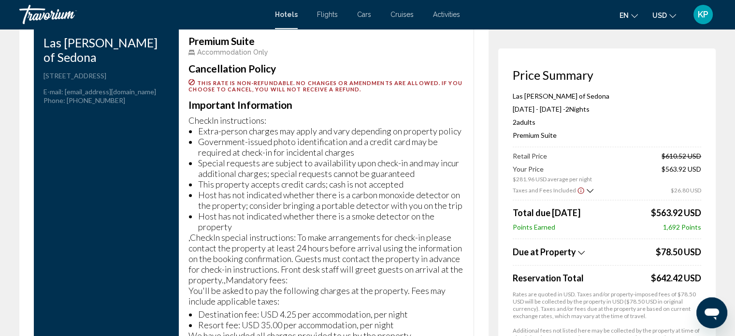
click at [580, 251] on icon "Show Taxes and Fees breakdown" at bounding box center [581, 252] width 7 height 8
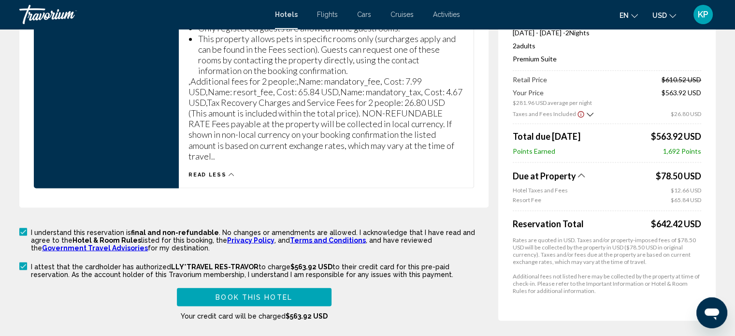
scroll to position [1696, 0]
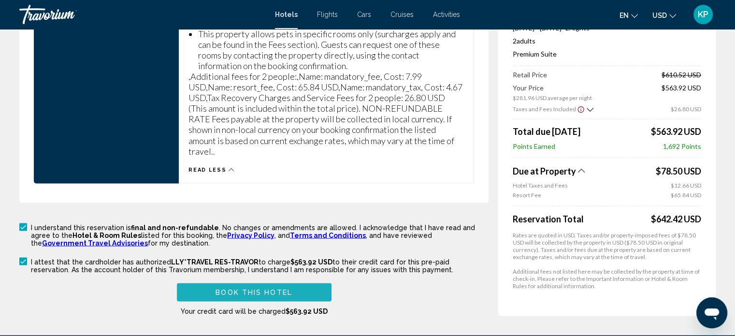
click at [238, 289] on span "Book this hotel" at bounding box center [254, 293] width 77 height 8
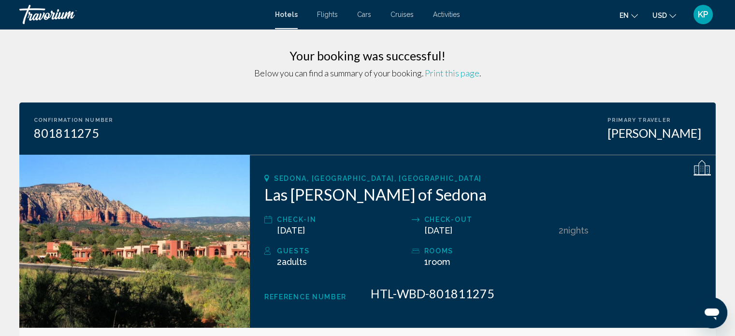
click at [449, 73] on span "Print this page" at bounding box center [452, 73] width 55 height 11
click at [446, 70] on span "Print this page" at bounding box center [452, 73] width 55 height 11
click at [446, 73] on span "Print this page" at bounding box center [452, 73] width 55 height 11
click at [451, 74] on span "Print this page" at bounding box center [452, 73] width 55 height 11
click at [444, 69] on span "Print this page" at bounding box center [452, 73] width 55 height 11
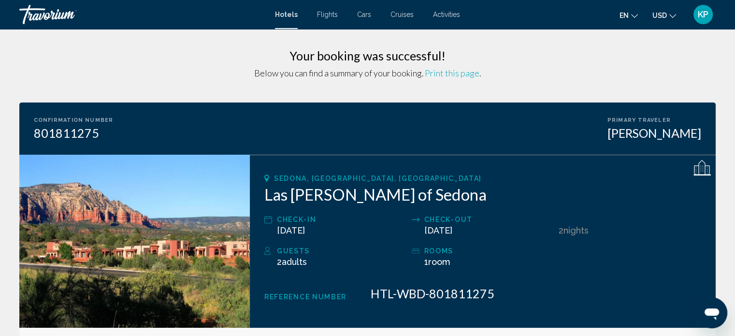
click at [604, 54] on h3 "Your booking was successful!" at bounding box center [367, 55] width 696 height 14
